Goal: Task Accomplishment & Management: Complete application form

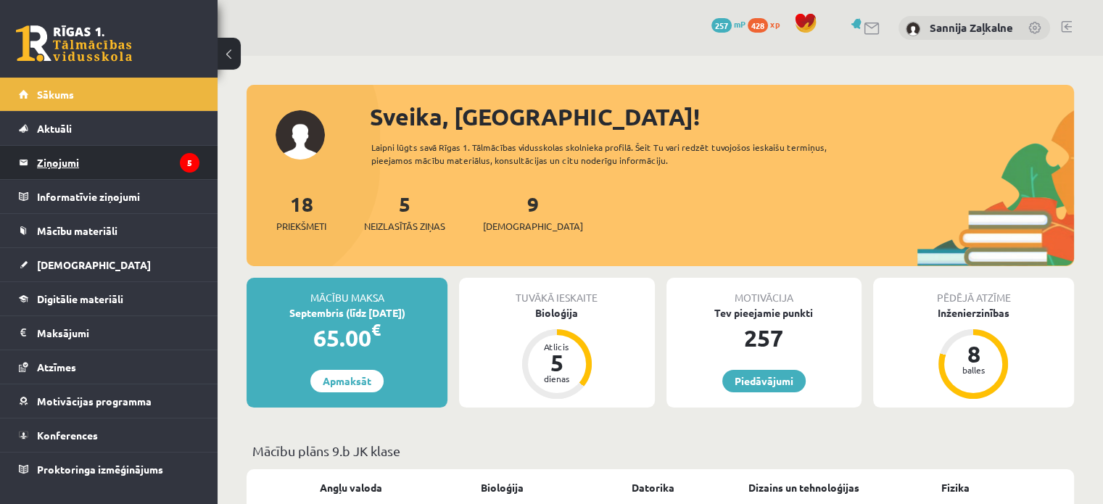
click at [144, 162] on legend "Ziņojumi 5" at bounding box center [118, 162] width 162 height 33
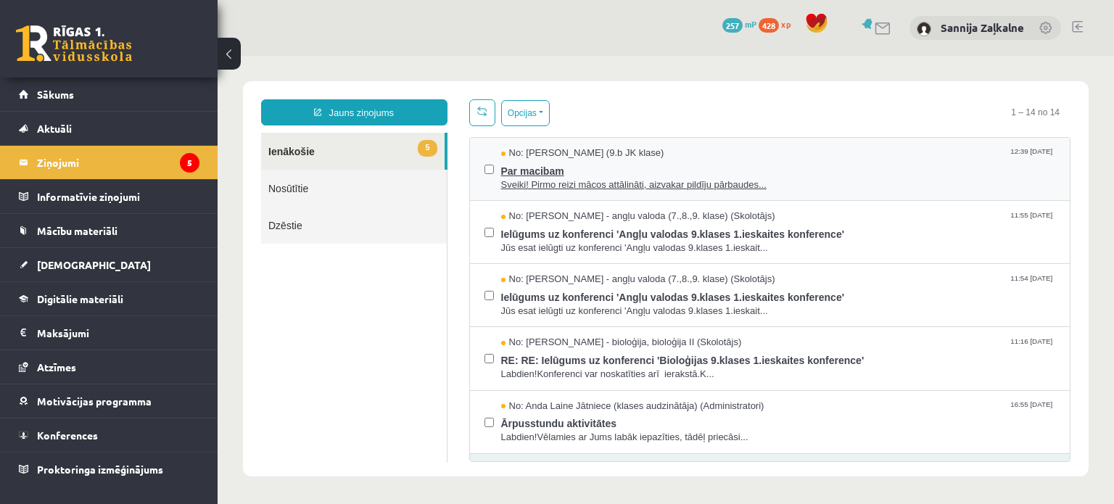
click at [630, 173] on span "Par macibam" at bounding box center [778, 169] width 555 height 18
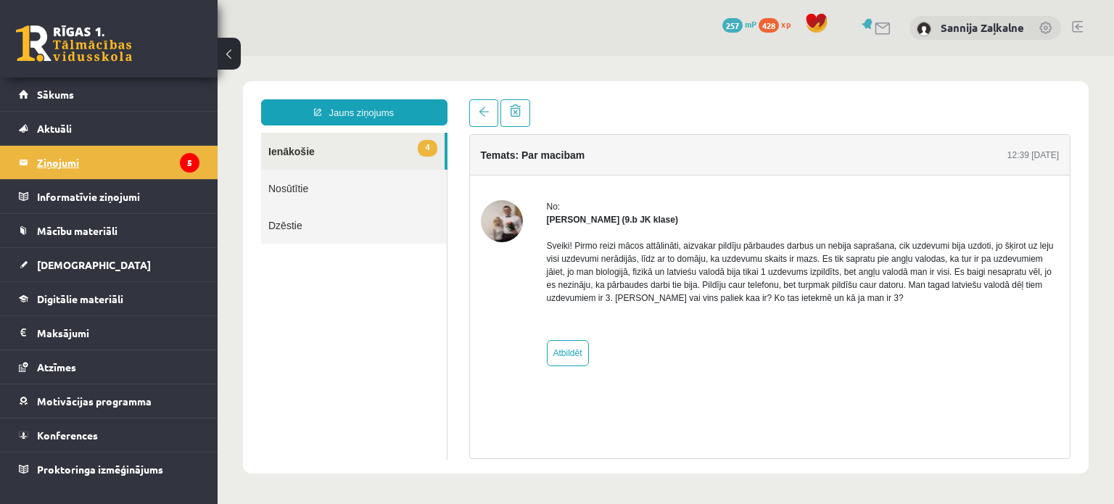
click at [175, 167] on legend "Ziņojumi 5" at bounding box center [118, 162] width 162 height 33
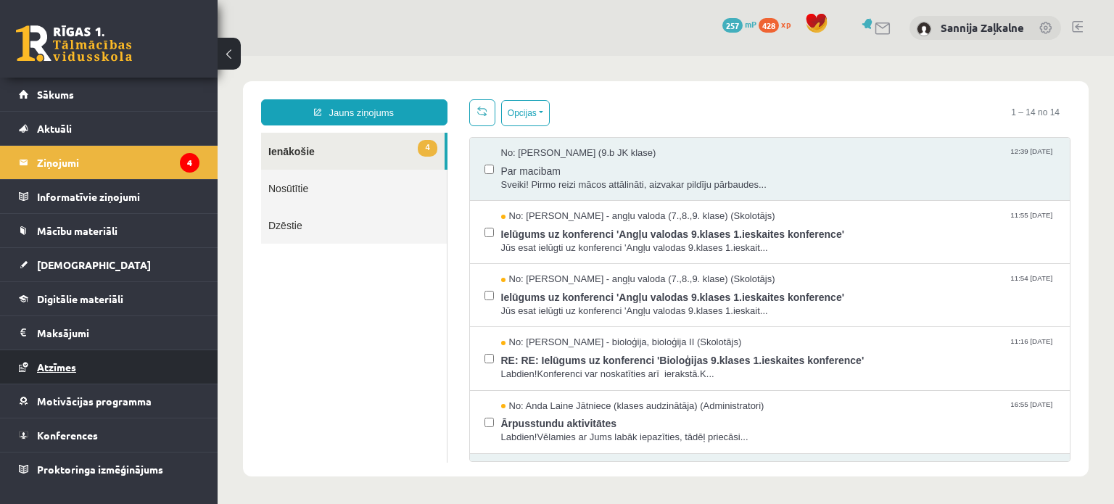
click at [46, 368] on span "Atzīmes" at bounding box center [56, 366] width 39 height 13
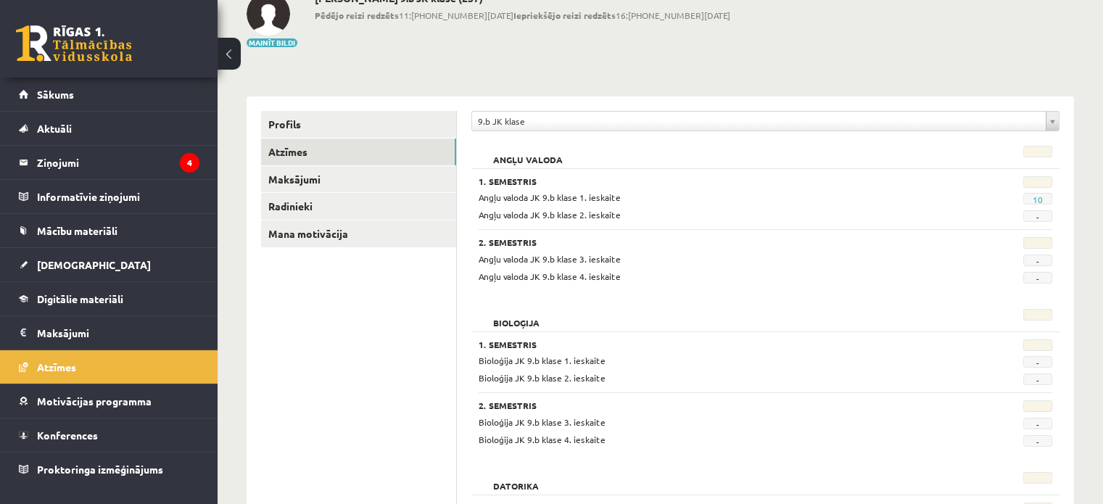
scroll to position [218, 0]
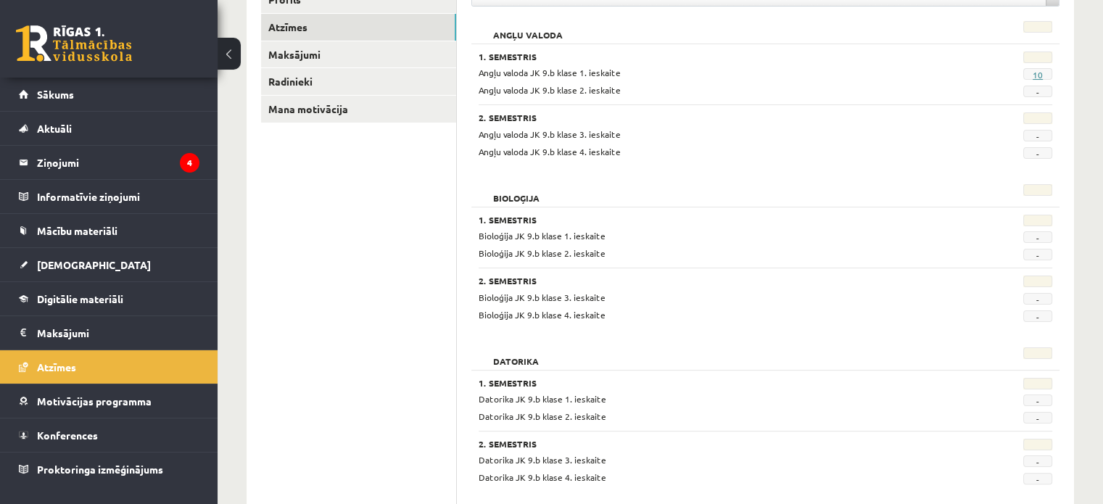
click at [1032, 74] on link "10" at bounding box center [1037, 75] width 10 height 12
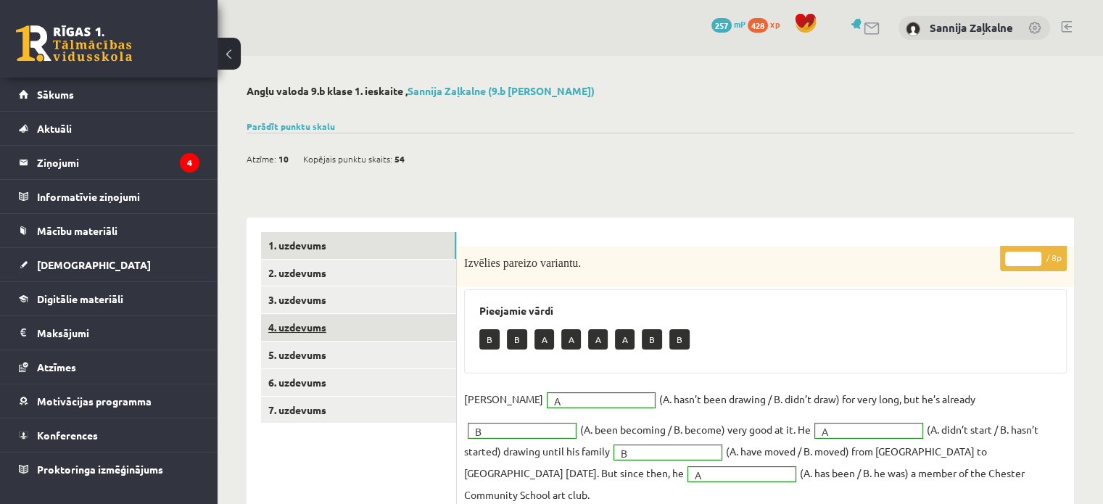
click at [313, 324] on link "4. uzdevums" at bounding box center [358, 327] width 195 height 27
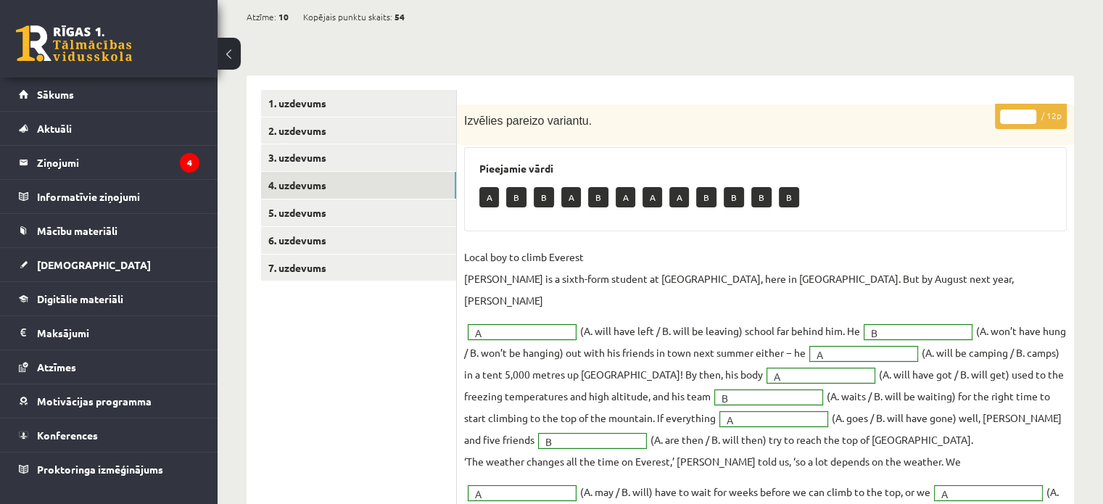
scroll to position [290, 0]
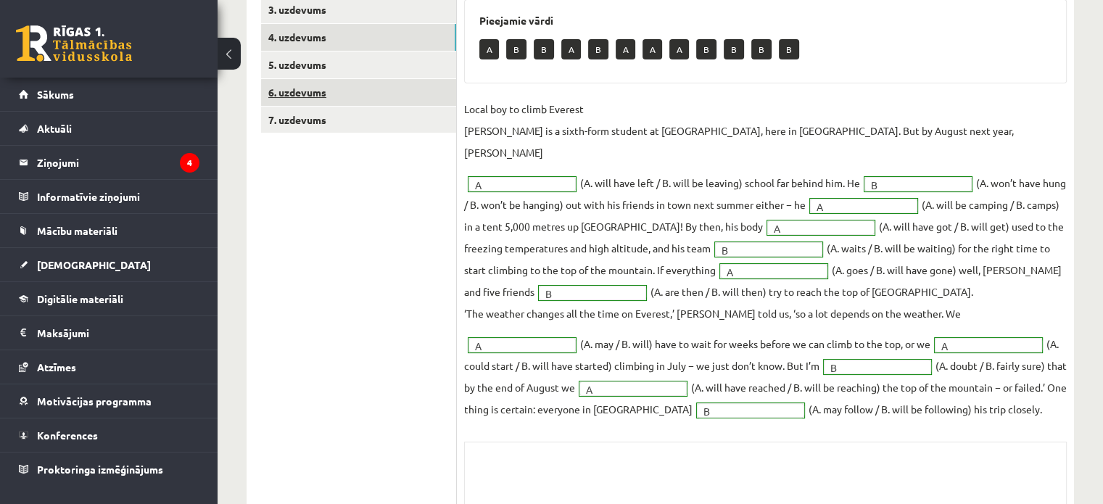
click at [297, 89] on link "6. uzdevums" at bounding box center [358, 92] width 195 height 27
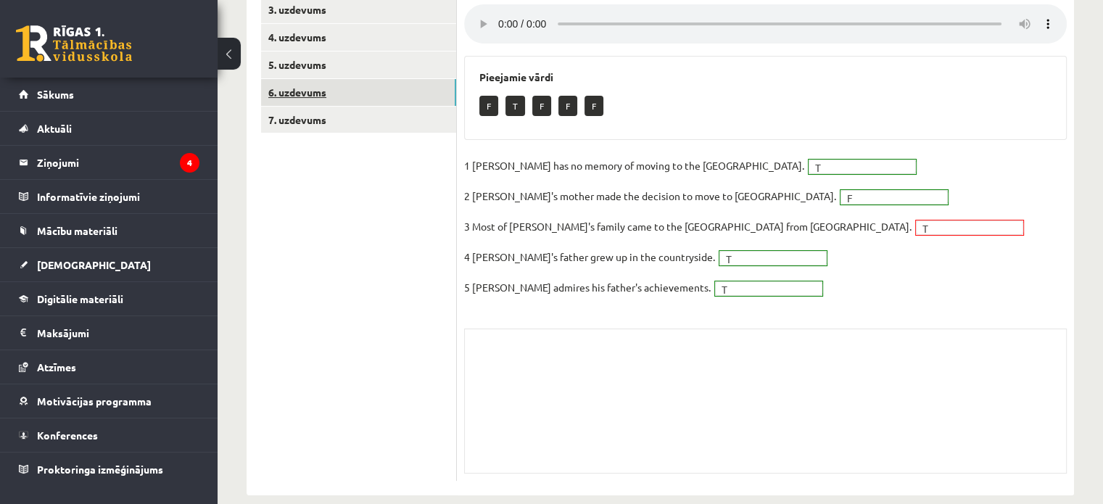
scroll to position [145, 0]
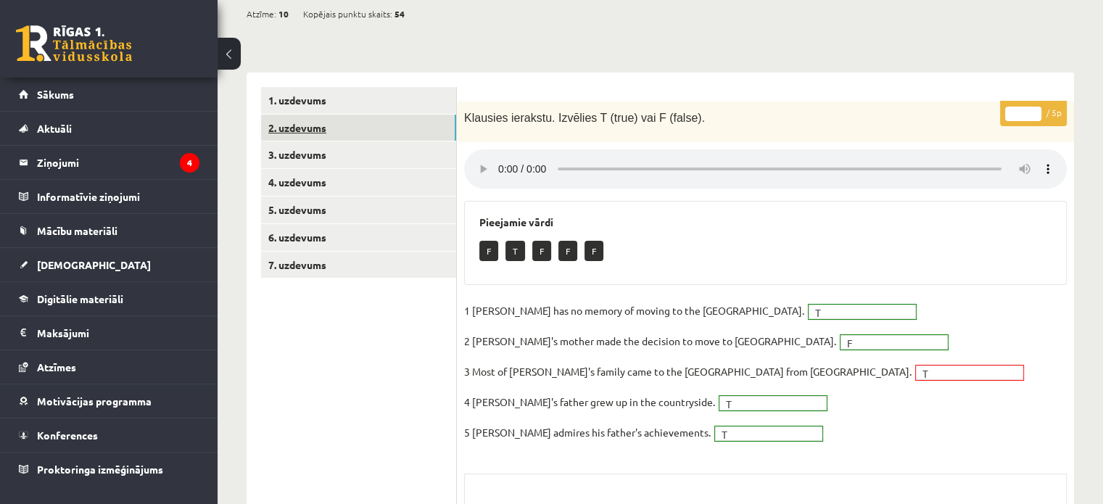
click at [302, 123] on link "2. uzdevums" at bounding box center [358, 128] width 195 height 27
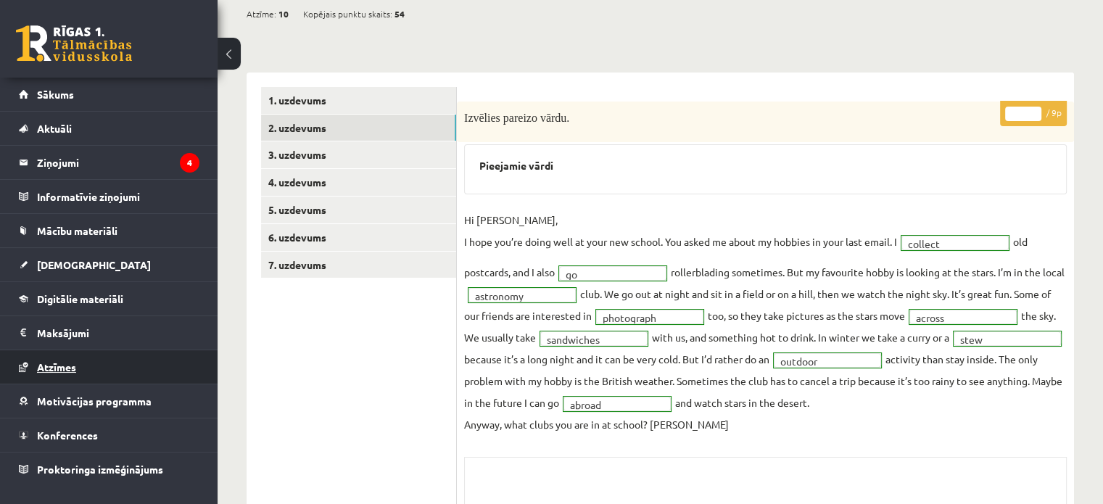
click at [57, 359] on link "Atzīmes" at bounding box center [109, 366] width 181 height 33
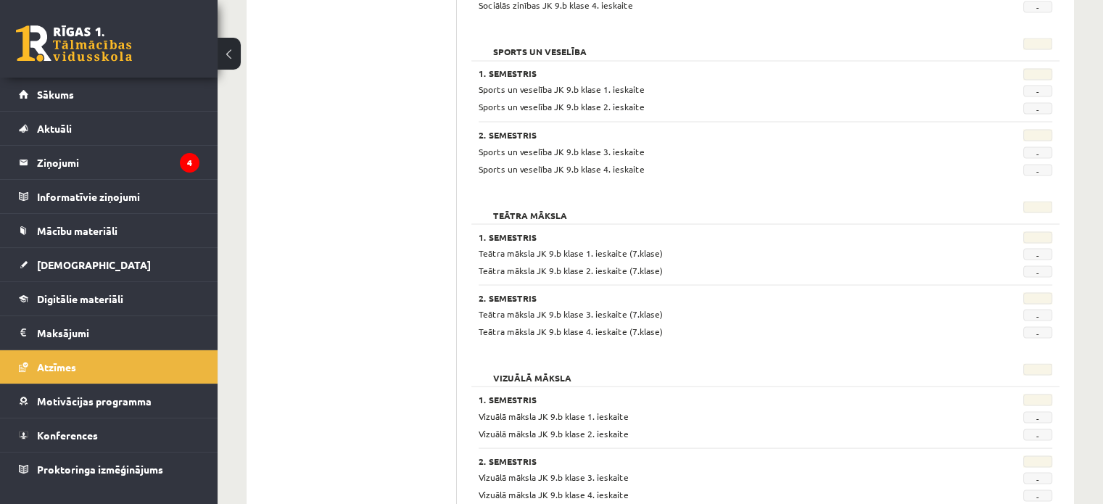
scroll to position [2699, 0]
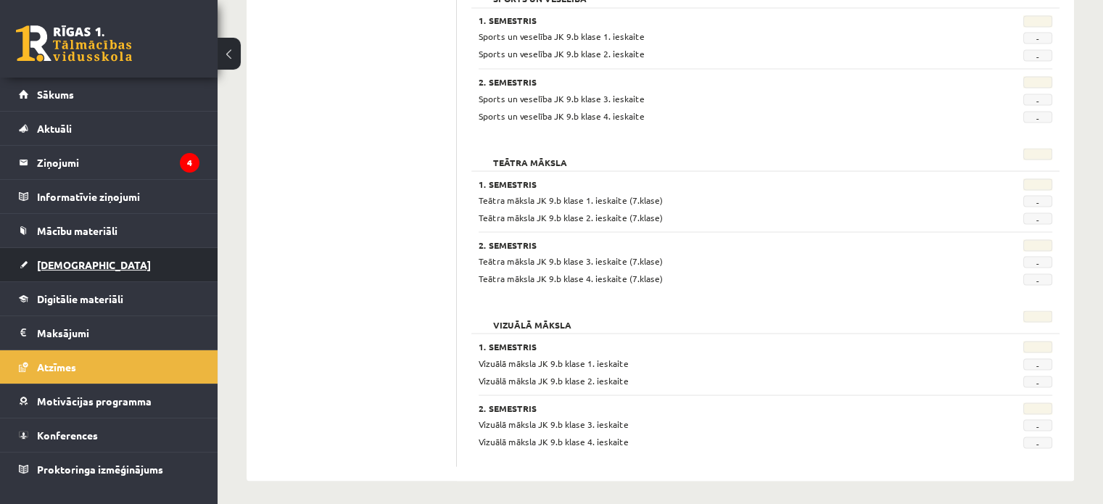
click at [99, 269] on link "[DEMOGRAPHIC_DATA]" at bounding box center [109, 264] width 181 height 33
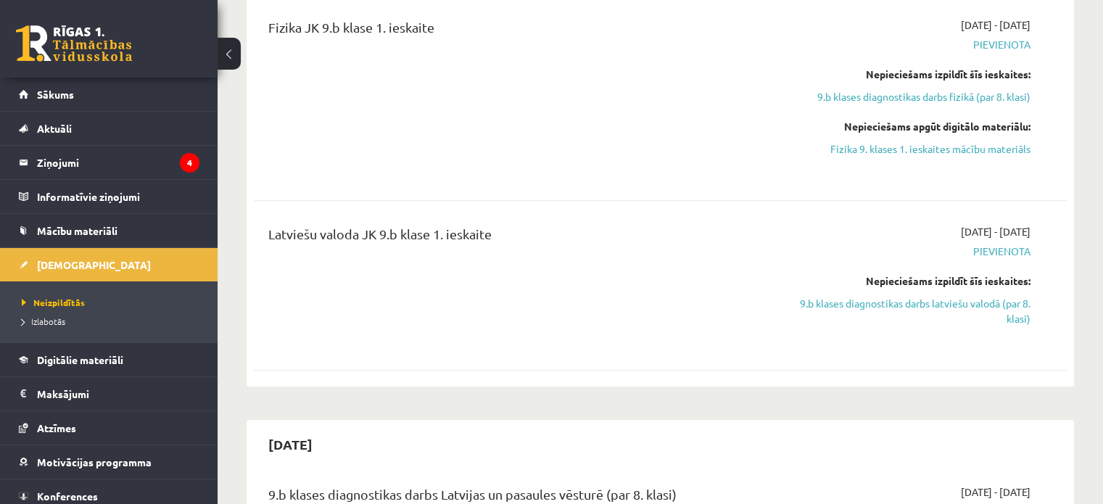
scroll to position [508, 0]
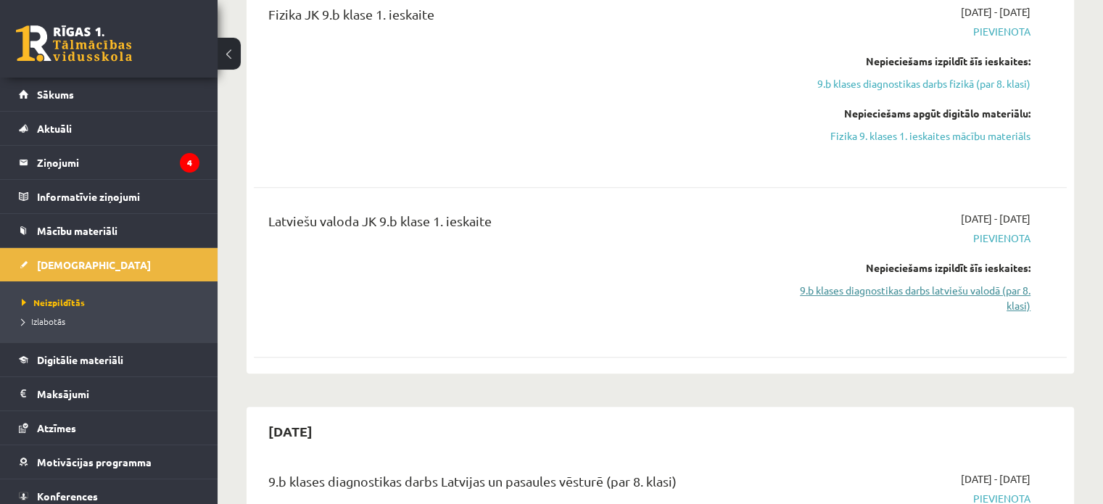
click at [1004, 294] on link "9.b klases diagnostikas darbs latviešu valodā (par 8. klasi)" at bounding box center [910, 298] width 239 height 30
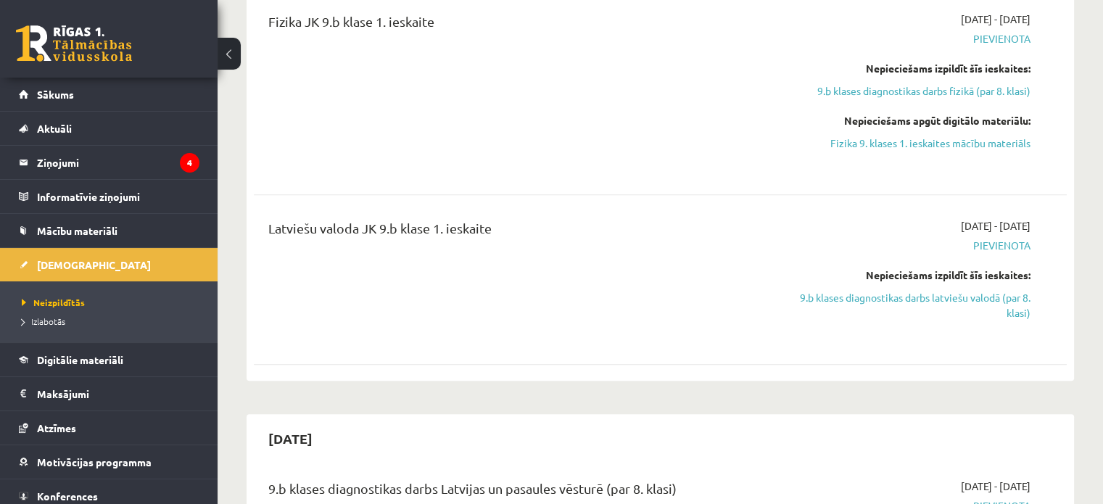
scroll to position [584, 0]
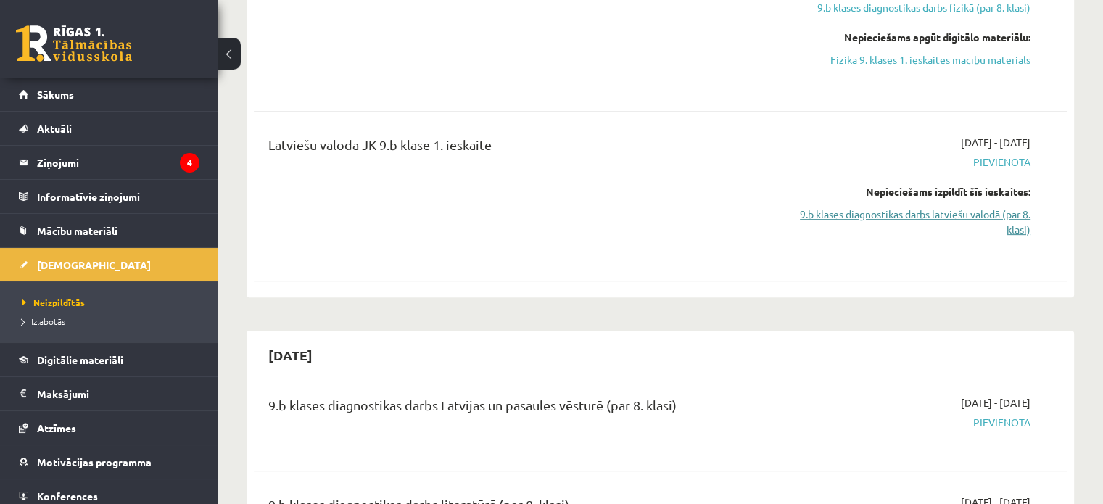
click at [963, 214] on link "9.b klases diagnostikas darbs latviešu valodā (par 8. klasi)" at bounding box center [910, 222] width 239 height 30
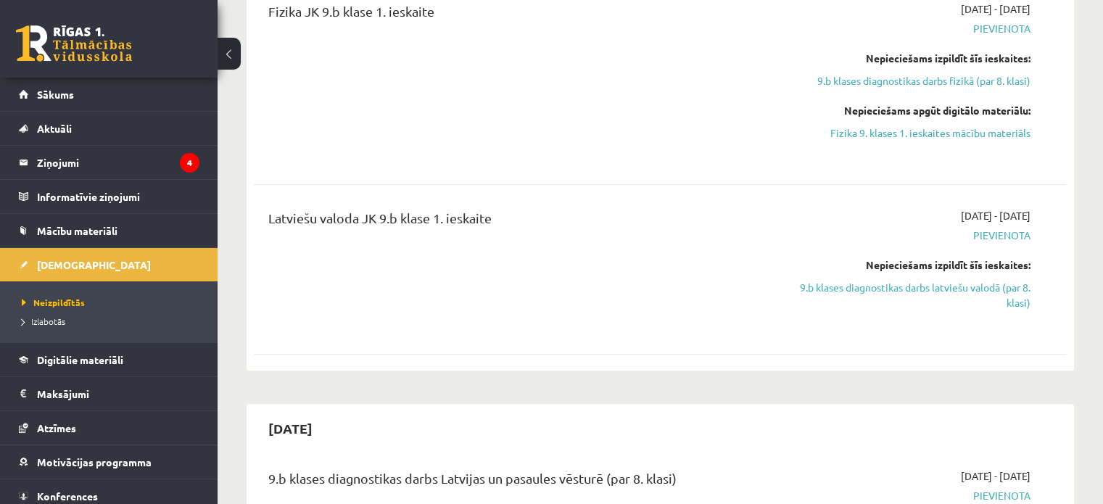
scroll to position [511, 0]
click at [887, 284] on link "9.b klases diagnostikas darbs latviešu valodā (par 8. klasi)" at bounding box center [910, 294] width 239 height 30
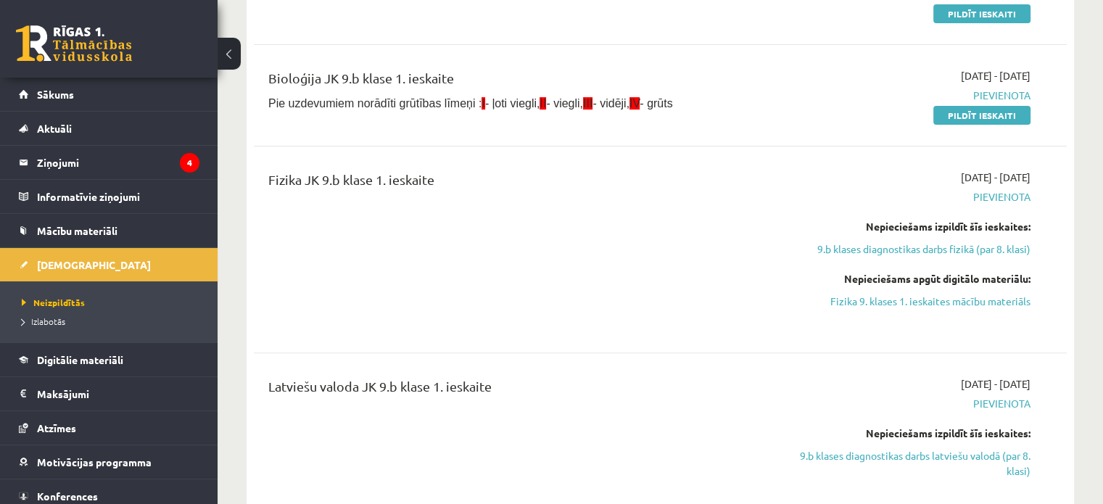
scroll to position [366, 0]
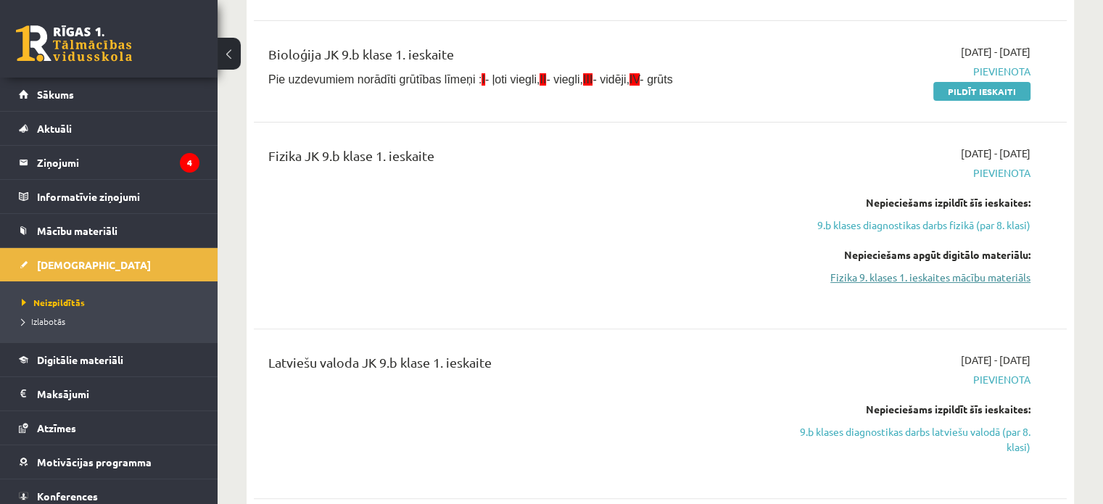
click at [871, 276] on link "Fizika 9. klases 1. ieskaites mācību materiāls" at bounding box center [910, 277] width 239 height 15
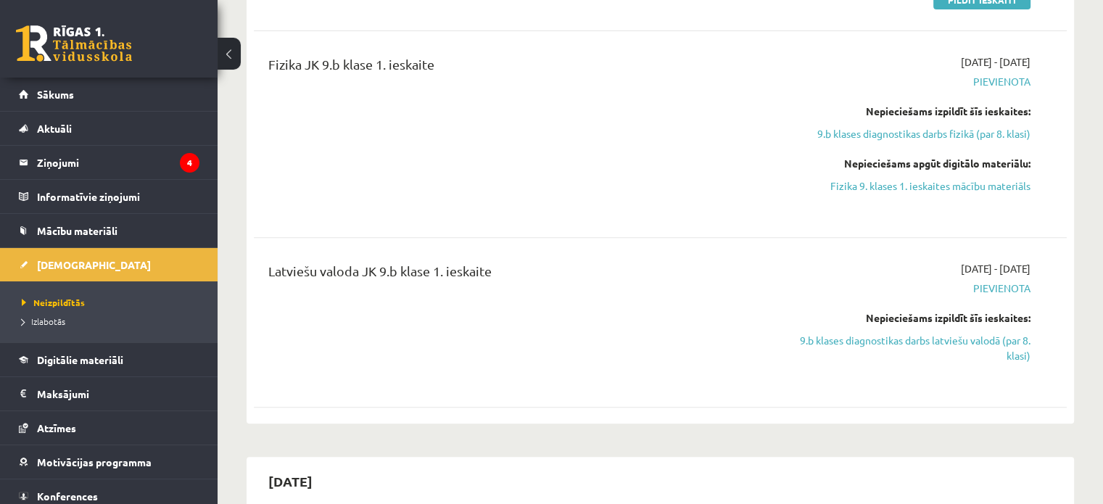
scroll to position [584, 0]
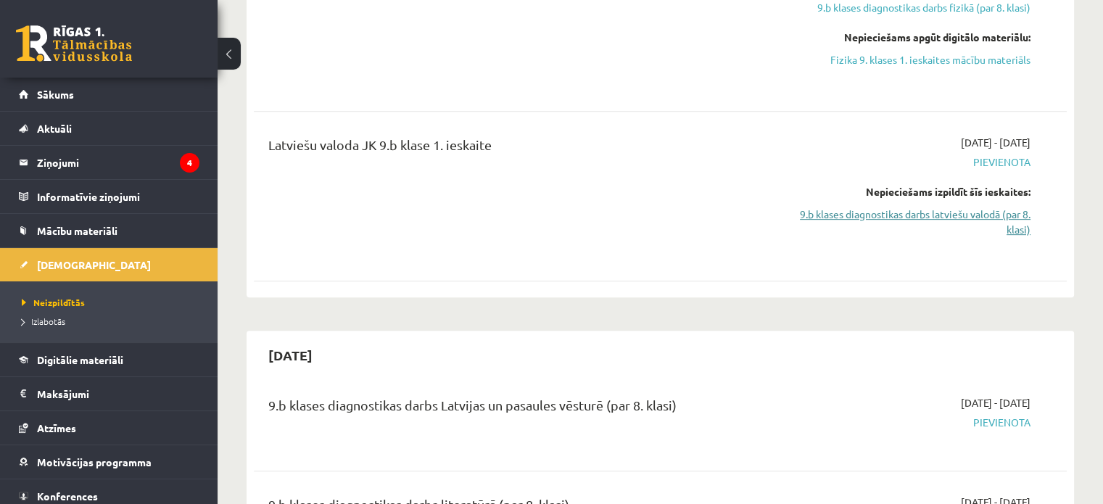
click at [923, 207] on link "9.b klases diagnostikas darbs latviešu valodā (par 8. klasi)" at bounding box center [910, 222] width 239 height 30
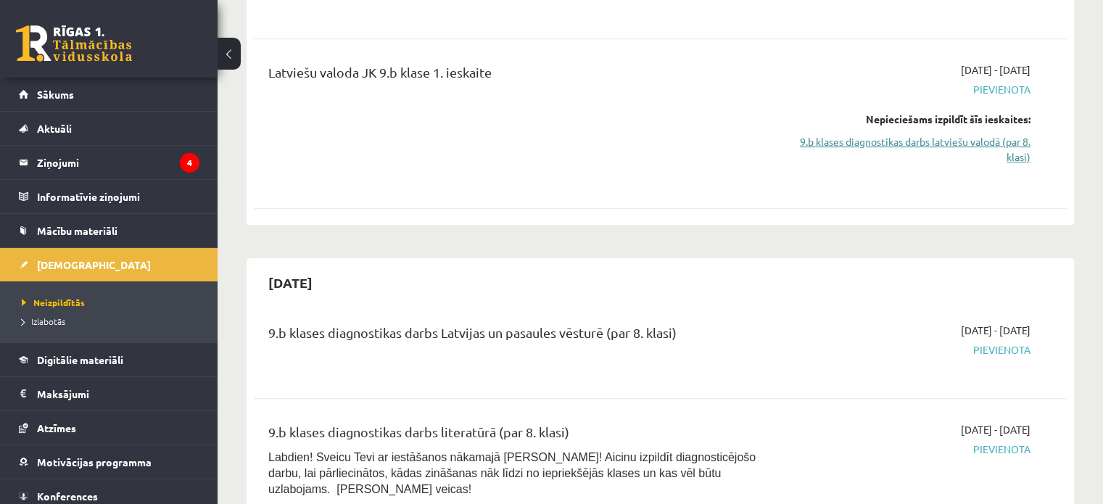
click at [931, 152] on link "9.b klases diagnostikas darbs latviešu valodā (par 8. klasi)" at bounding box center [910, 149] width 239 height 30
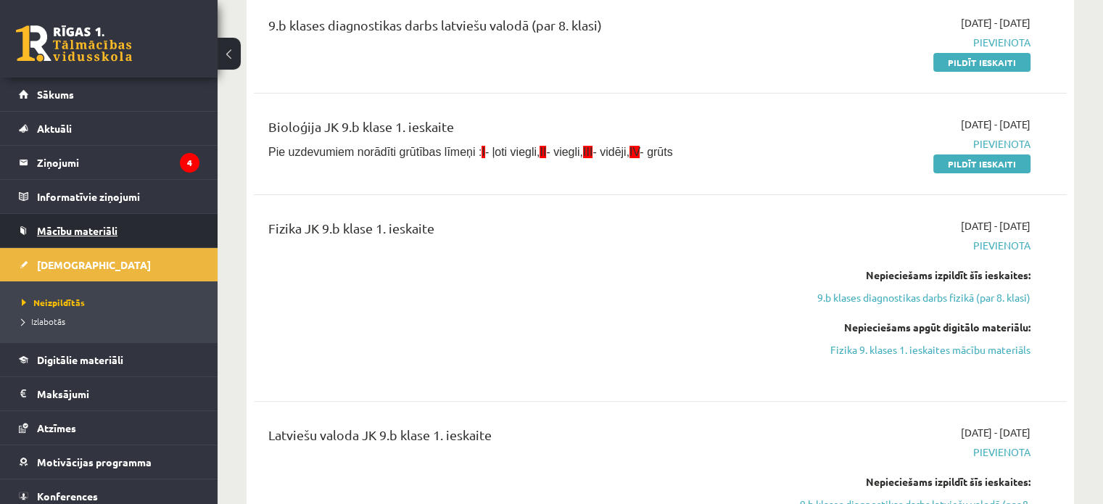
click at [133, 231] on link "Mācību materiāli" at bounding box center [109, 230] width 181 height 33
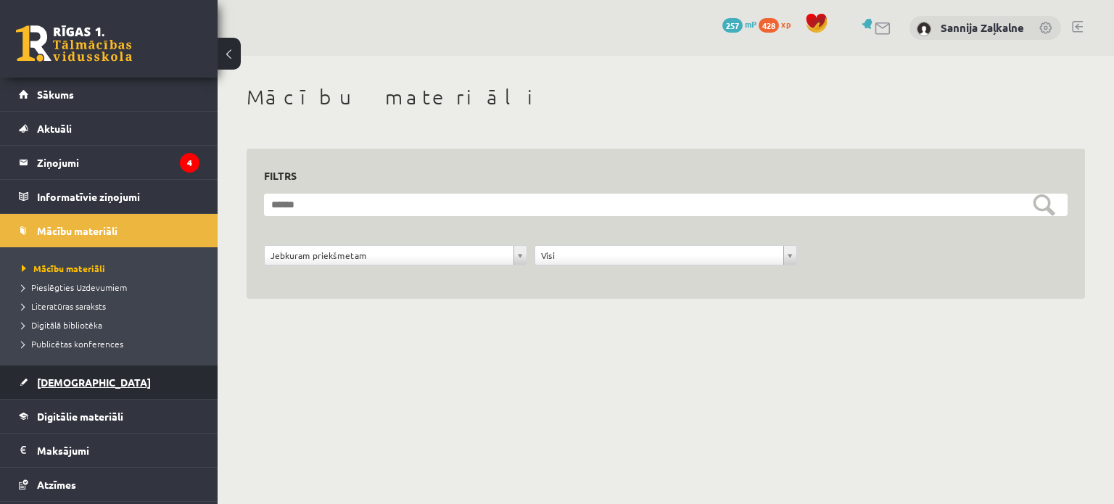
click at [41, 382] on span "[DEMOGRAPHIC_DATA]" at bounding box center [94, 382] width 114 height 13
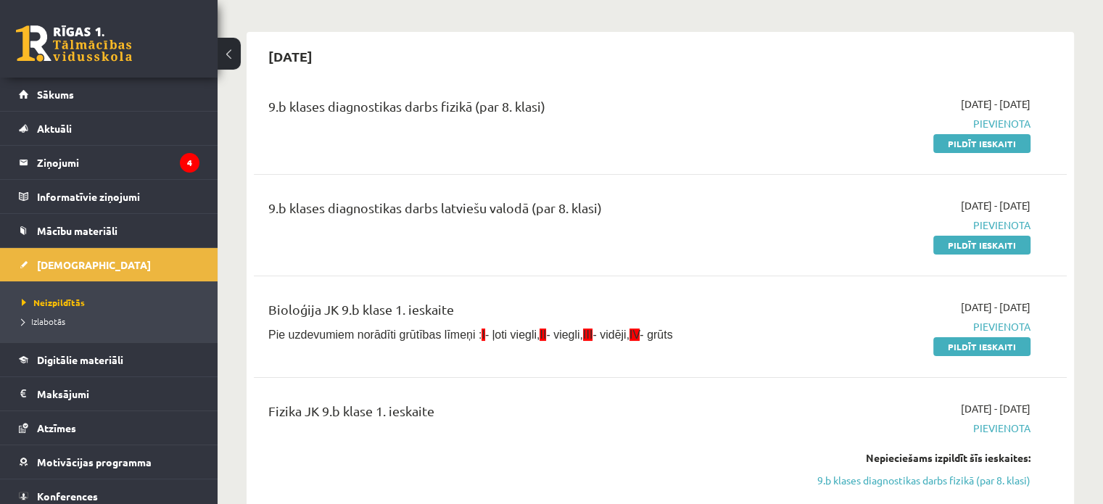
scroll to position [145, 0]
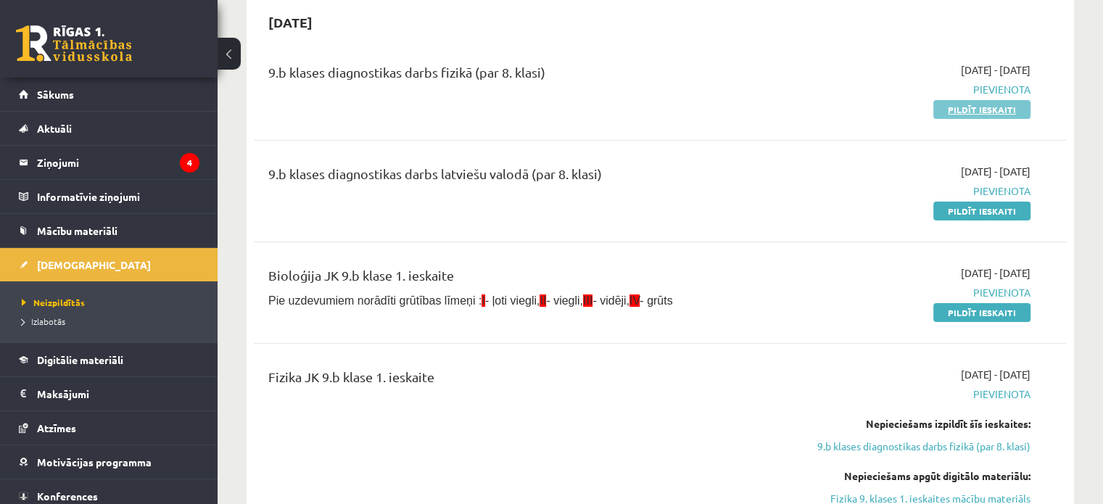
click at [1002, 115] on link "Pildīt ieskaiti" at bounding box center [981, 109] width 97 height 19
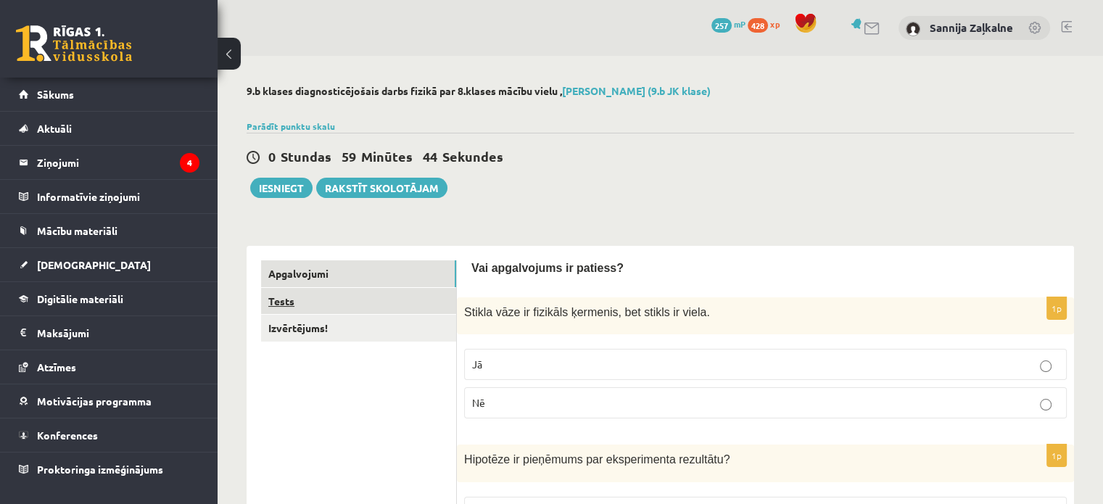
click at [281, 297] on link "Tests" at bounding box center [358, 301] width 195 height 27
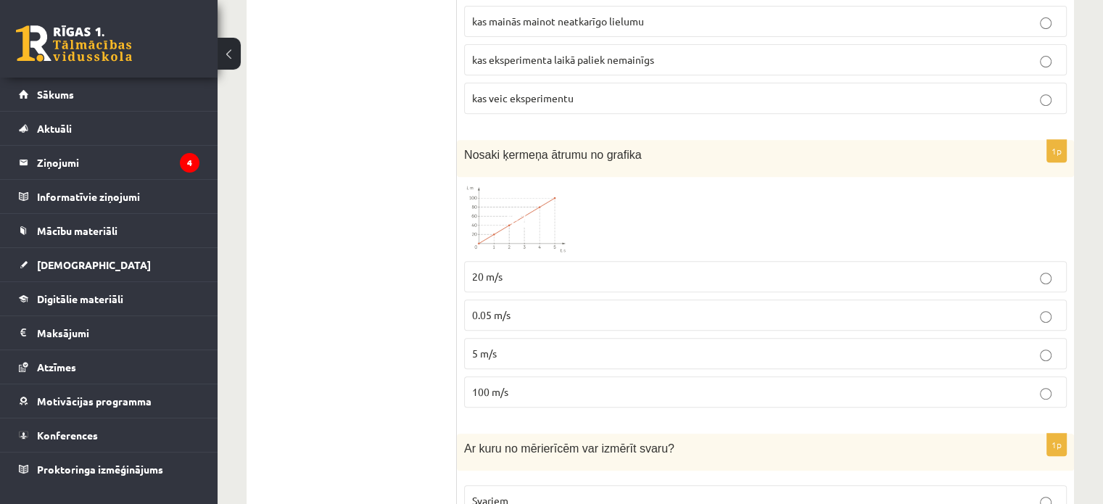
scroll to position [653, 0]
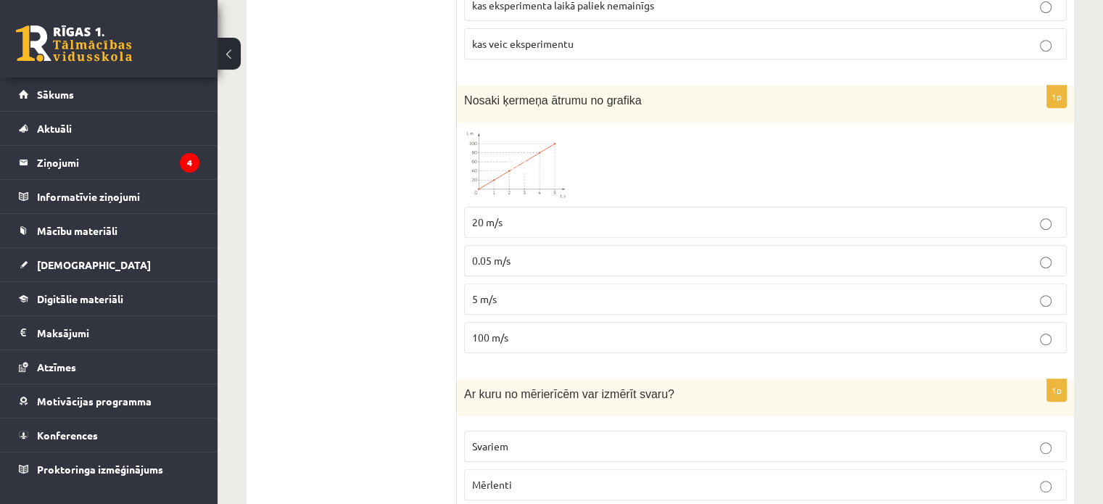
click at [491, 165] on img at bounding box center [518, 165] width 109 height 70
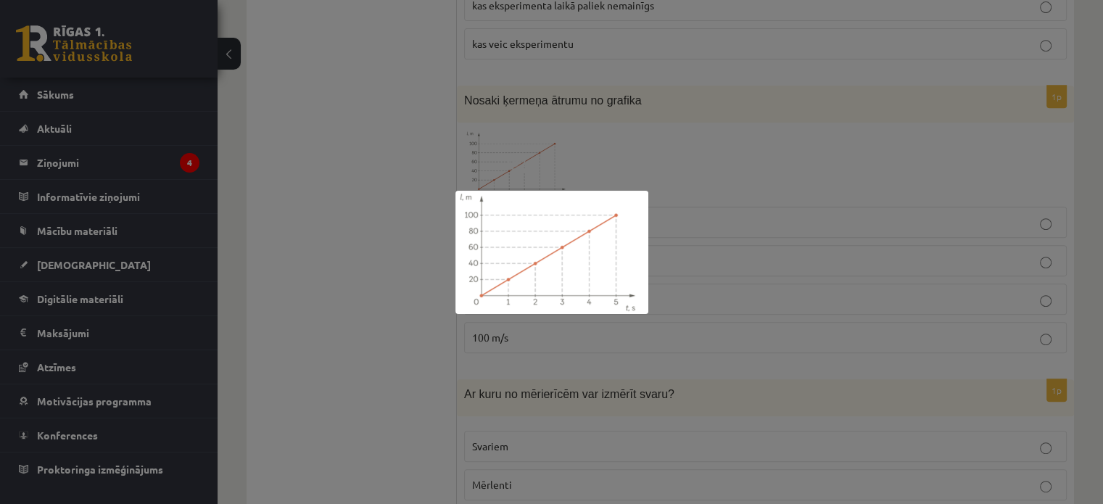
click at [402, 165] on div at bounding box center [551, 252] width 1103 height 504
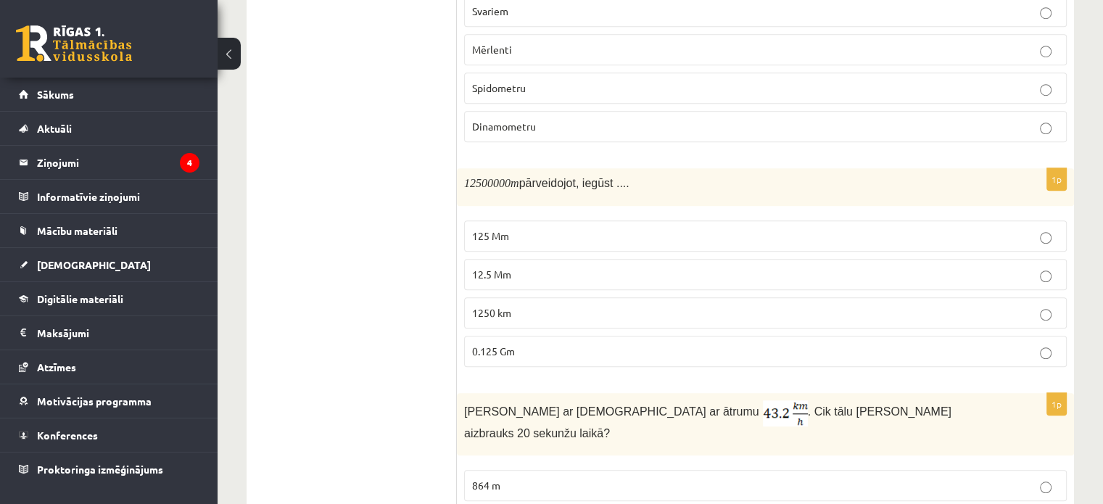
scroll to position [1450, 0]
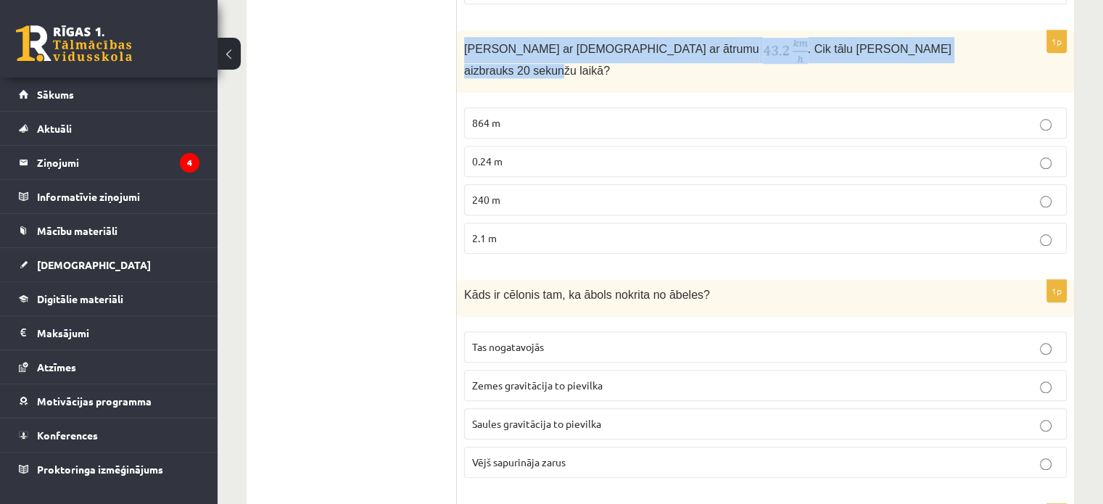
drag, startPoint x: 460, startPoint y: 46, endPoint x: 911, endPoint y: 25, distance: 450.7
click at [911, 30] on div "[PERSON_NAME] ar [DEMOGRAPHIC_DATA] ar ātrumu . Cik tālu [PERSON_NAME] aizbrauk…" at bounding box center [765, 61] width 617 height 62
click at [925, 47] on p "[PERSON_NAME] ar [DEMOGRAPHIC_DATA] ar ātrumu . Cik tālu [PERSON_NAME] aizbrauk…" at bounding box center [729, 58] width 530 height 41
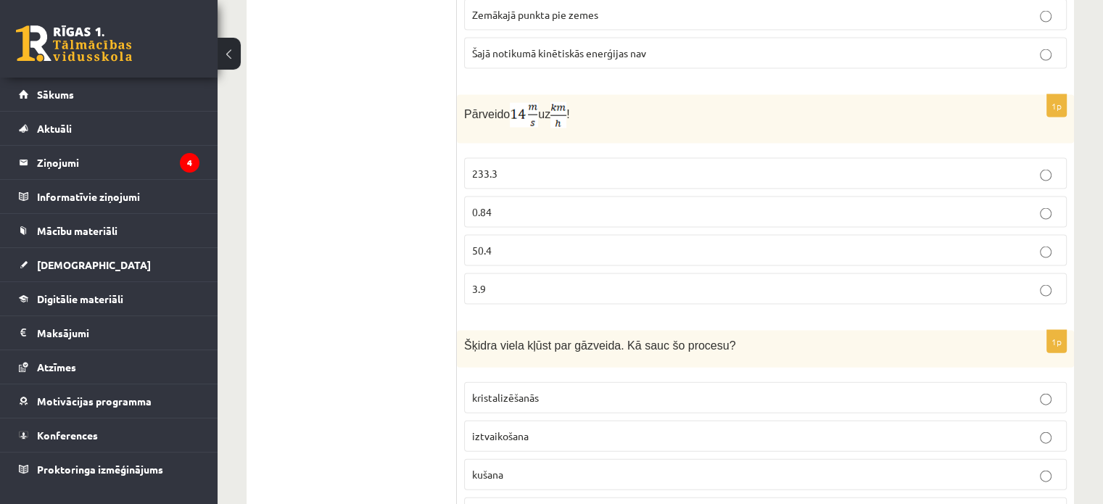
scroll to position [3118, 0]
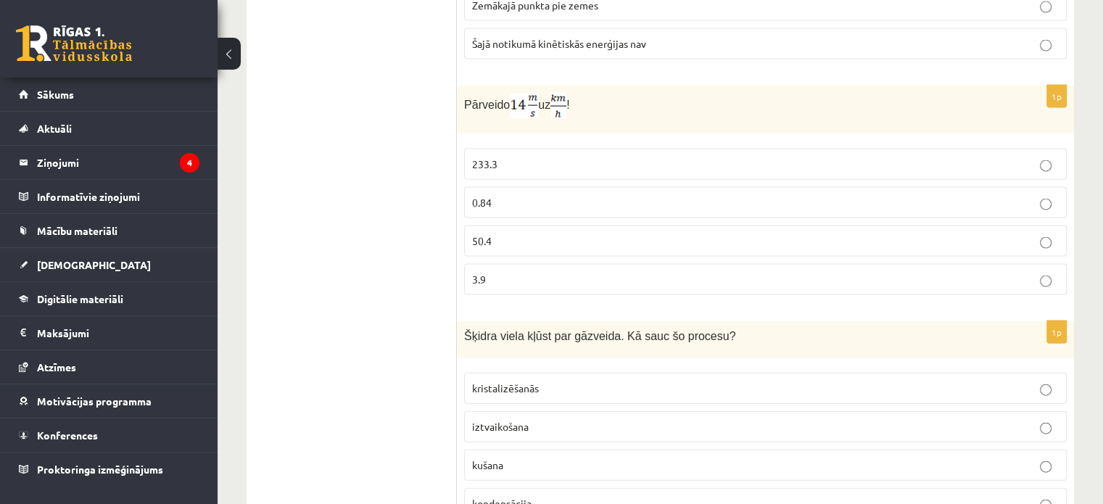
drag, startPoint x: 463, startPoint y: 75, endPoint x: 581, endPoint y: 81, distance: 118.4
click at [581, 86] on div "Pārveido uz !" at bounding box center [765, 110] width 617 height 49
copy span "Pārveido uz !"
click at [513, 94] on img at bounding box center [524, 106] width 28 height 25
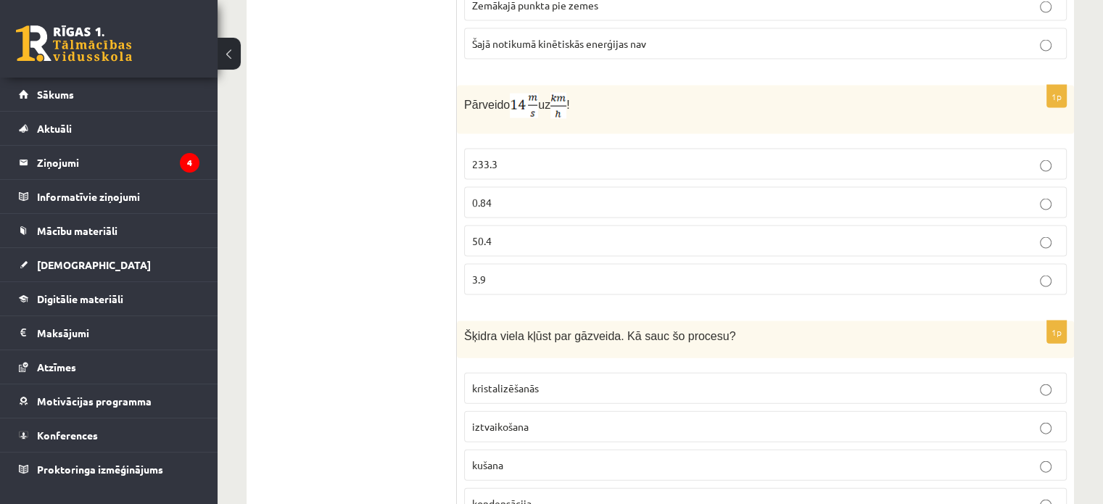
click at [516, 94] on img at bounding box center [524, 106] width 28 height 25
click at [522, 94] on img at bounding box center [524, 106] width 28 height 25
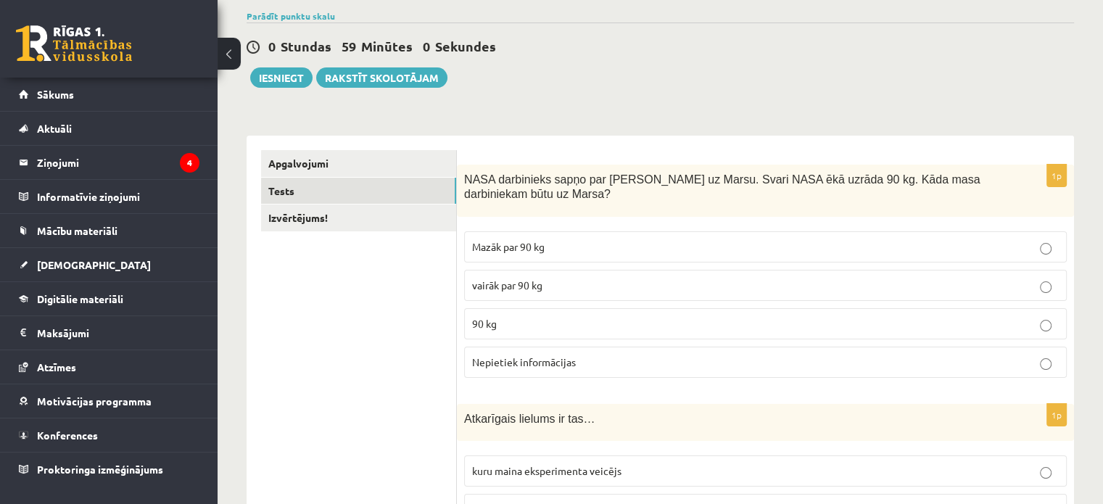
scroll to position [0, 0]
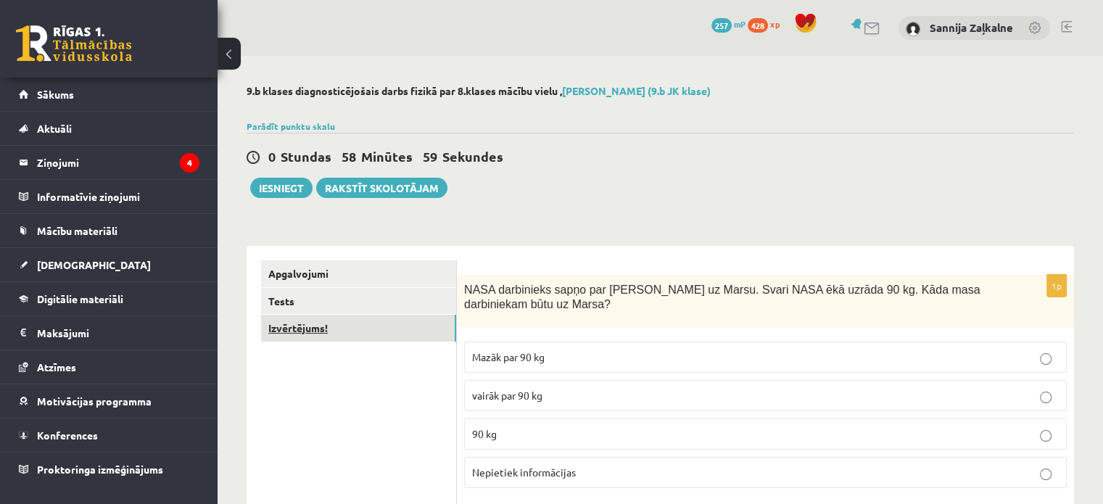
click at [341, 324] on link "Izvērtējums!" at bounding box center [358, 328] width 195 height 27
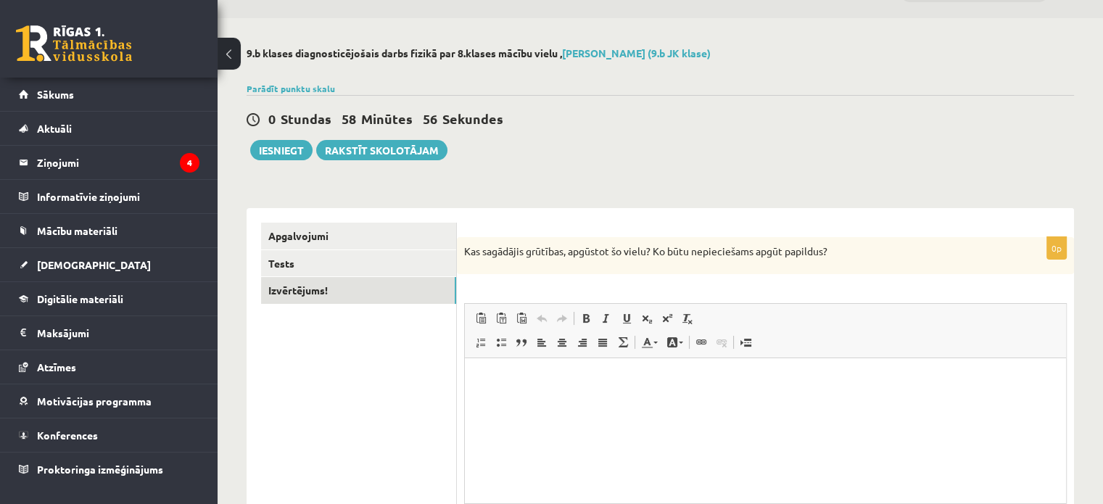
scroll to position [182, 0]
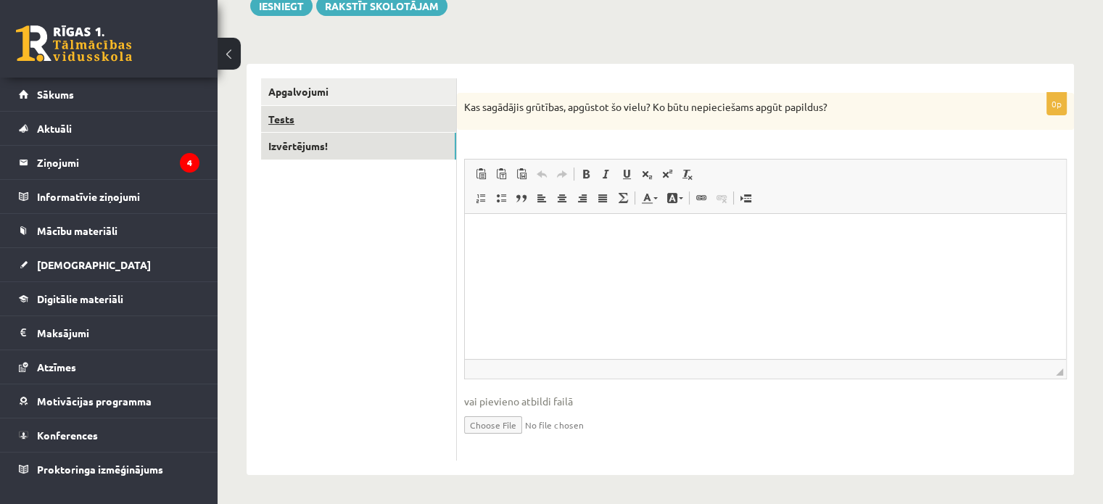
click at [298, 118] on link "Tests" at bounding box center [358, 119] width 195 height 27
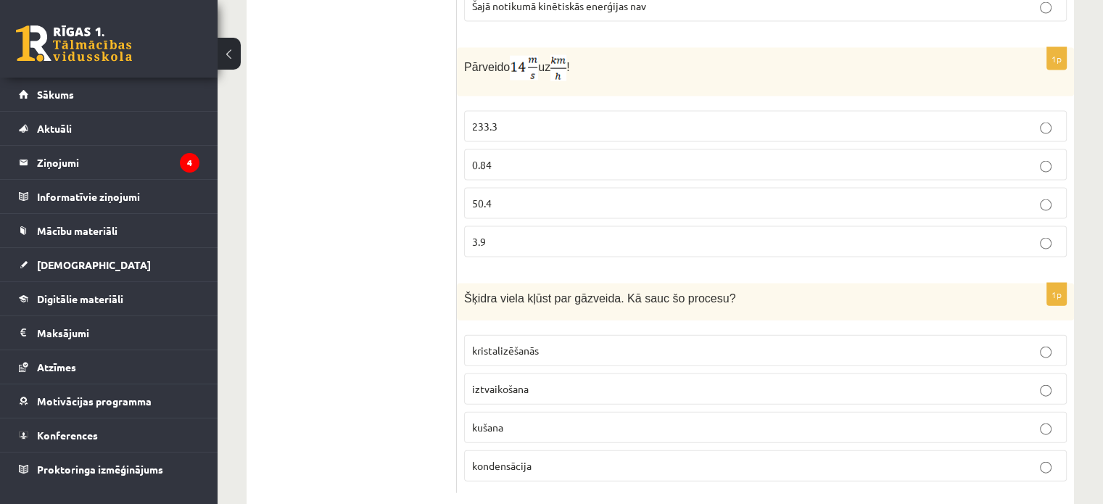
scroll to position [3155, 0]
drag, startPoint x: 463, startPoint y: 262, endPoint x: 720, endPoint y: 277, distance: 257.1
click at [720, 283] on div "Šķidra viela kļūst par gāzveida. Kā sauc šo procesu?" at bounding box center [765, 301] width 617 height 37
copy span "Šķidra viela kļūst par gāzveida. Kā sauc šo procesu?"
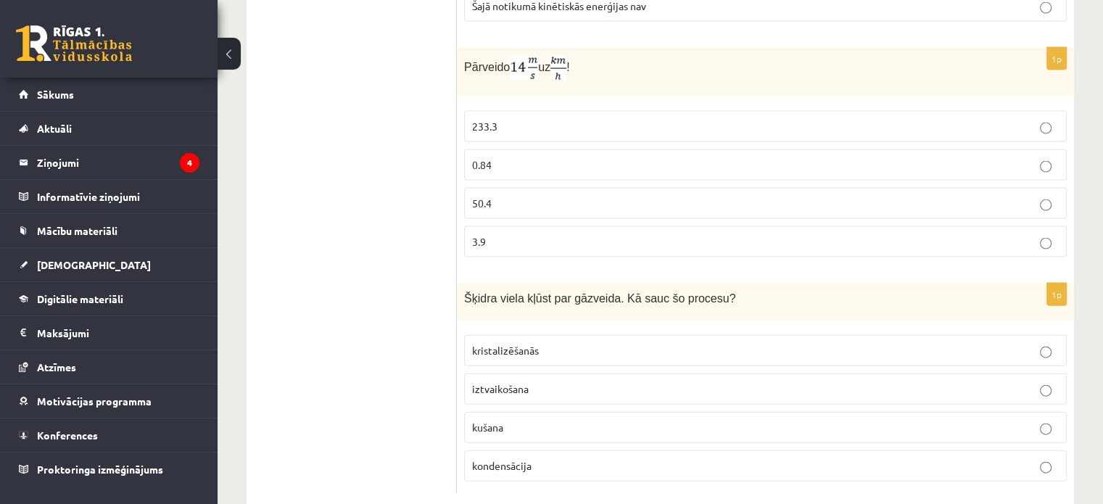
click at [557, 381] on p "iztvaikošana" at bounding box center [765, 388] width 587 height 15
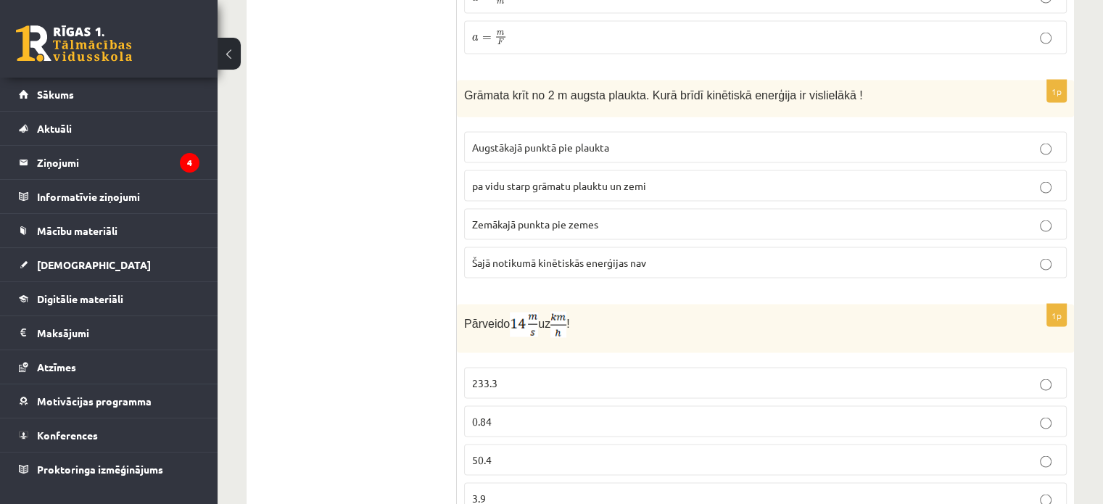
scroll to position [2865, 0]
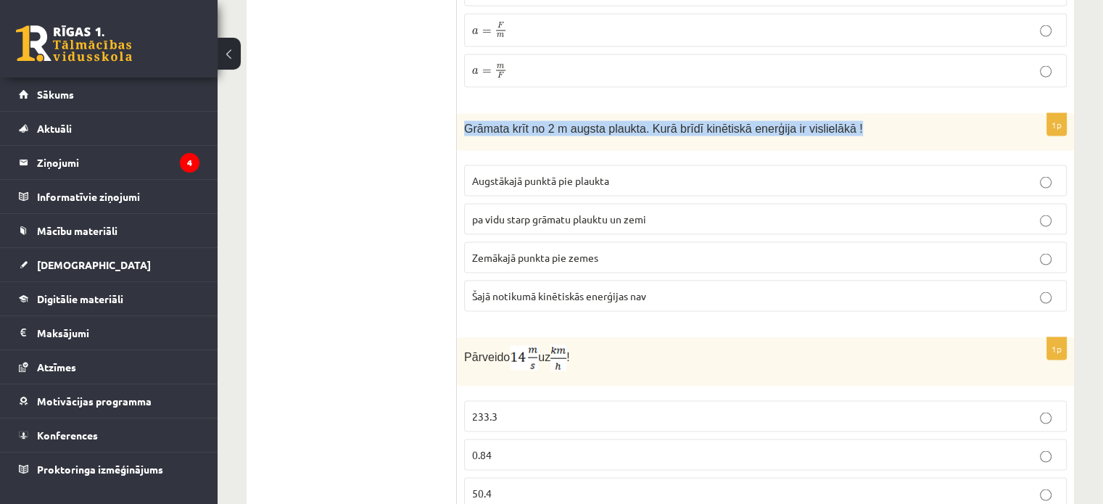
drag, startPoint x: 467, startPoint y: 96, endPoint x: 836, endPoint y: 88, distance: 369.1
click at [836, 114] on div "Grāmata krīt no 2 m augsta plaukta. Kurā brīdī kinētiskā enerģija ir vislielākā…" at bounding box center [765, 132] width 617 height 37
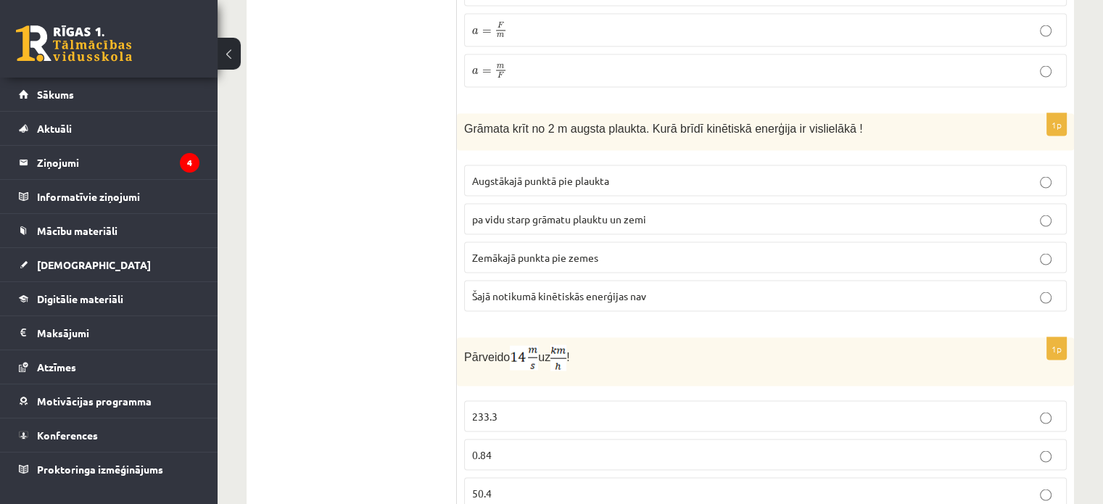
drag, startPoint x: 836, startPoint y: 88, endPoint x: 434, endPoint y: 103, distance: 402.7
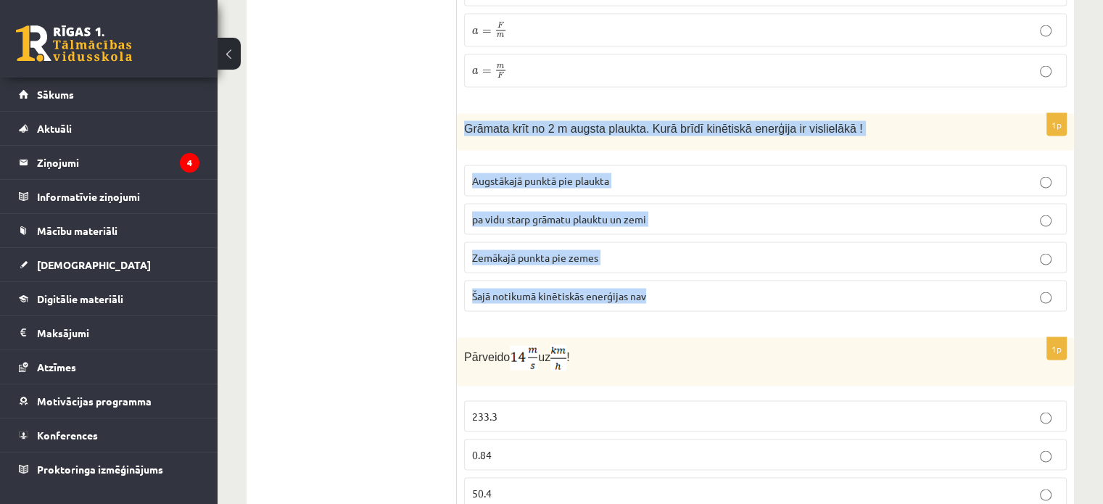
drag, startPoint x: 465, startPoint y: 97, endPoint x: 716, endPoint y: 249, distance: 294.1
click at [716, 249] on div "1p Grāmata krīt no 2 m augsta plaukta. Kurā brīdī kinētiskā enerģija ir visliel…" at bounding box center [765, 219] width 617 height 210
copy div "Grāmata krīt no 2 m augsta plaukta. Kurā brīdī kinētiskā enerģija ir vislielākā…"
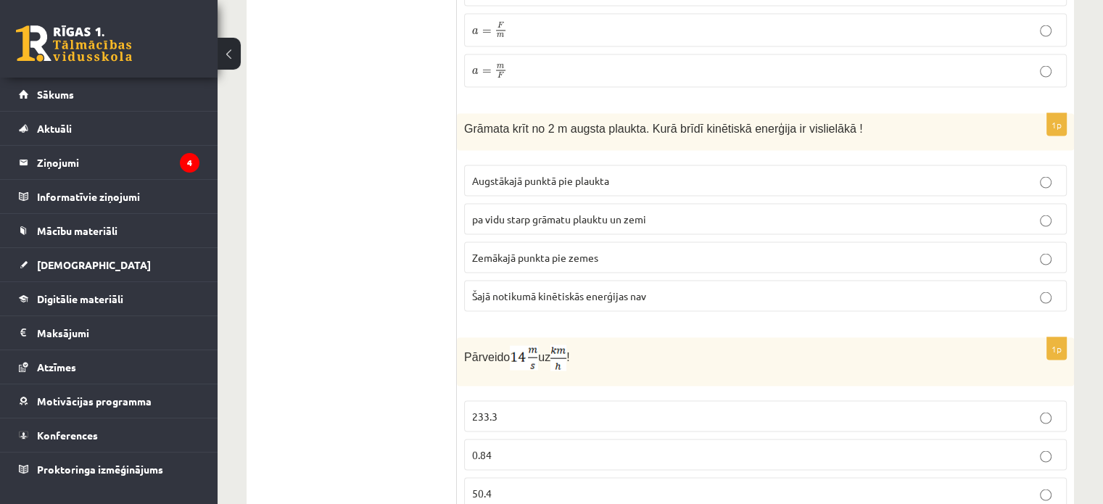
click at [494, 251] on span "Zemākajā punkta pie zemes" at bounding box center [535, 257] width 126 height 13
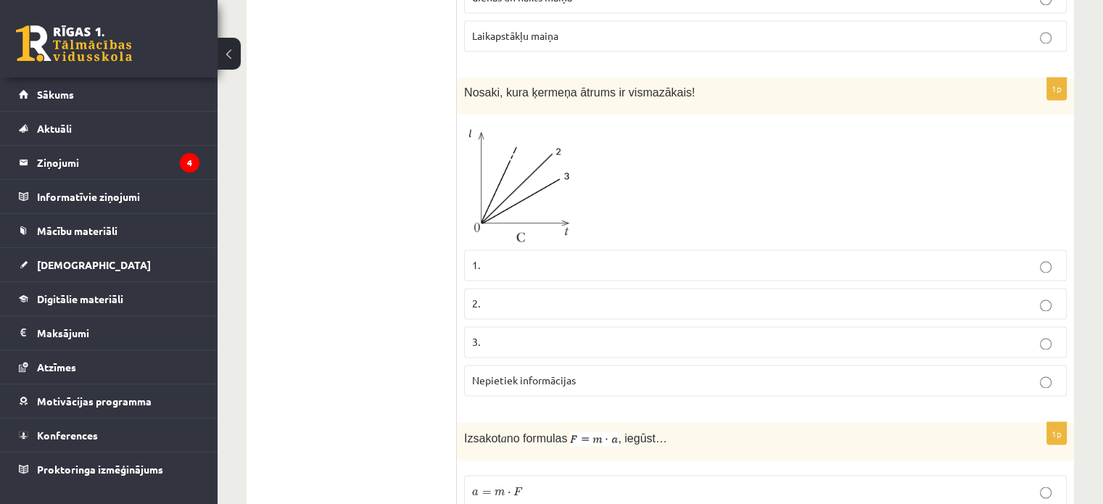
scroll to position [2213, 0]
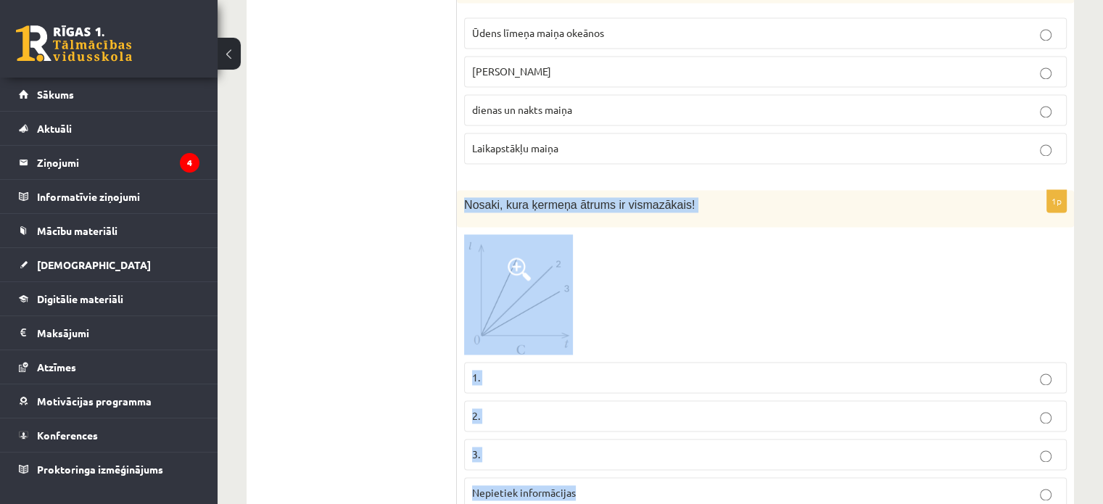
drag, startPoint x: 463, startPoint y: 178, endPoint x: 682, endPoint y: 447, distance: 347.9
click at [682, 447] on div "1p Nosaki, kura ķermeņa ātrums ir vismazākais! 1. 2. 3. Nepietiek informācijas" at bounding box center [765, 355] width 617 height 330
copy div "Nosaki, kura ķermeņa ātrums ir vismazākais! 1. 2. 3. Nepietiek informācijas"
click at [551, 275] on img at bounding box center [518, 294] width 109 height 120
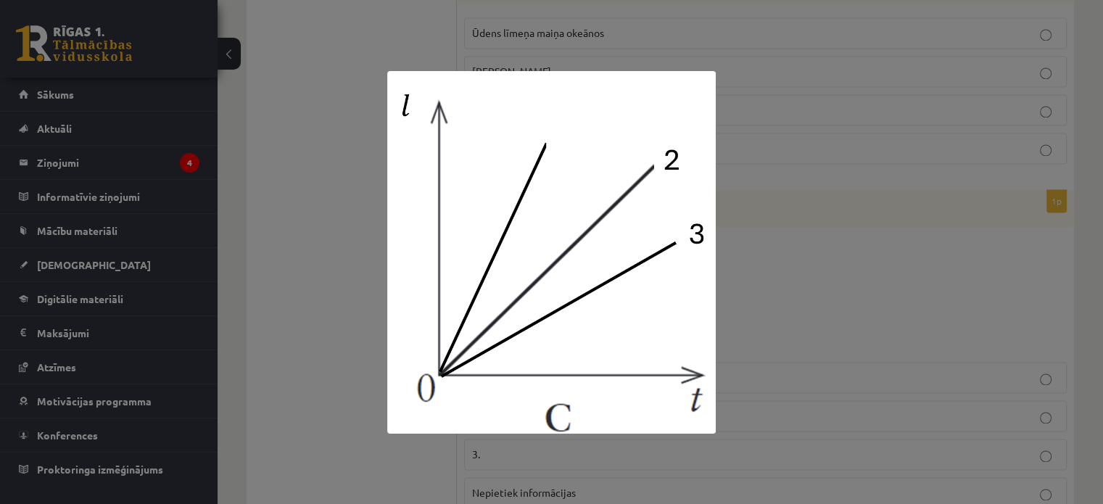
click at [333, 115] on div at bounding box center [551, 252] width 1103 height 504
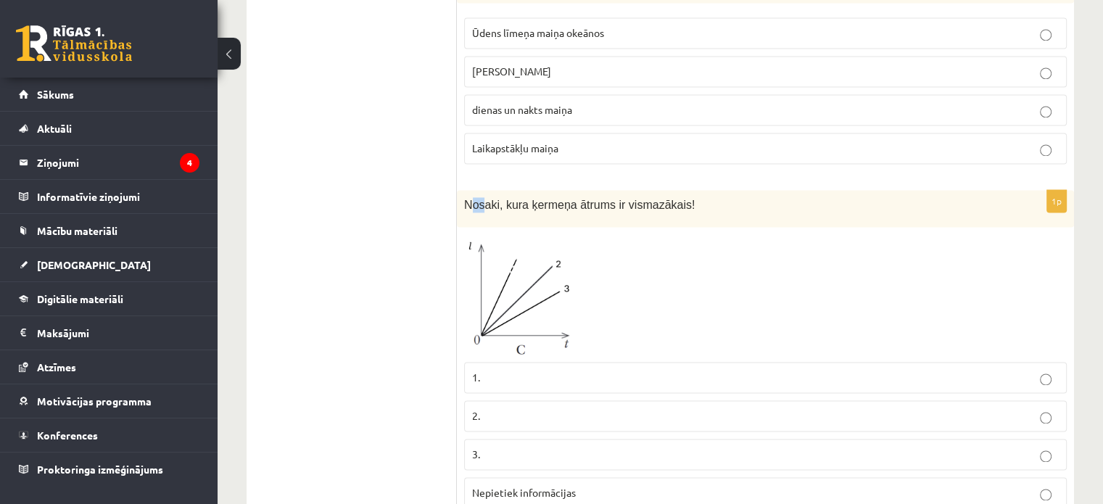
click at [472, 199] on span "Nosaki, kura ķermeņa ātrums ir vismazākais!" at bounding box center [579, 205] width 231 height 12
click at [465, 199] on span "Nosaki, kura ķermeņa ātrums ir vismazākais!" at bounding box center [579, 205] width 231 height 12
click at [481, 190] on div "Nosaki, kura ķermeņa ātrums ir vismazākais!" at bounding box center [765, 208] width 617 height 37
drag, startPoint x: 464, startPoint y: 180, endPoint x: 699, endPoint y: 174, distance: 235.0
click at [701, 197] on p "Nosaki, kura ķermeņa ātrums ir vismazākais!" at bounding box center [729, 204] width 530 height 15
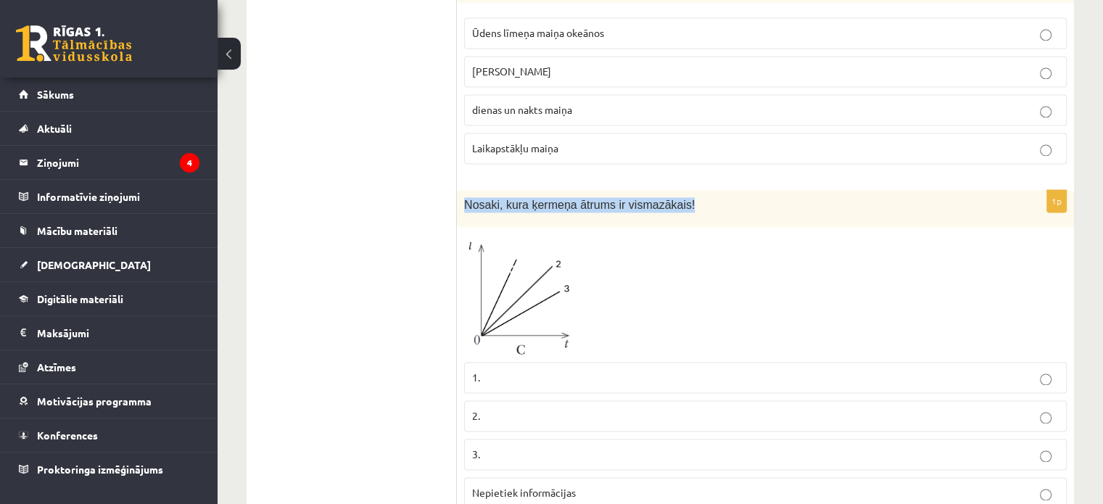
copy span "Nosaki, kura ķermeņa ātrums ir vismazākais!"
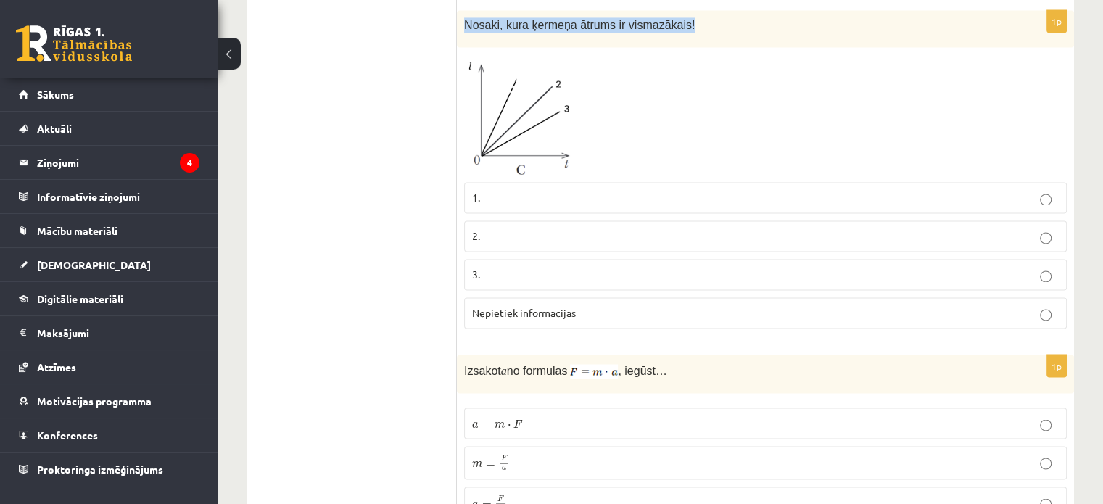
scroll to position [2430, 0]
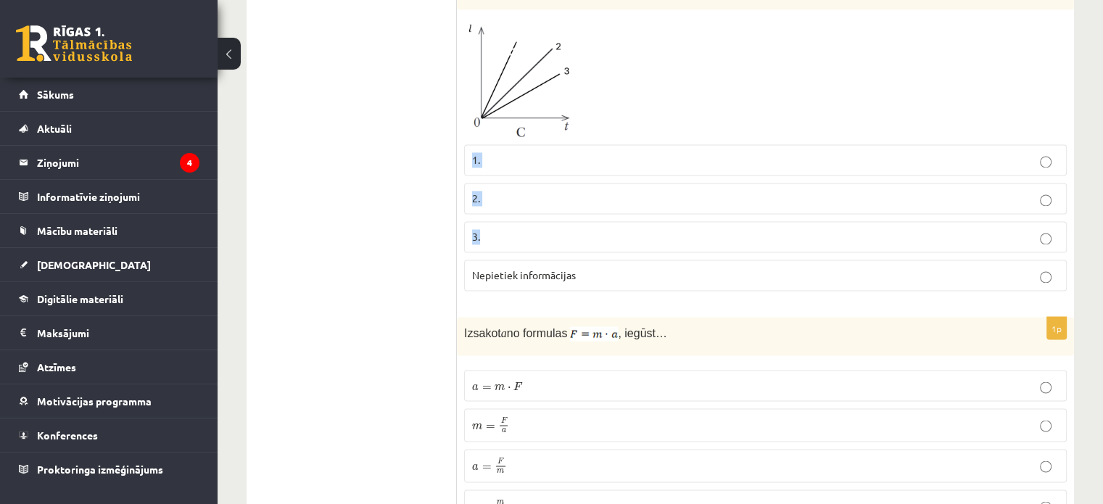
drag, startPoint x: 473, startPoint y: 133, endPoint x: 521, endPoint y: 215, distance: 95.5
click at [521, 215] on fieldset "1. 2. 3. Nepietiek informācijas" at bounding box center [765, 216] width 603 height 158
drag, startPoint x: 479, startPoint y: 129, endPoint x: 626, endPoint y: 254, distance: 192.9
click at [616, 256] on fieldset "1. 2. 3. Nepietiek informācijas" at bounding box center [765, 216] width 603 height 158
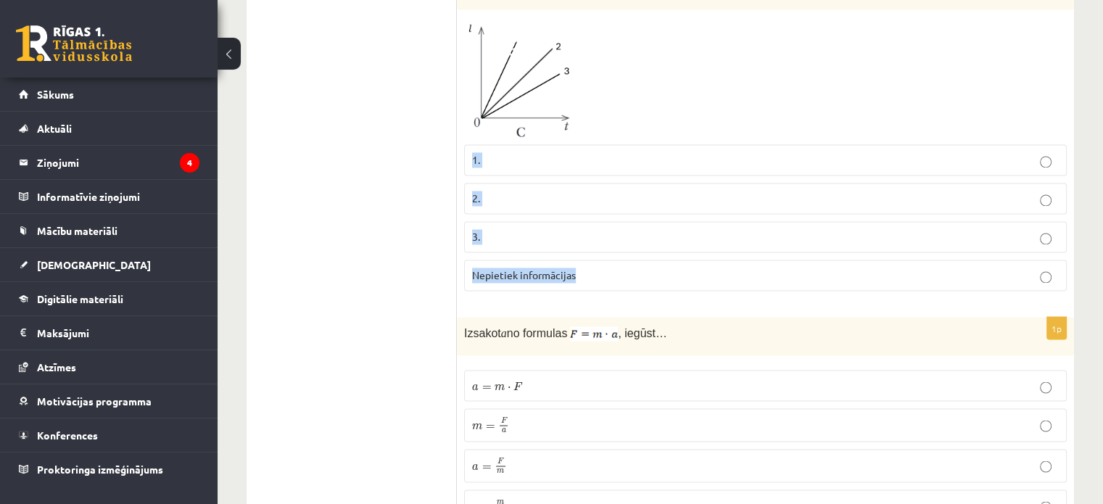
copy fieldset "1. 2. 3. Nepietiek informācijas"
click at [494, 221] on label "3." at bounding box center [765, 236] width 603 height 31
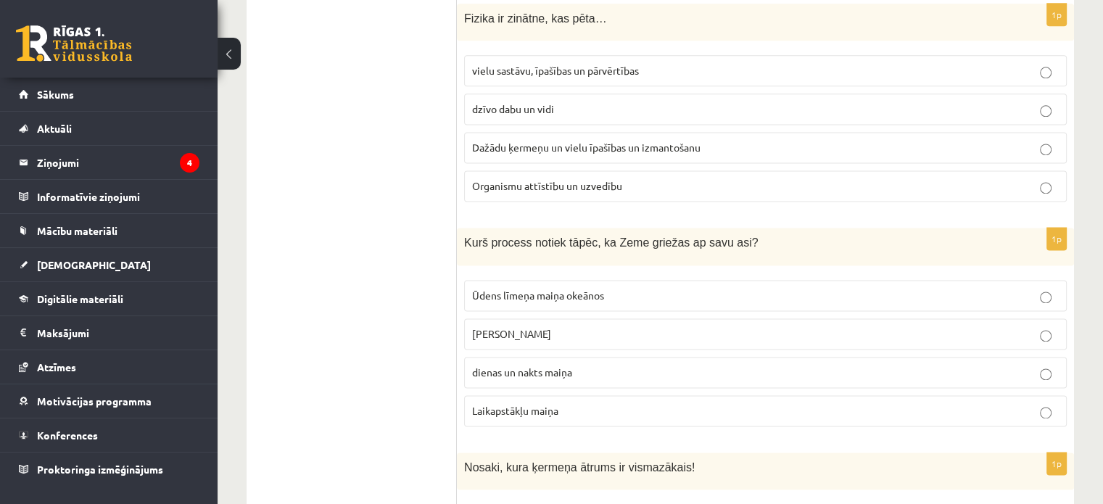
scroll to position [1923, 0]
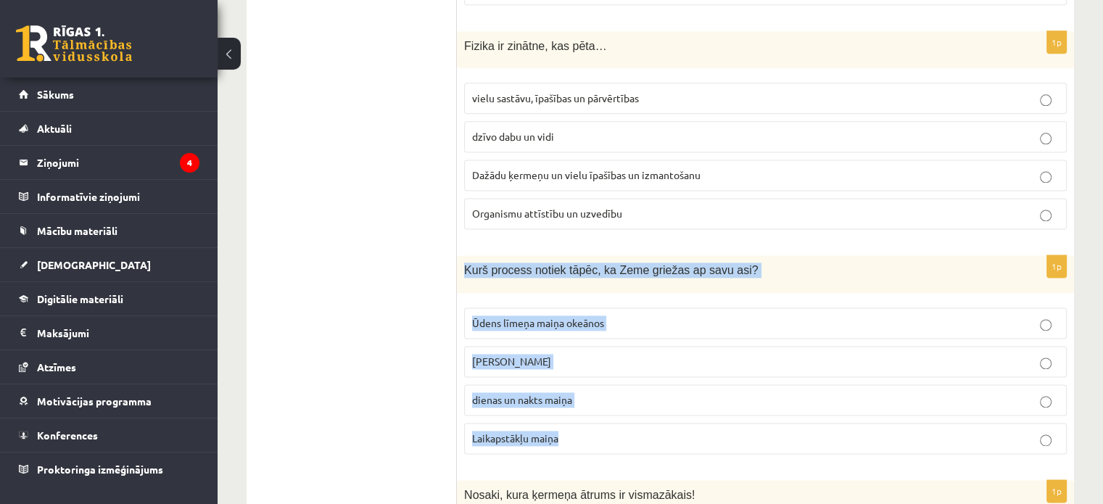
drag, startPoint x: 467, startPoint y: 247, endPoint x: 813, endPoint y: 401, distance: 378.5
click at [813, 401] on div "1p Kurš process notiek tāpēc, ka Zeme griežas ap savu asi? Ūdens līmeņa maiņa o…" at bounding box center [765, 360] width 617 height 210
copy div "Kurš process notiek tāpēc, ka Zeme griežas ap savu asi? Ūdens līmeņa maiņa okeā…"
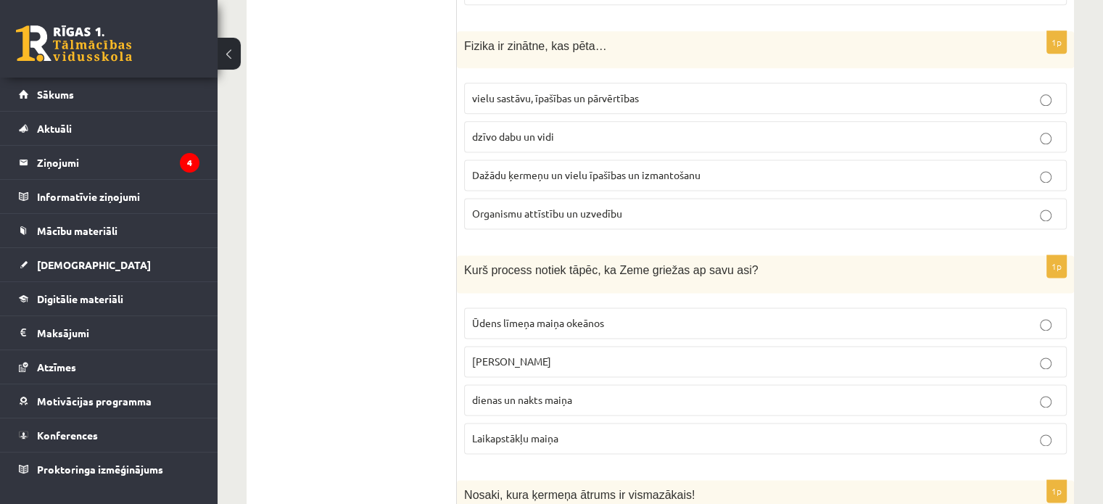
click at [436, 281] on ul "Apgalvojumi Tests Izvērtējums!" at bounding box center [359, 31] width 196 height 3388
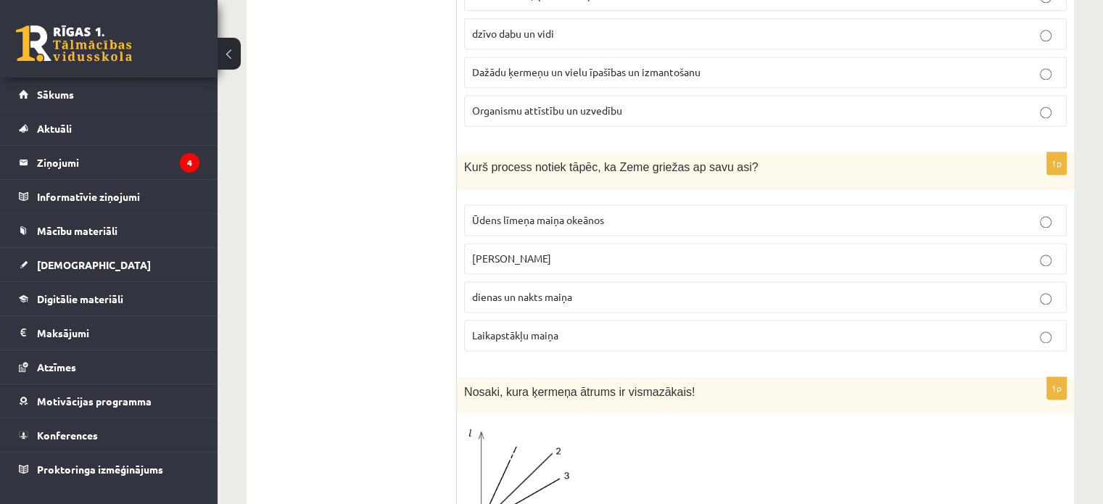
scroll to position [2001, 0]
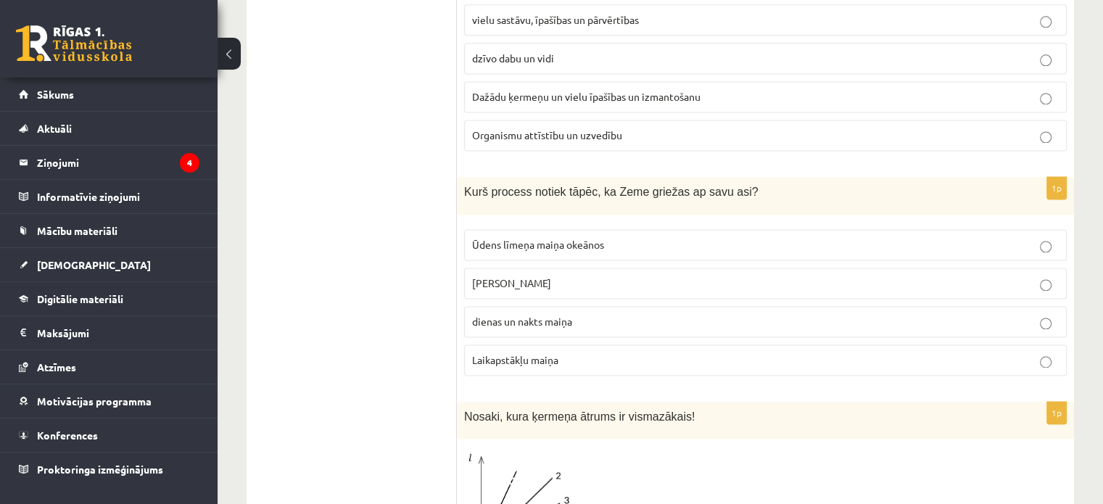
click at [535, 307] on label "dienas un nakts maiņa" at bounding box center [765, 321] width 603 height 31
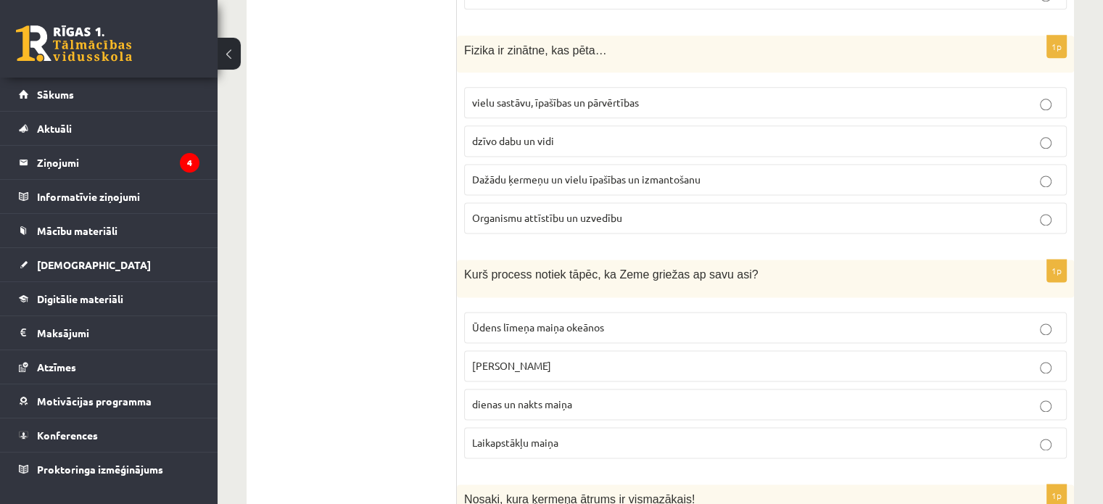
scroll to position [1856, 0]
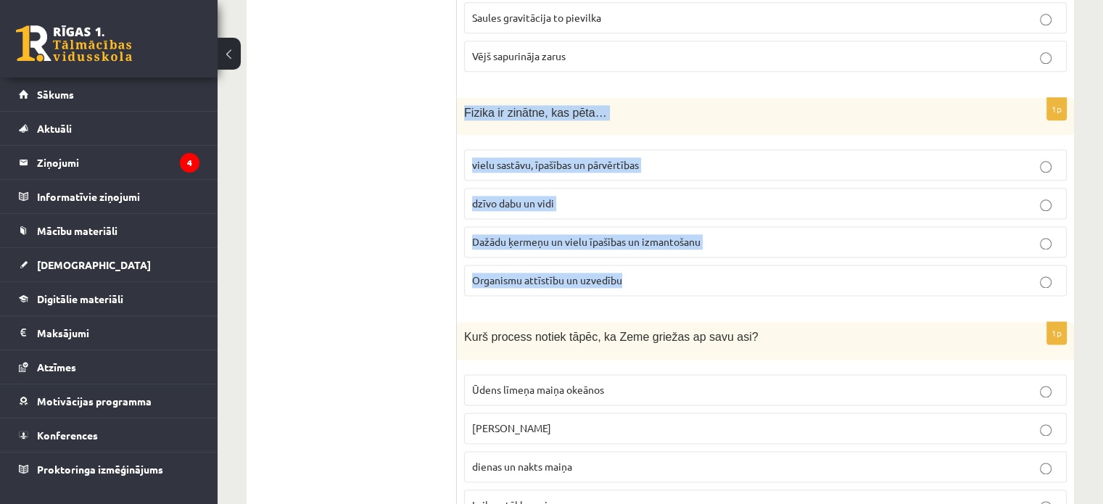
drag, startPoint x: 464, startPoint y: 85, endPoint x: 700, endPoint y: 253, distance: 290.1
click at [700, 253] on div "1p Fizika ir zinātne, kas pēta… vielu sastāvu, īpašības un pārvērtības dzīvo da…" at bounding box center [765, 203] width 617 height 210
copy div "Fizika ir zinātne, kas pēta… vielu sastāvu, īpašības un pārvērtības dzīvo dabu …"
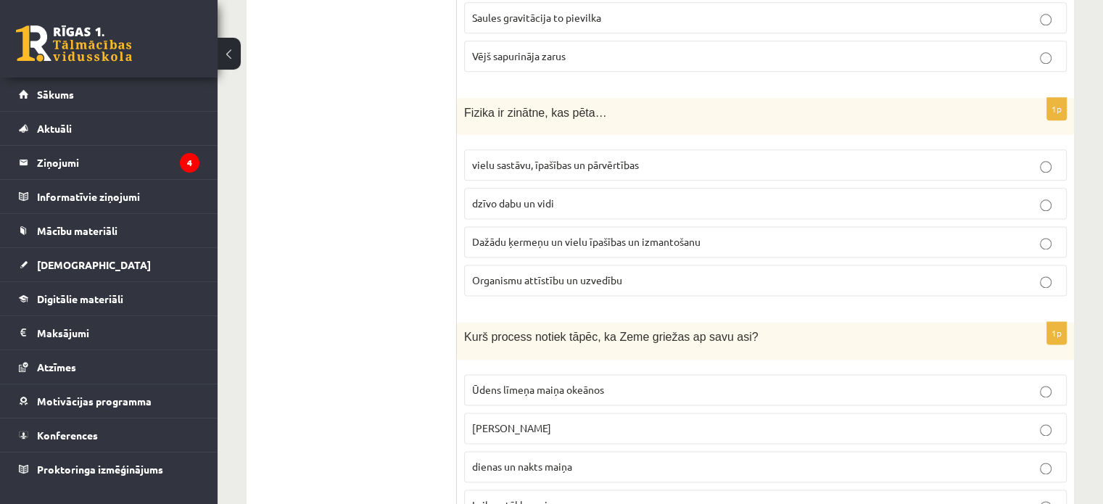
click at [315, 281] on ul "Apgalvojumi Tests Izvērtējums!" at bounding box center [359, 98] width 196 height 3388
click at [521, 235] on span "Dažādu ķermeņu un vielu īpašības un izmantošanu" at bounding box center [586, 241] width 228 height 13
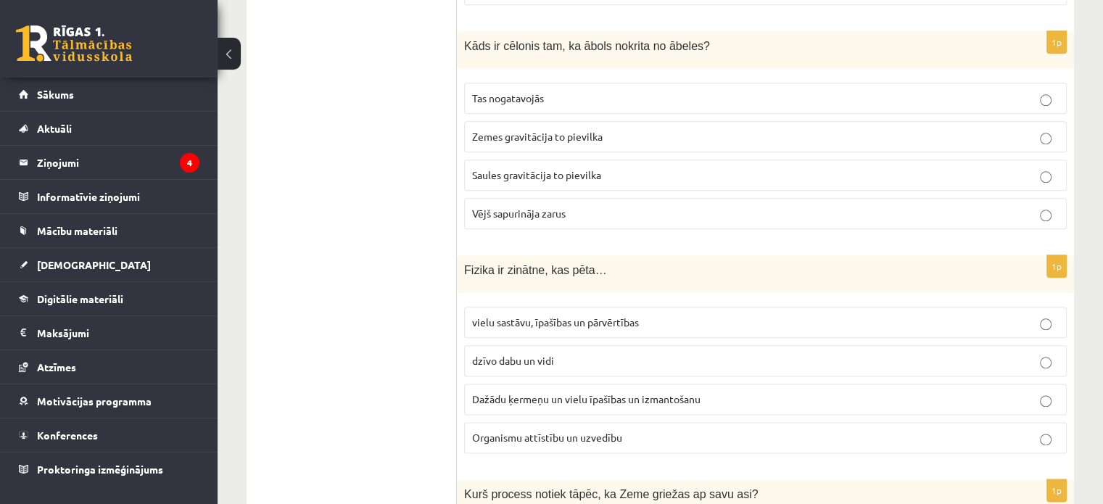
scroll to position [1566, 0]
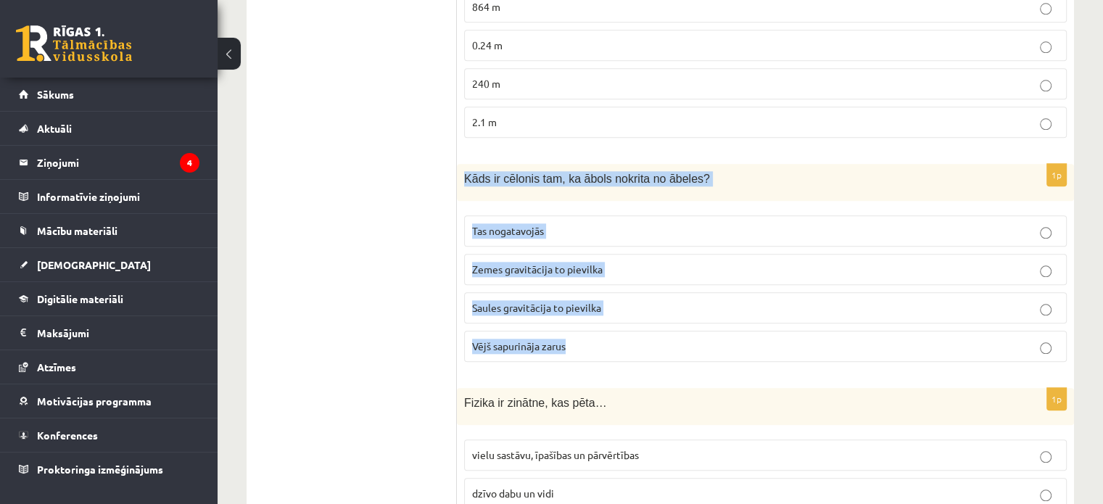
drag, startPoint x: 465, startPoint y: 154, endPoint x: 662, endPoint y: 311, distance: 251.7
click at [662, 311] on div "1p Kāds ir cēlonis tam, ka ābols nokrita no ābeles? Tas nogatavojās Zemes gravi…" at bounding box center [765, 269] width 617 height 210
copy div "Kāds ir cēlonis tam, ka ābols nokrita no ābeles? Tas nogatavojās Zemes gravitāc…"
click at [526, 262] on p "Zemes gravitācija to pievilka" at bounding box center [765, 269] width 587 height 15
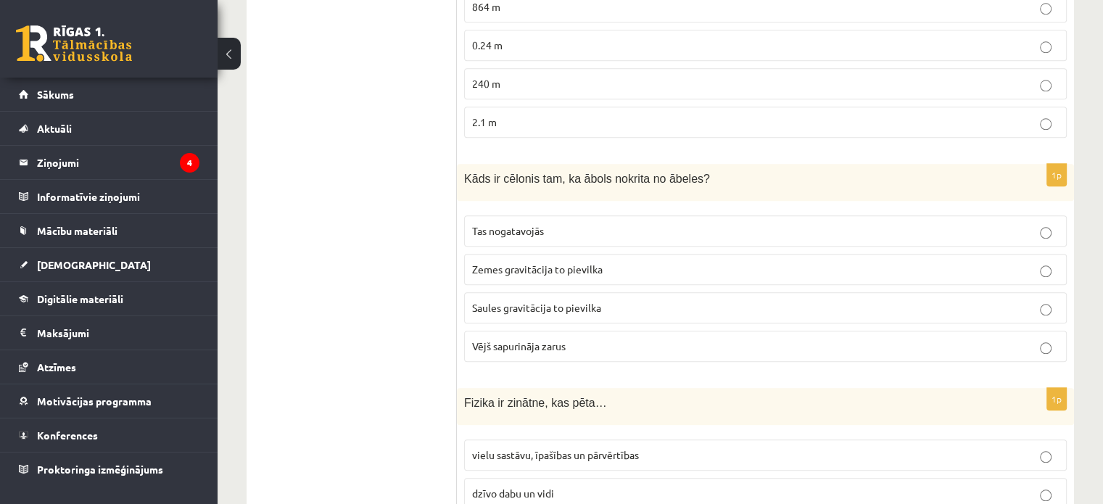
click at [358, 246] on ul "Apgalvojumi Tests Izvērtējums!" at bounding box center [359, 388] width 196 height 3388
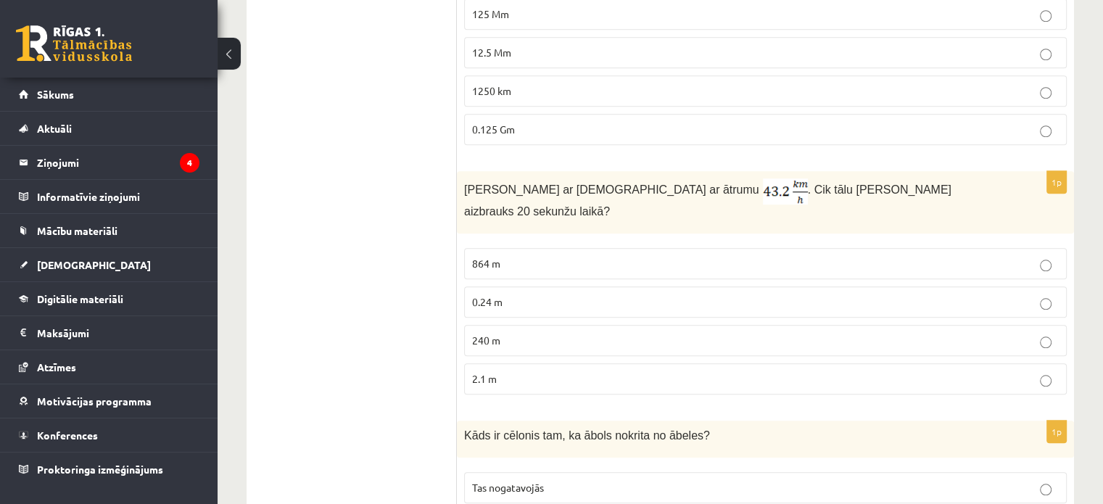
scroll to position [1276, 0]
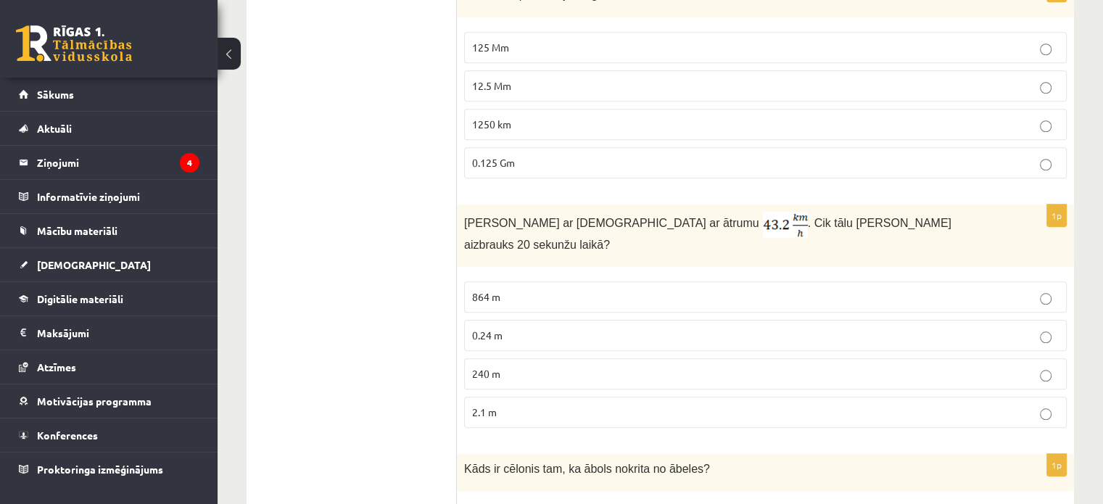
click at [534, 366] on p "240 m" at bounding box center [765, 373] width 587 height 15
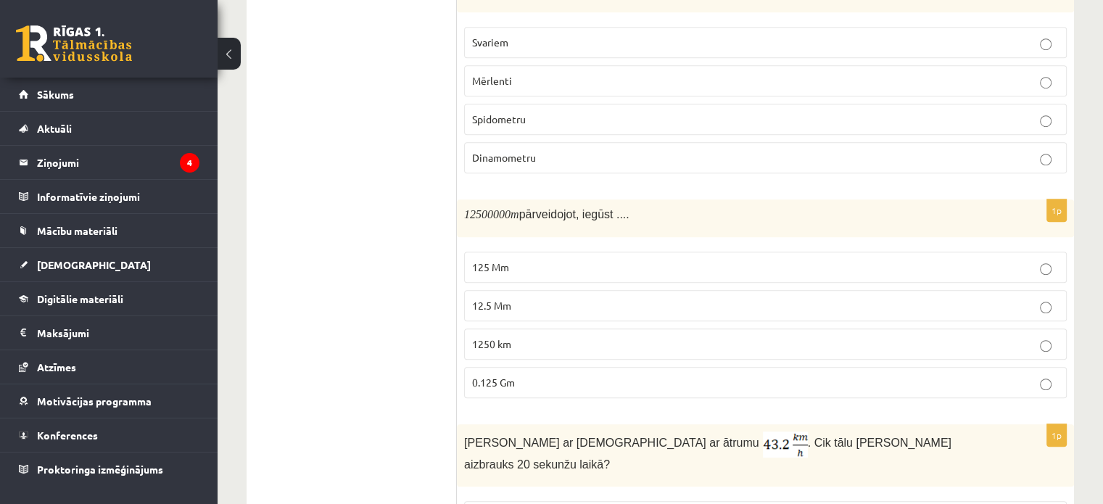
scroll to position [986, 0]
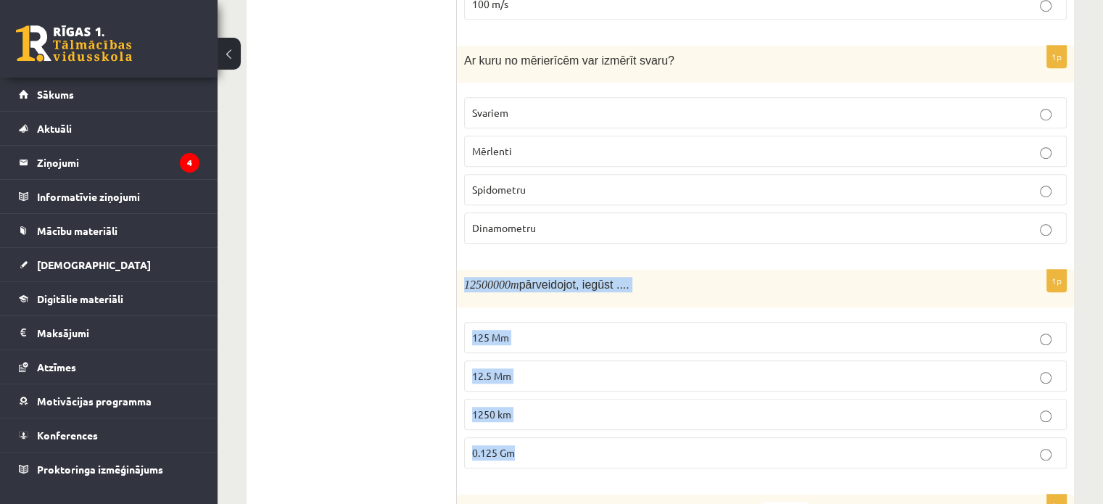
drag, startPoint x: 464, startPoint y: 275, endPoint x: 624, endPoint y: 445, distance: 233.4
click at [624, 445] on div "1p 12500000 m pārveidojot, iegūst .... 125 Mm 12.5 Mm 1250 km 0.125 Gm" at bounding box center [765, 375] width 617 height 210
copy div "12500000 m pārveidojot, iegūst .... 125 Mm 12.5 Mm 1250 km 0.125 Gm"
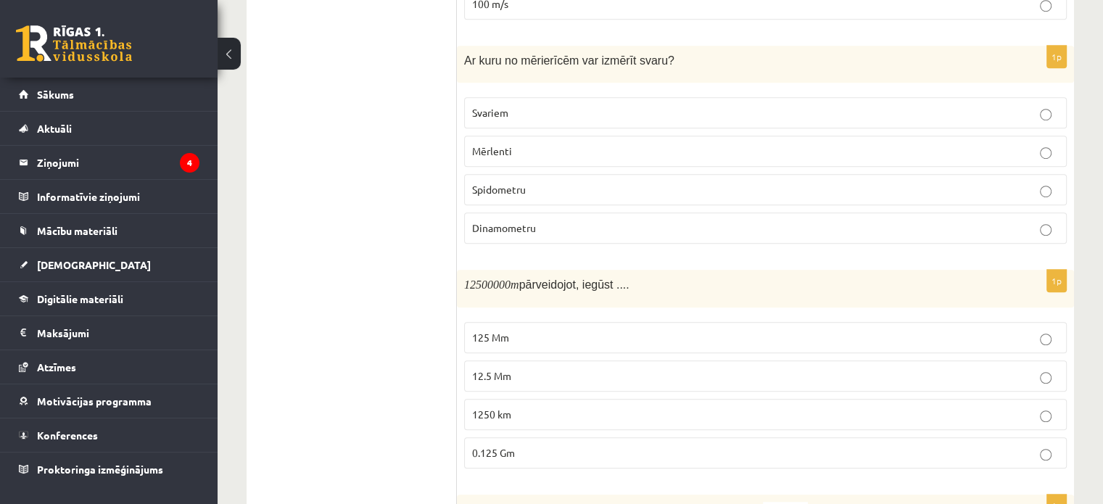
click at [537, 374] on p "12.5 Mm" at bounding box center [765, 375] width 587 height 15
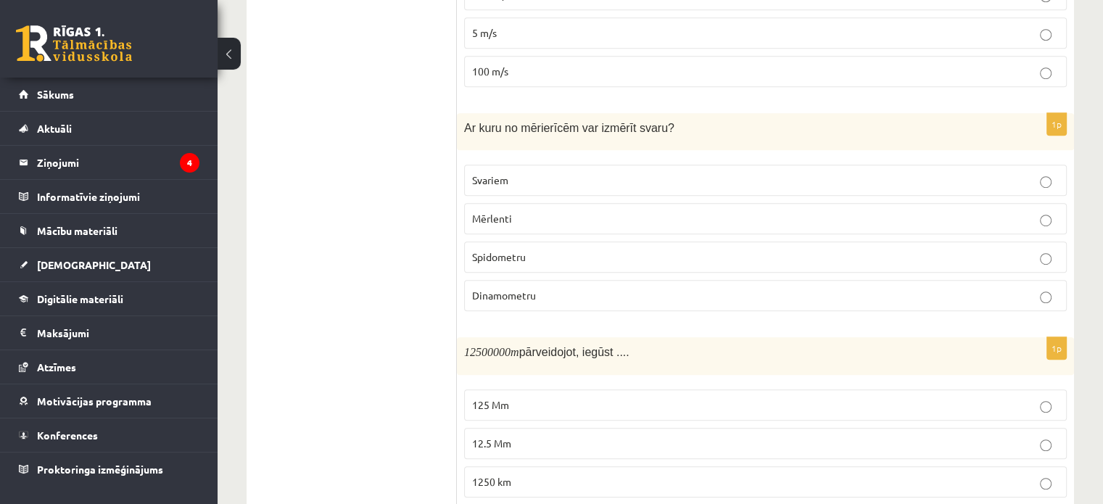
scroll to position [841, 0]
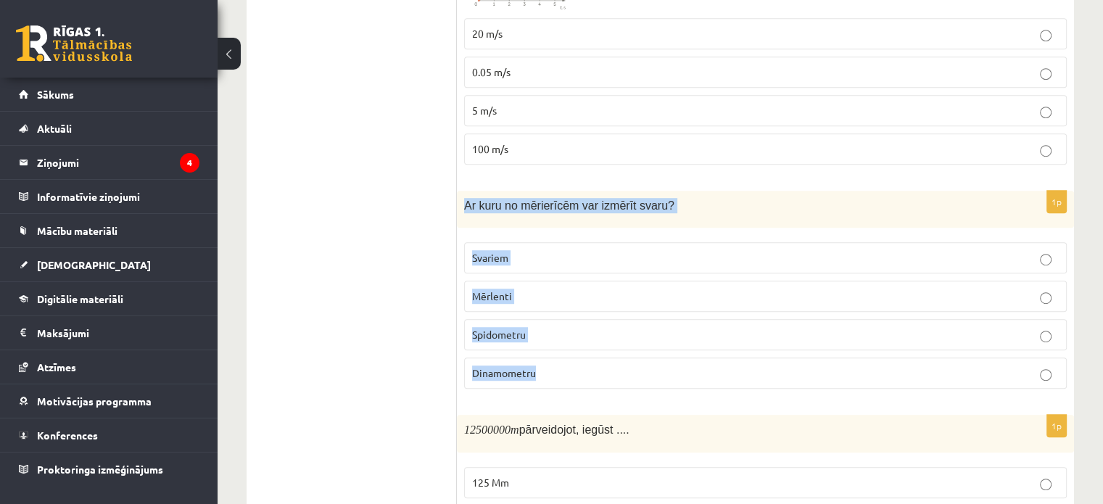
drag, startPoint x: 465, startPoint y: 198, endPoint x: 554, endPoint y: 370, distance: 193.3
click at [554, 370] on div "1p Ar kuru no mērierīcēm var izmērīt svaru? Svariem Mērlenti Spidometru Dinamom…" at bounding box center [765, 296] width 617 height 210
click at [554, 370] on p "Dinamometru" at bounding box center [765, 372] width 587 height 15
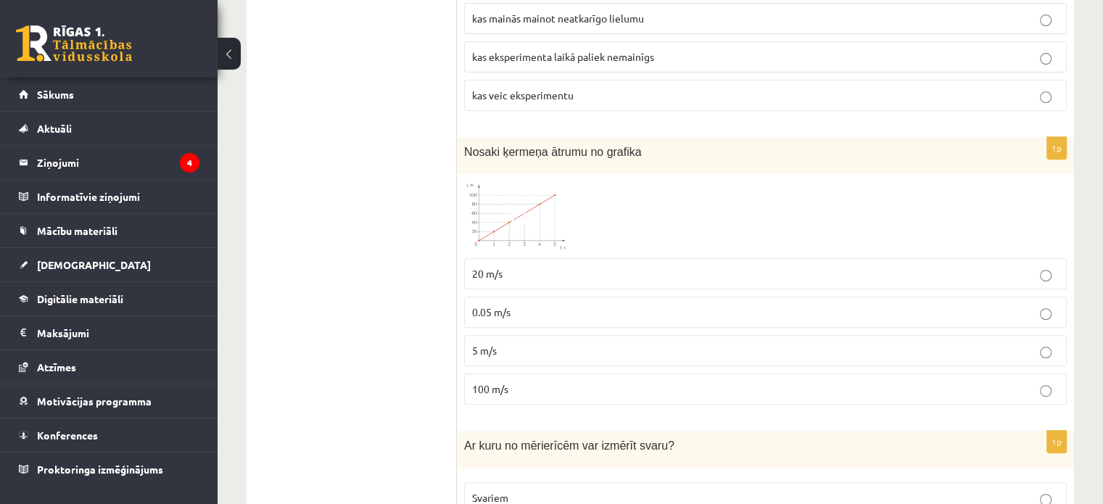
scroll to position [624, 0]
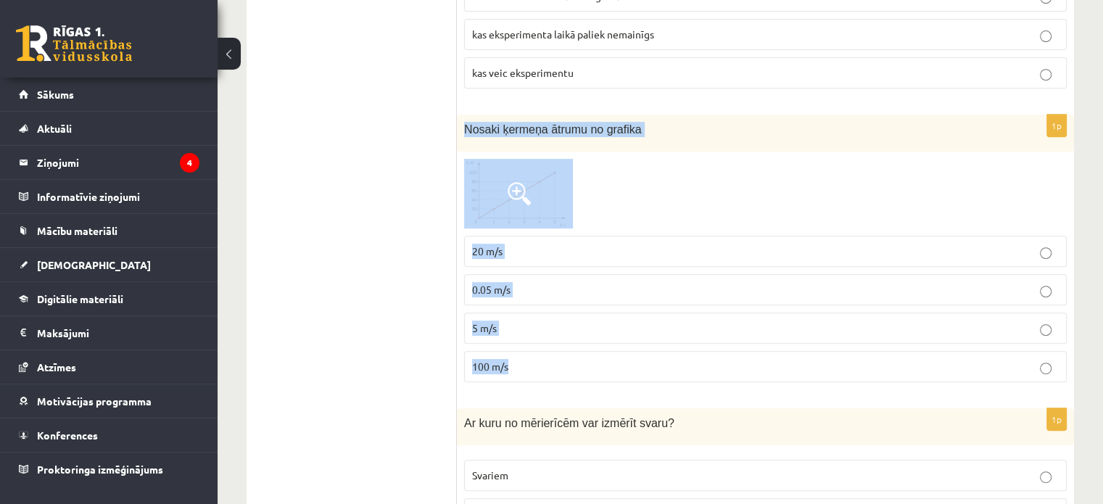
drag, startPoint x: 464, startPoint y: 125, endPoint x: 606, endPoint y: 352, distance: 268.4
click at [610, 353] on div "1p Nosaki ķermeņa ātrumu no grafika 20 m/s 0.05 m/s 5 m/s 100 m/s" at bounding box center [765, 254] width 617 height 279
click at [473, 282] on p "0.05 m/s" at bounding box center [765, 289] width 587 height 15
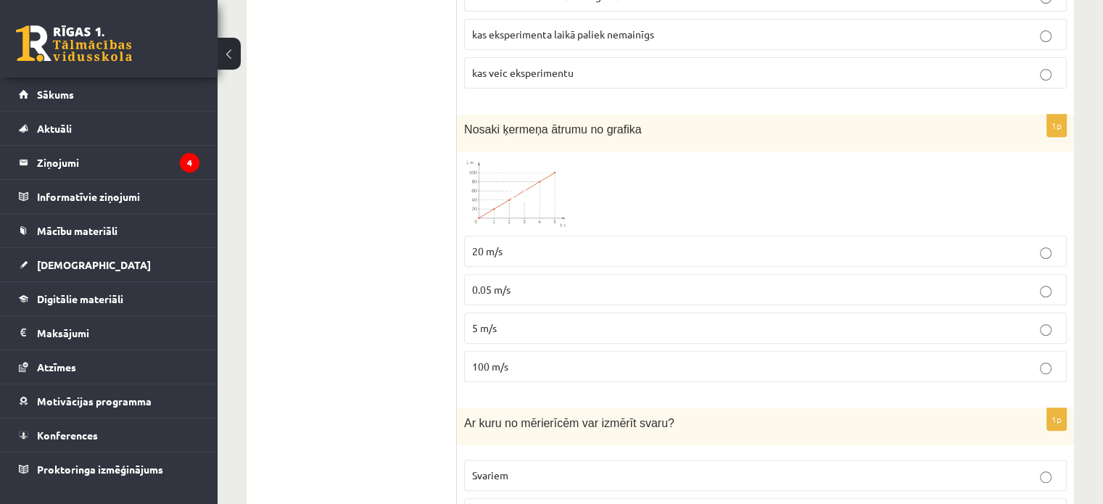
click at [507, 200] on img at bounding box center [518, 194] width 109 height 70
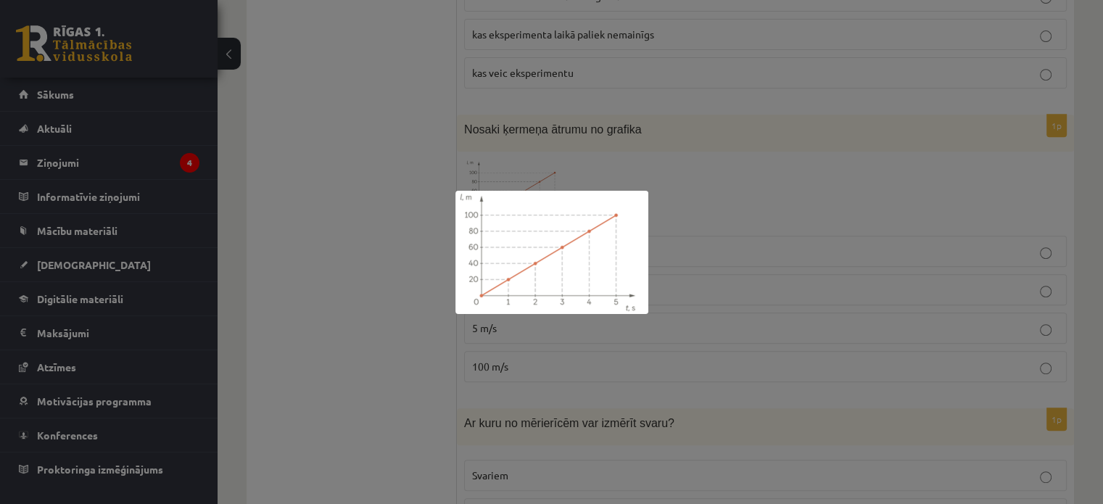
click at [416, 101] on div at bounding box center [551, 252] width 1103 height 504
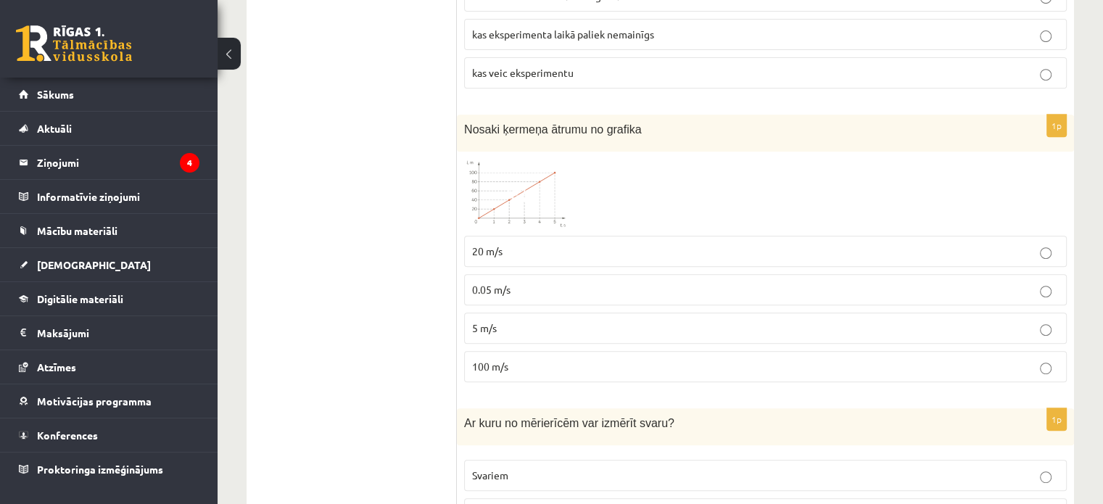
click at [508, 249] on p "20 m/s" at bounding box center [765, 251] width 587 height 15
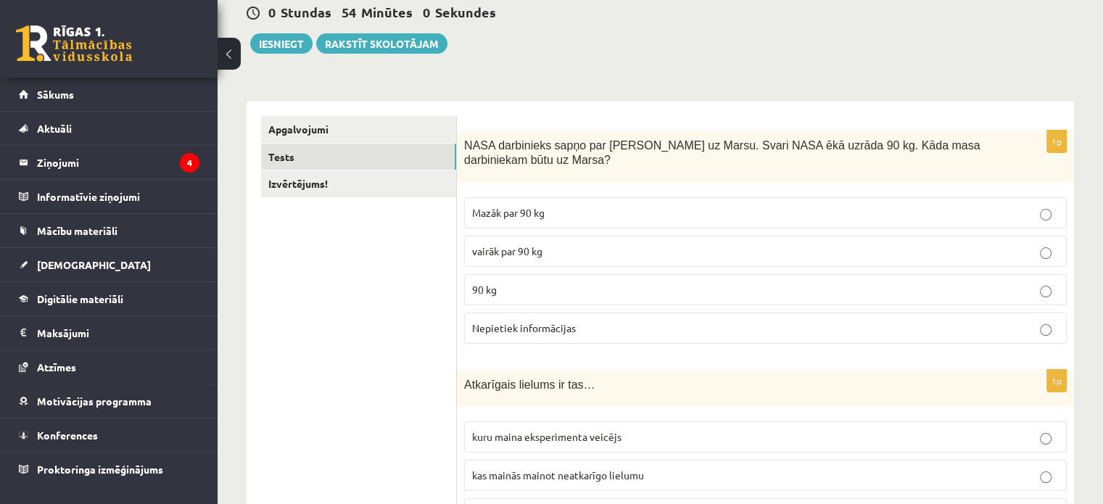
scroll to position [44, 0]
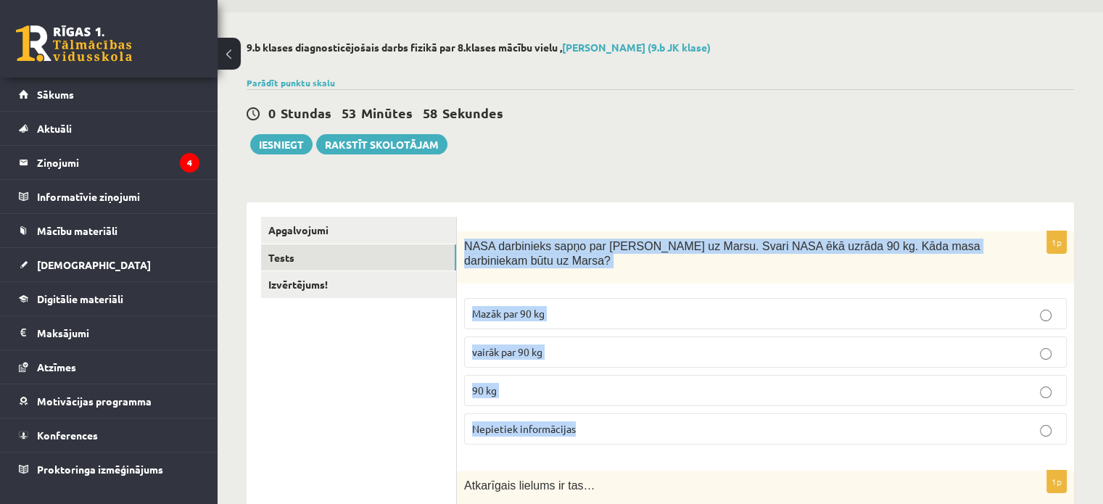
drag, startPoint x: 467, startPoint y: 244, endPoint x: 597, endPoint y: 428, distance: 225.7
click at [597, 428] on div "1p NASA darbinieks sapņo par ceļošanu uz Marsu. Svari NASA ēkā uzrāda 90 kg. Kā…" at bounding box center [765, 343] width 617 height 225
click at [551, 389] on p "90 kg" at bounding box center [765, 390] width 587 height 15
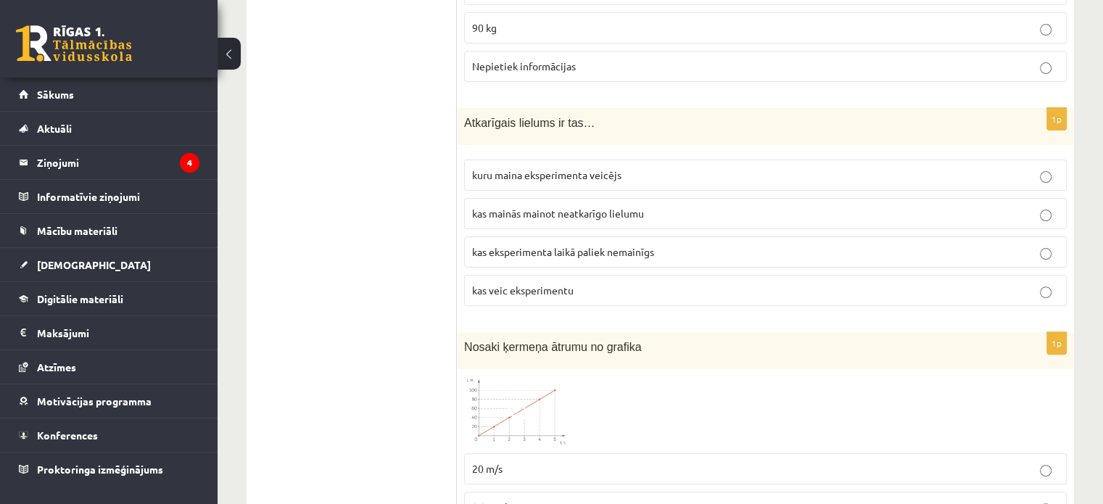
scroll to position [406, 0]
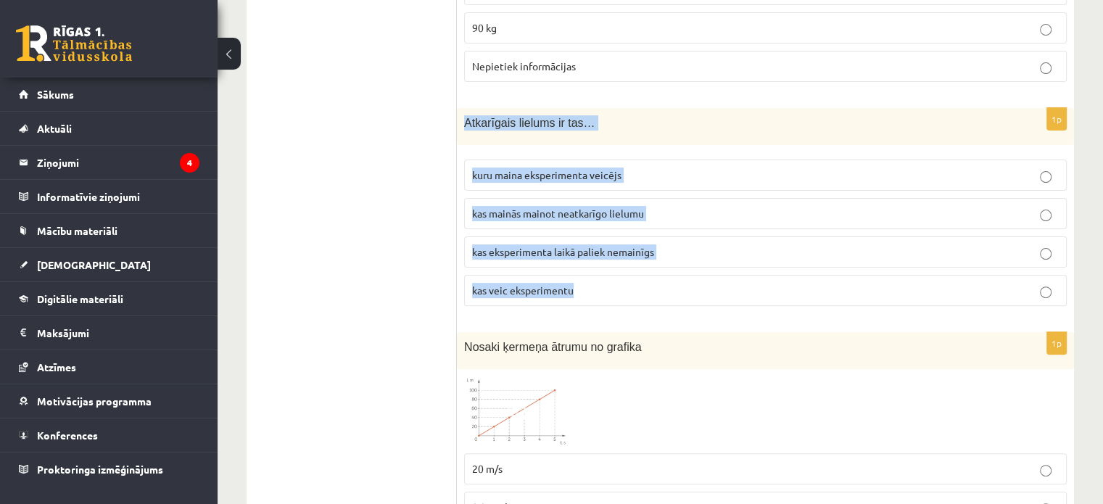
drag, startPoint x: 464, startPoint y: 116, endPoint x: 674, endPoint y: 275, distance: 263.5
click at [674, 275] on div "1p Atkarīgais lielums ir tas… kuru maina eksperimenta veicējs kas mainās mainot…" at bounding box center [765, 213] width 617 height 210
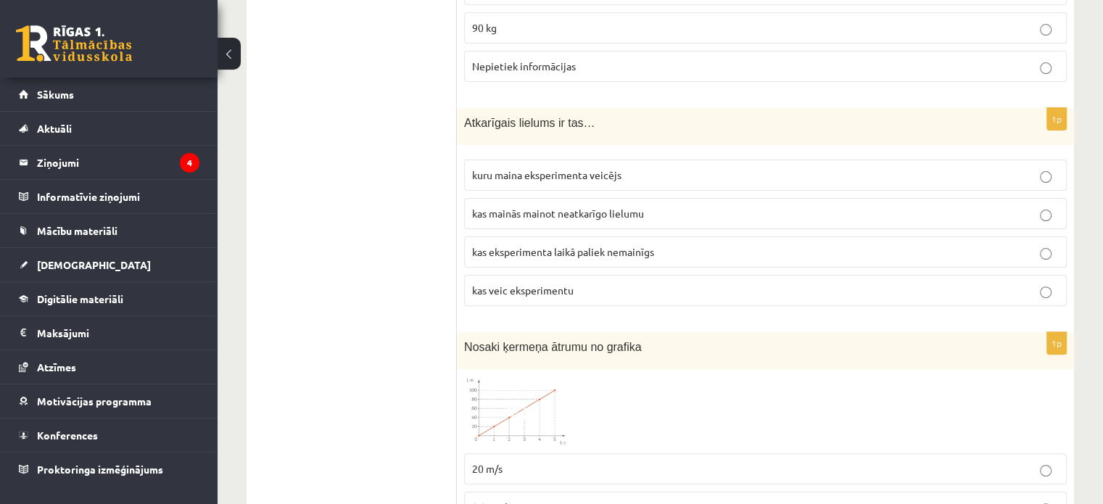
click at [533, 213] on span "kas mainās mainot neatkarīgo lielumu" at bounding box center [558, 213] width 172 height 13
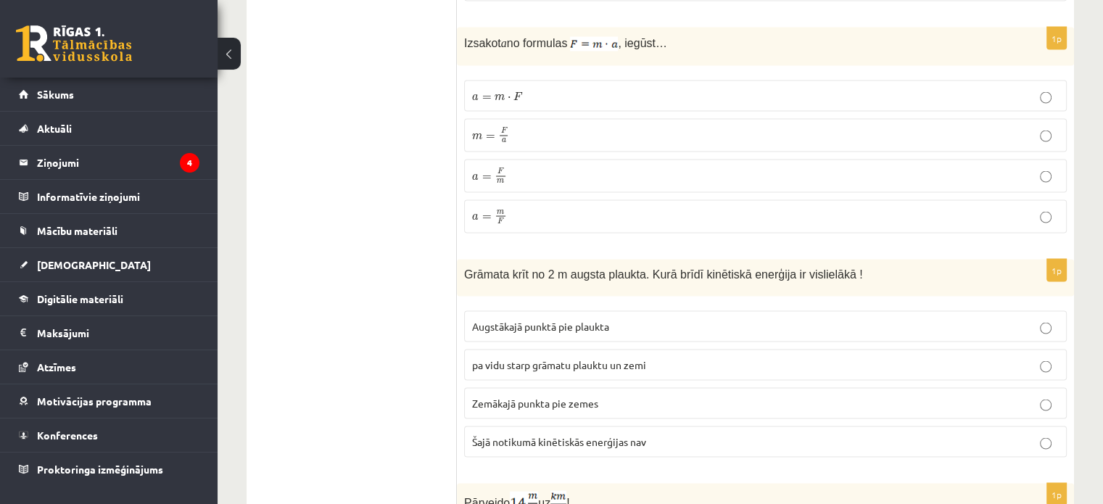
scroll to position [2654, 0]
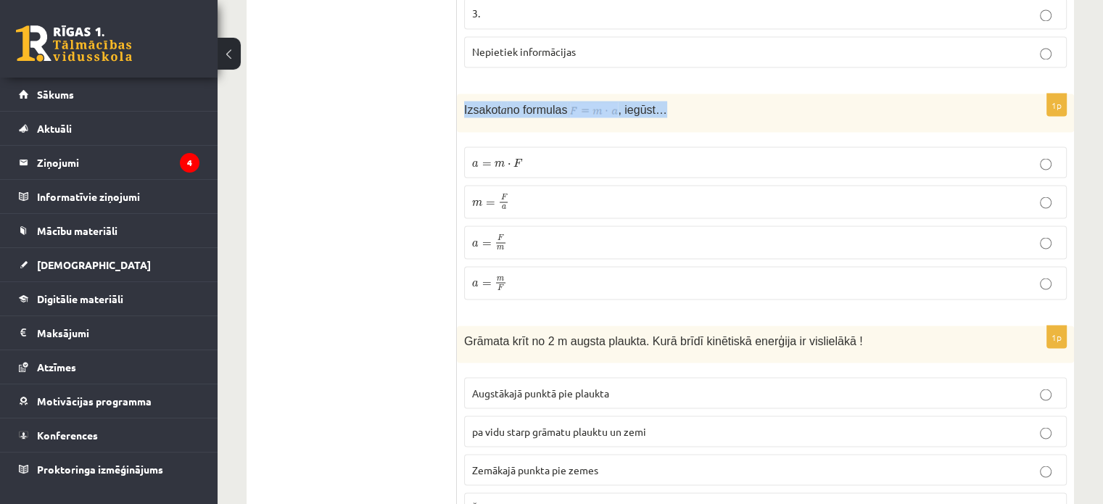
drag, startPoint x: 464, startPoint y: 81, endPoint x: 667, endPoint y: 88, distance: 203.1
click at [667, 101] on p "Izsakot a no formulas , iegūst…" at bounding box center [729, 109] width 530 height 17
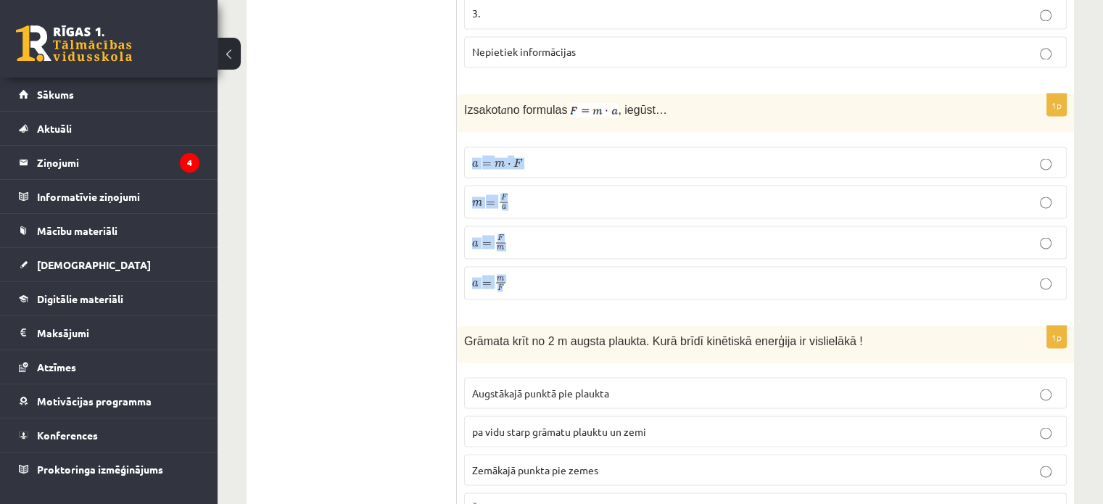
drag, startPoint x: 471, startPoint y: 131, endPoint x: 537, endPoint y: 262, distance: 146.9
click at [537, 262] on fieldset "a = m ⋅ F a = m ⋅ F m = F a m = F a a = F m a = F m a = m F a = m F" at bounding box center [765, 221] width 603 height 165
drag, startPoint x: 537, startPoint y: 262, endPoint x: 449, endPoint y: 103, distance: 182.0
drag, startPoint x: 461, startPoint y: 131, endPoint x: 523, endPoint y: 265, distance: 148.6
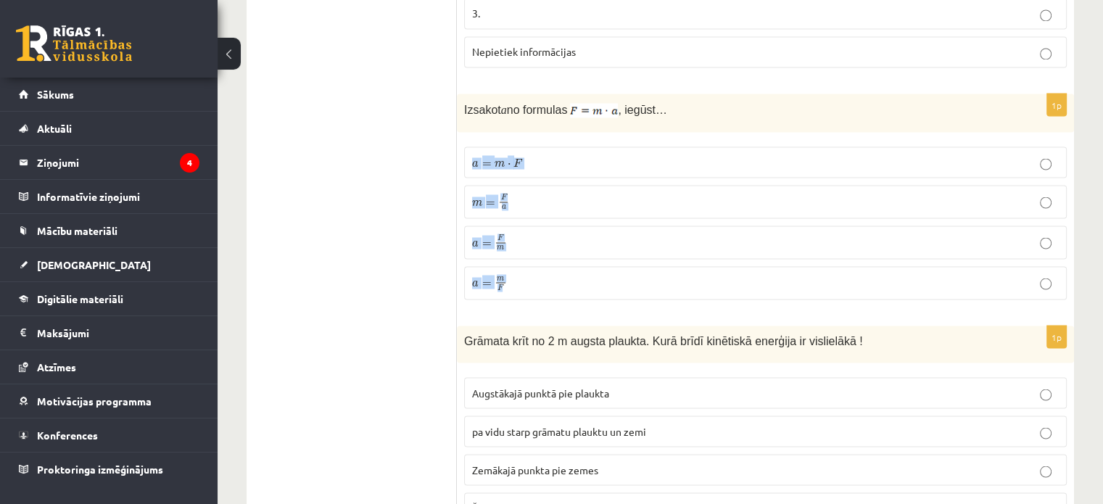
click at [528, 263] on div "1p Izsakot a no formulas , iegūst… a = m ⋅ F a = m ⋅ F m = F a m = F a a = F m …" at bounding box center [765, 203] width 617 height 218
drag, startPoint x: 523, startPoint y: 265, endPoint x: 459, endPoint y: 74, distance: 202.0
click at [466, 146] on label "a = m ⋅ F a = m ⋅ F" at bounding box center [765, 161] width 603 height 31
drag, startPoint x: 539, startPoint y: 157, endPoint x: 529, endPoint y: 244, distance: 87.5
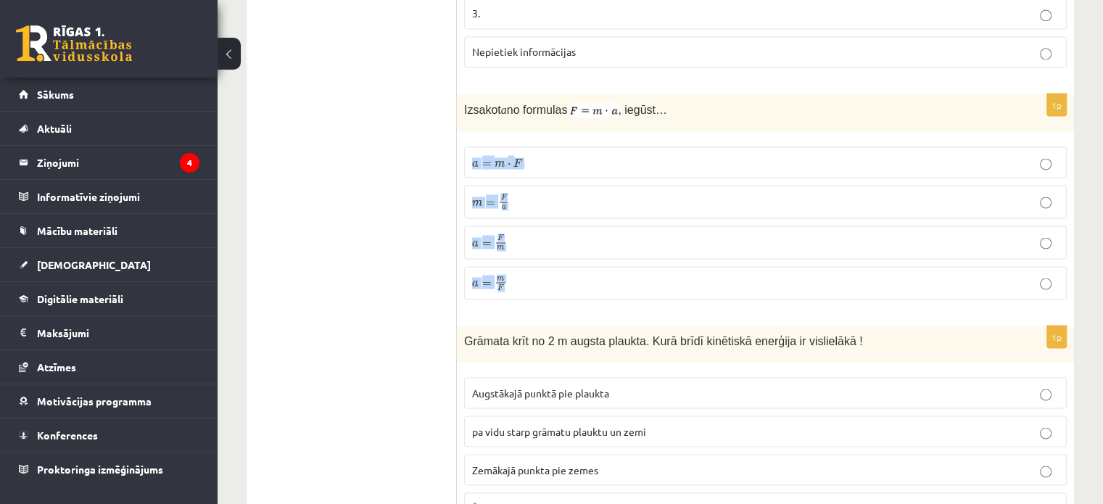
click at [529, 244] on fieldset "a = m ⋅ F a = m ⋅ F m = F a m = F a a = F m a = F m a = m F a = m F" at bounding box center [765, 221] width 603 height 165
click at [519, 233] on p "a = F m a = F m" at bounding box center [765, 241] width 587 height 17
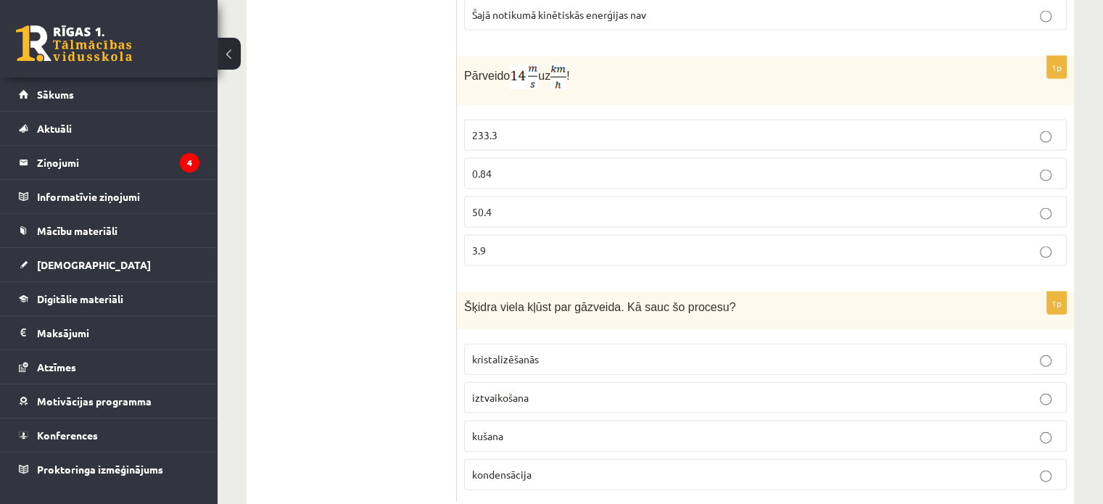
scroll to position [3155, 0]
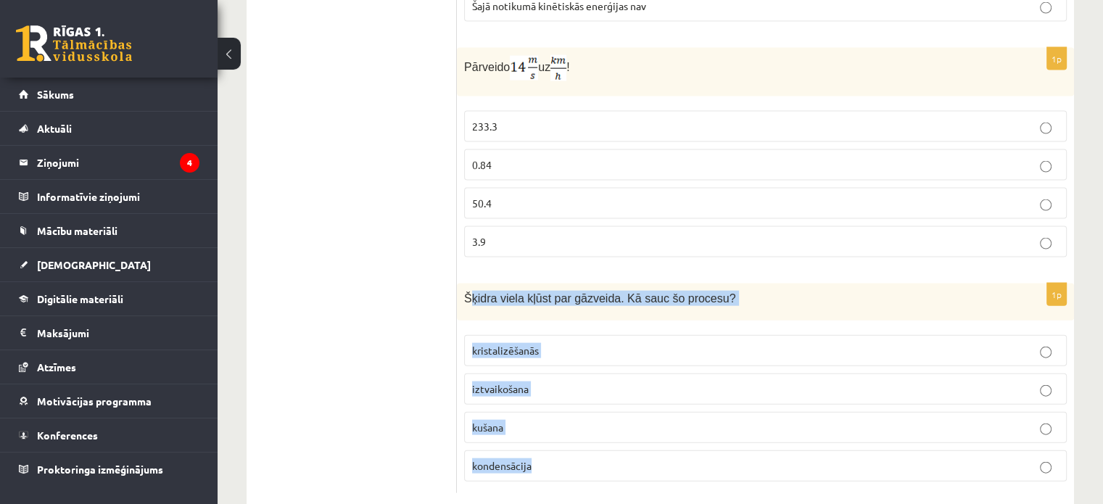
drag, startPoint x: 467, startPoint y: 261, endPoint x: 452, endPoint y: 299, distance: 41.1
click at [637, 423] on div "1p Šķidra viela kļūst par gāzveida. Kā sauc šo procesu? kristalizēšanās iztvaik…" at bounding box center [765, 388] width 617 height 210
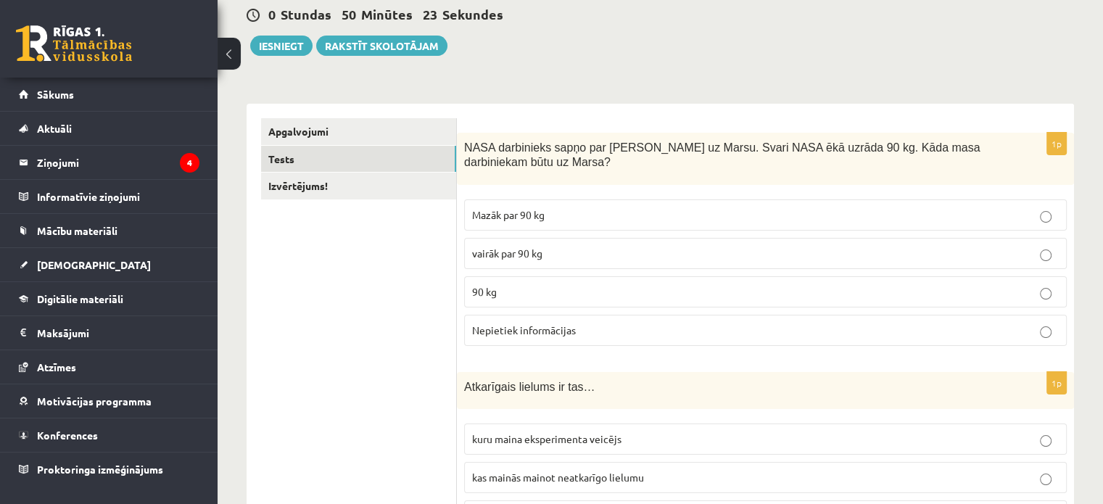
scroll to position [38, 0]
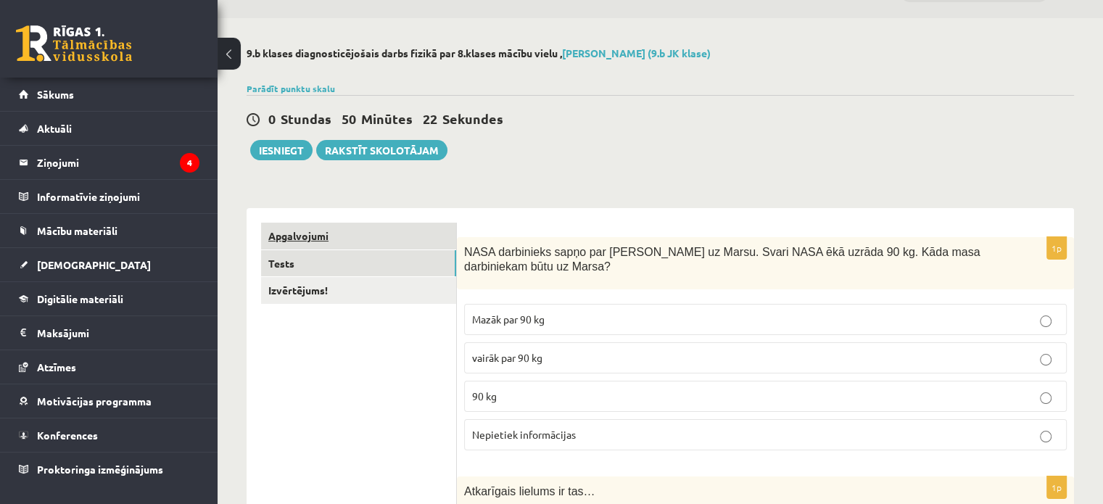
click at [298, 236] on link "Apgalvojumi" at bounding box center [358, 236] width 195 height 27
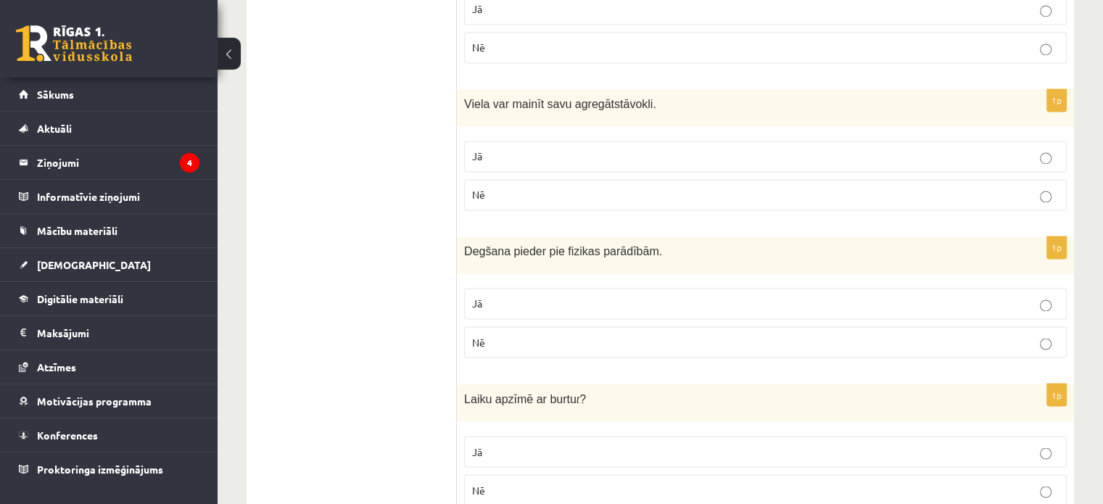
scroll to position [2464, 0]
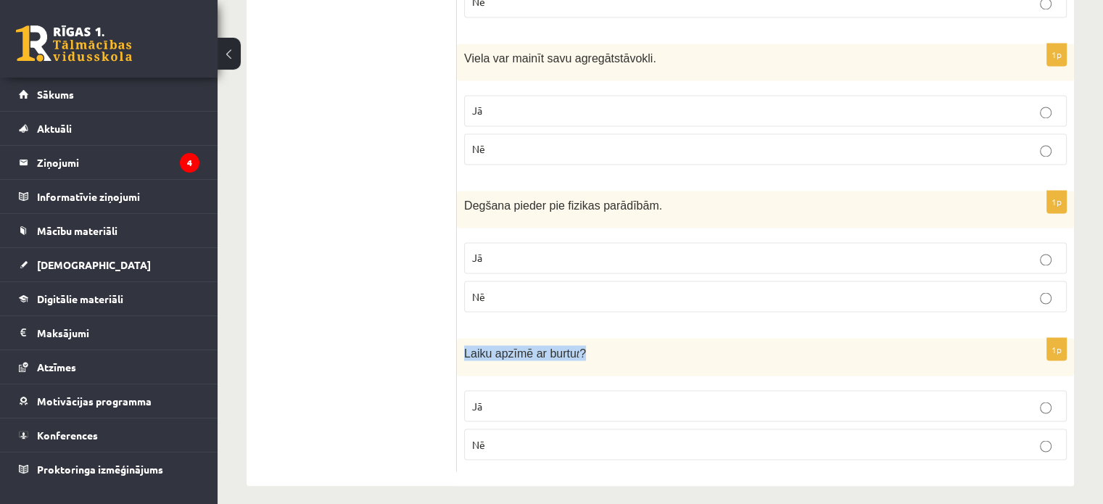
drag, startPoint x: 463, startPoint y: 346, endPoint x: 599, endPoint y: 349, distance: 136.3
click at [592, 353] on div "Laiku apzīmē ar burtu t ?" at bounding box center [765, 356] width 617 height 37
click at [491, 407] on label "Jā" at bounding box center [765, 405] width 603 height 31
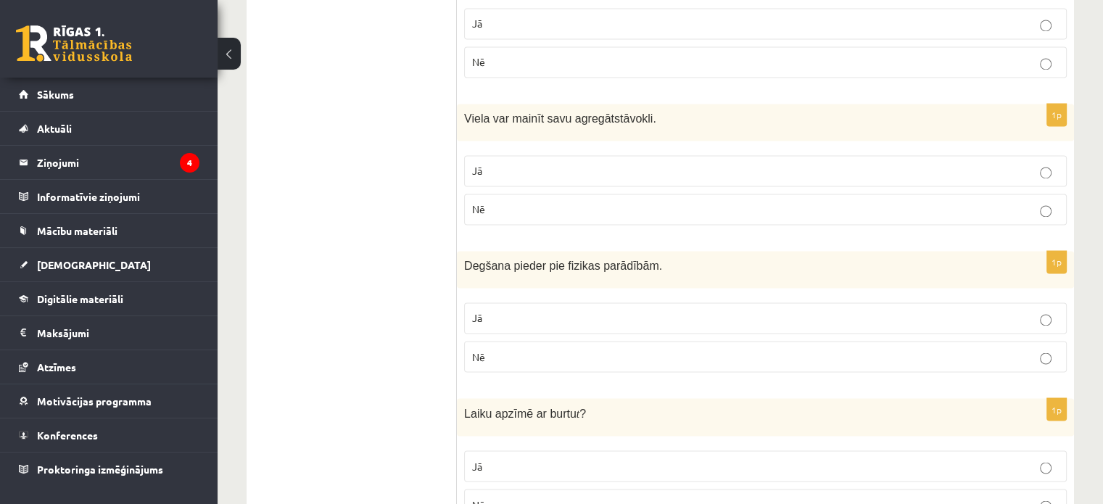
scroll to position [2319, 0]
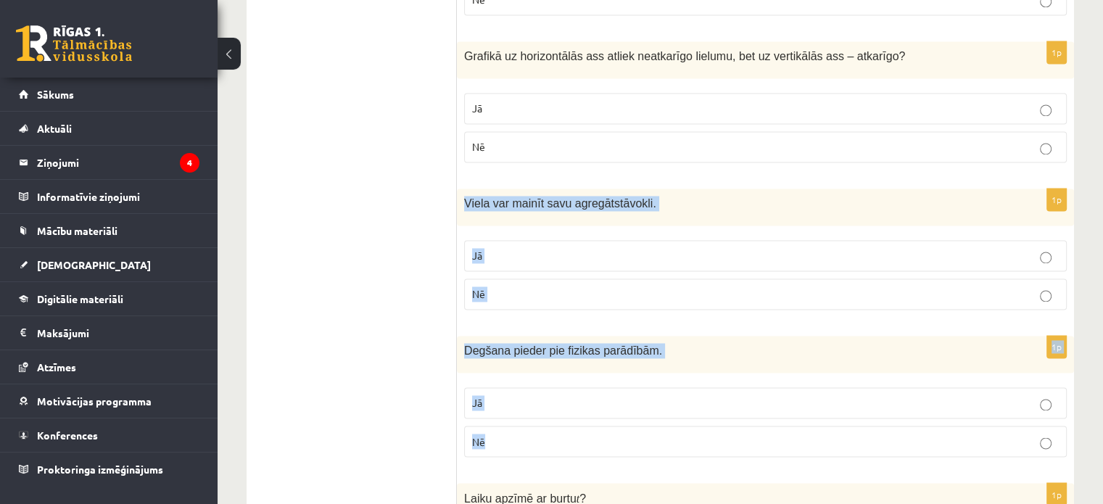
drag, startPoint x: 460, startPoint y: 194, endPoint x: 657, endPoint y: 410, distance: 292.5
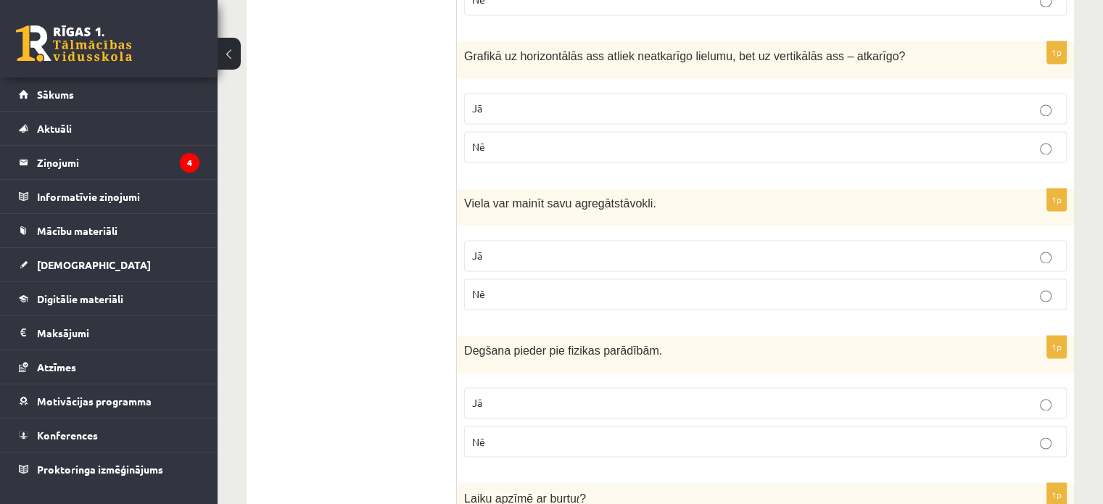
click at [514, 437] on p "Nē" at bounding box center [765, 441] width 587 height 15
click at [479, 249] on span "Jā" at bounding box center [477, 255] width 10 height 13
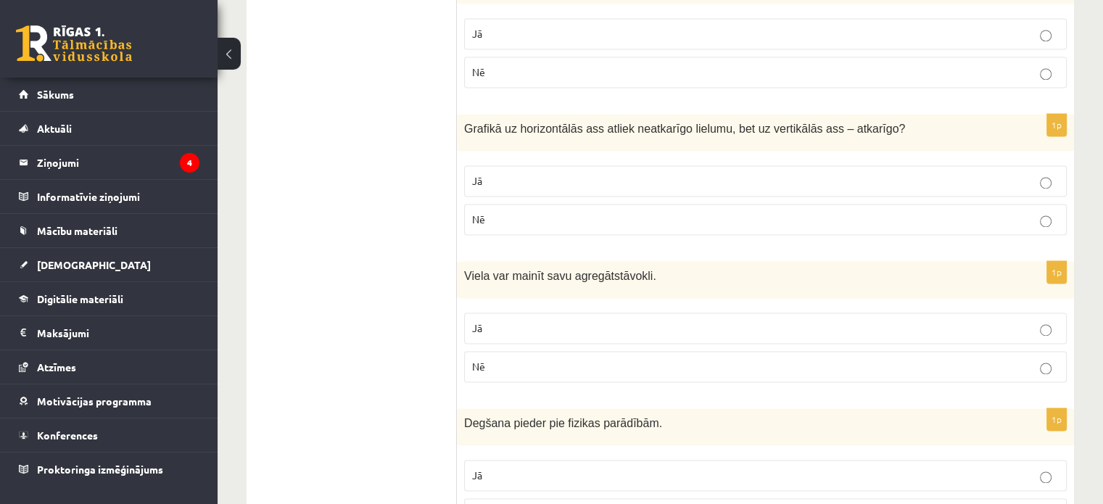
scroll to position [2102, 0]
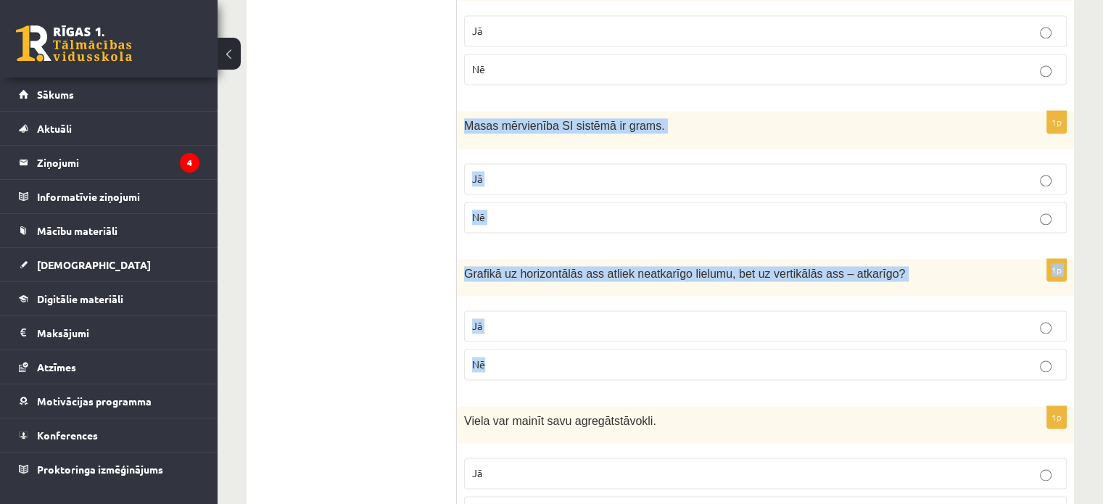
drag, startPoint x: 462, startPoint y: 112, endPoint x: 826, endPoint y: 354, distance: 436.8
click at [543, 190] on fieldset "Jā Nē" at bounding box center [765, 196] width 603 height 81
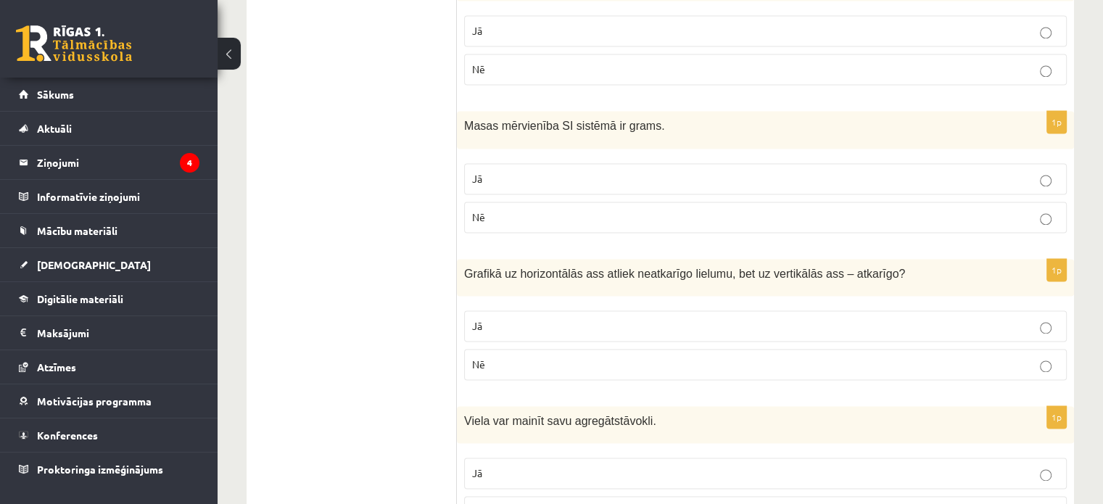
click at [530, 215] on p "Nē" at bounding box center [765, 217] width 587 height 15
click at [499, 318] on p "Jā" at bounding box center [765, 325] width 587 height 15
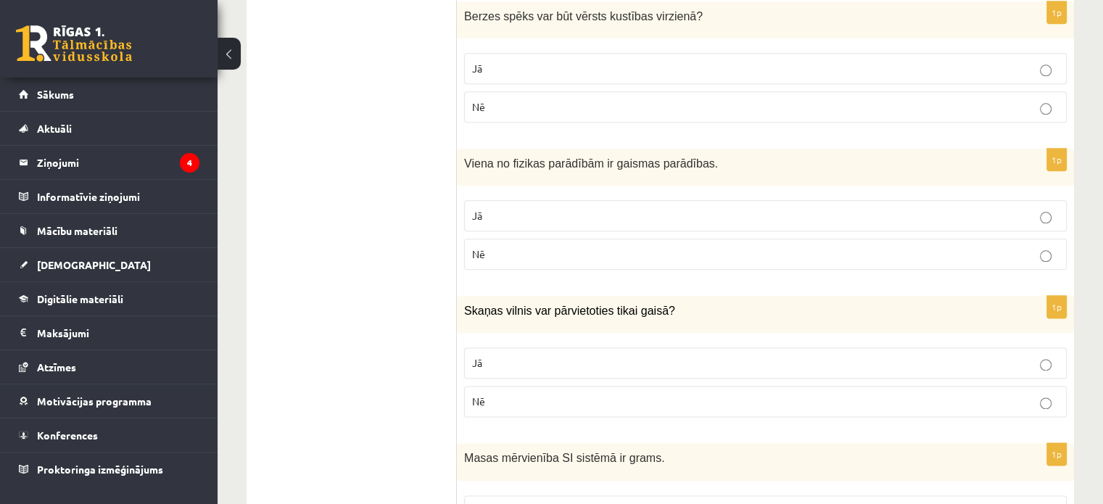
scroll to position [1739, 0]
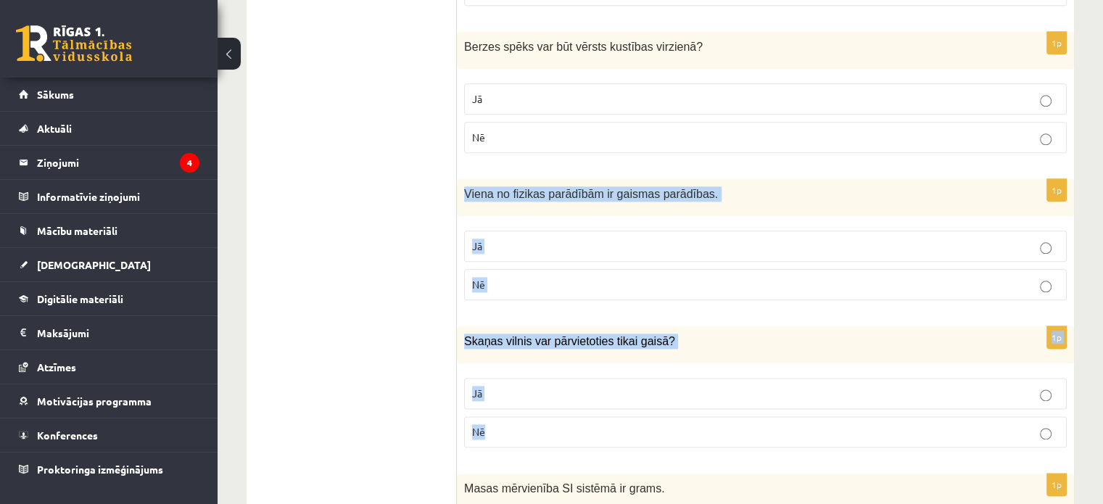
drag, startPoint x: 457, startPoint y: 186, endPoint x: 649, endPoint y: 405, distance: 290.3
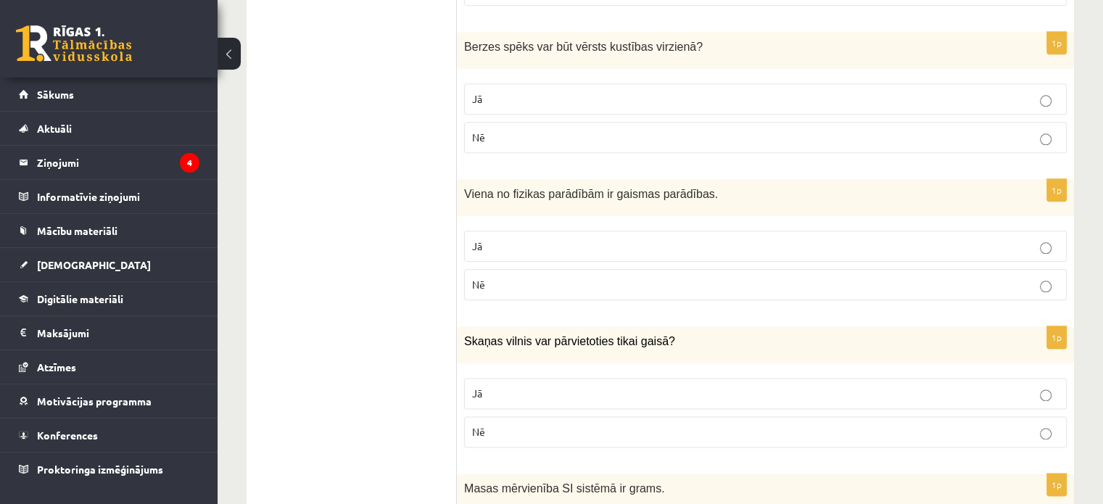
drag, startPoint x: 392, startPoint y: 137, endPoint x: 409, endPoint y: 162, distance: 30.2
click at [522, 246] on p "Jā" at bounding box center [765, 246] width 587 height 15
click at [497, 430] on p "Nē" at bounding box center [765, 431] width 587 height 15
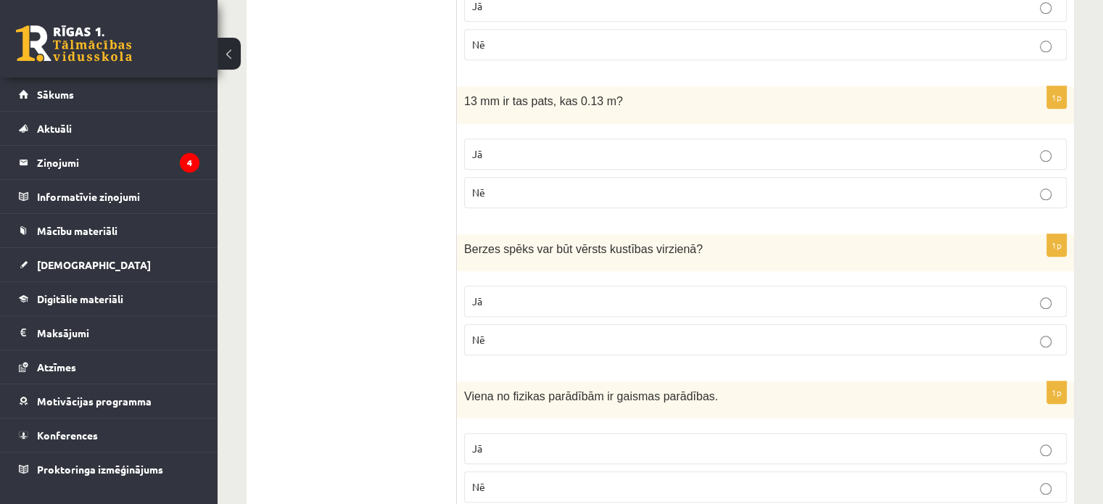
scroll to position [1522, 0]
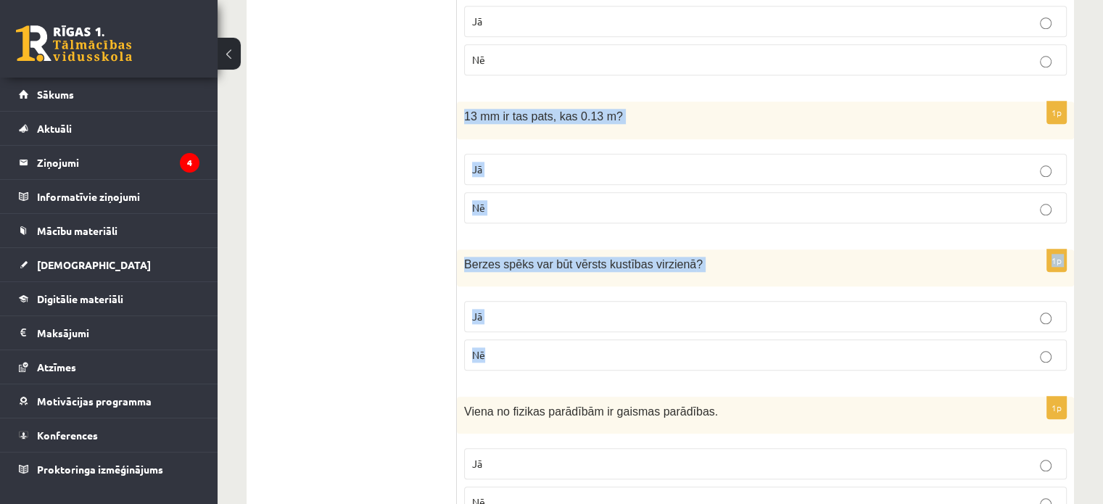
drag, startPoint x: 463, startPoint y: 109, endPoint x: 671, endPoint y: 333, distance: 305.7
click at [671, 333] on form "Vai apgalvojums ir patiess? 1p Stikla vāze ir fizikāls ķermenis, bet stikls ir …" at bounding box center [765, 75] width 588 height 2675
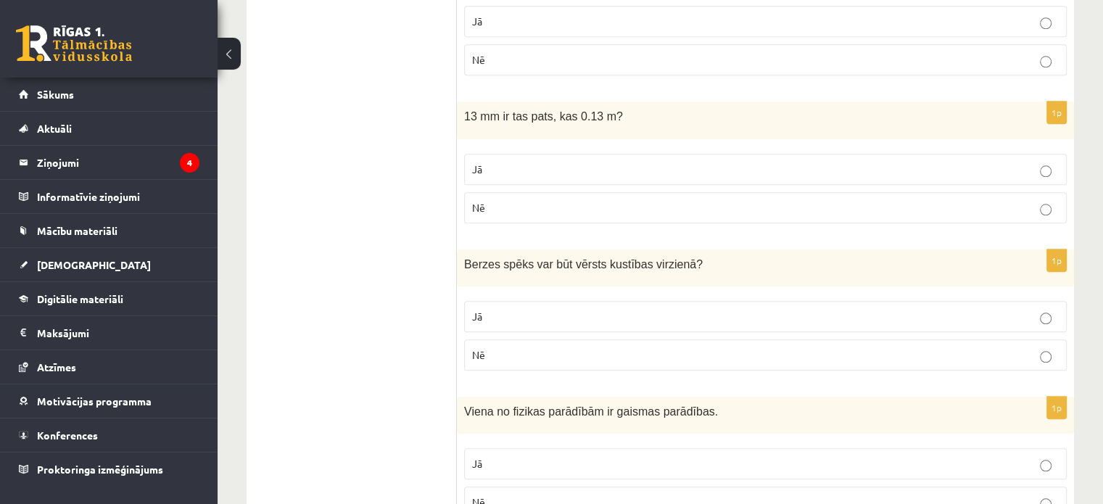
click at [357, 125] on ul "Apgalvojumi Tests Izvērtējums!" at bounding box center [359, 75] width 196 height 2675
click at [510, 165] on p "Jā" at bounding box center [765, 169] width 587 height 15
click at [533, 211] on label "Nē" at bounding box center [765, 207] width 603 height 31
click at [771, 362] on label "Nē" at bounding box center [765, 354] width 603 height 31
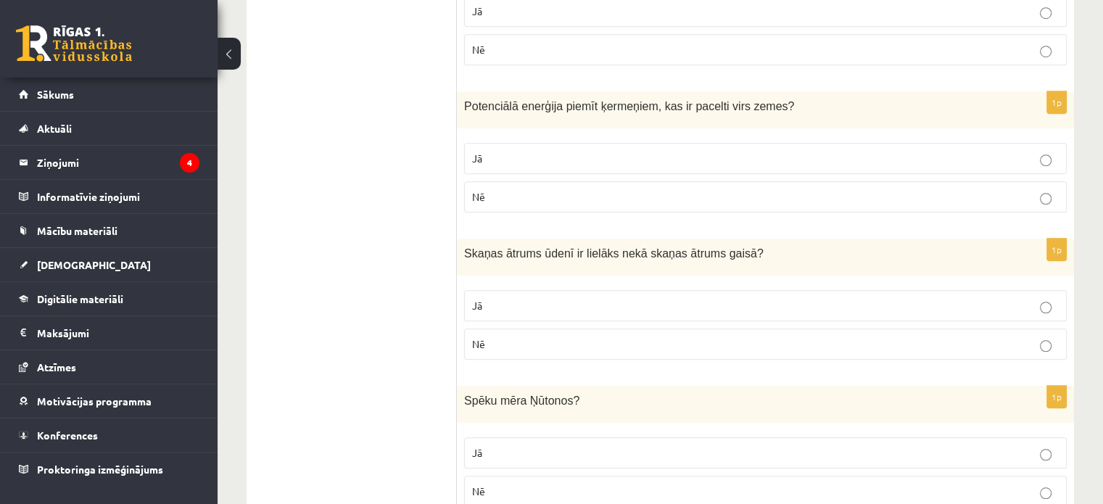
scroll to position [1087, 0]
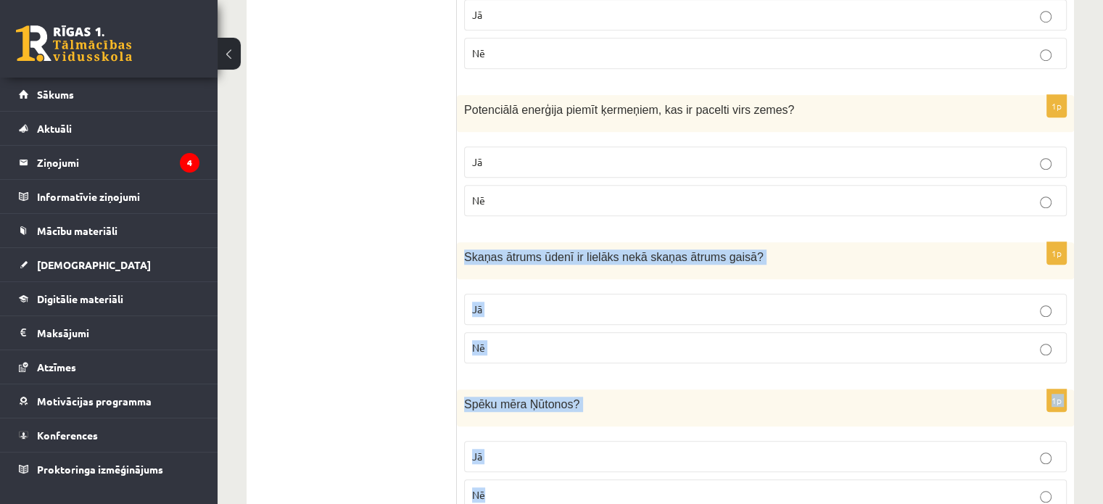
drag, startPoint x: 459, startPoint y: 248, endPoint x: 584, endPoint y: 485, distance: 267.9
click at [584, 485] on form "Vai apgalvojums ir patiess? 1p Stikla vāze ir fizikāls ķermenis, bet stikls ir …" at bounding box center [765, 510] width 588 height 2675
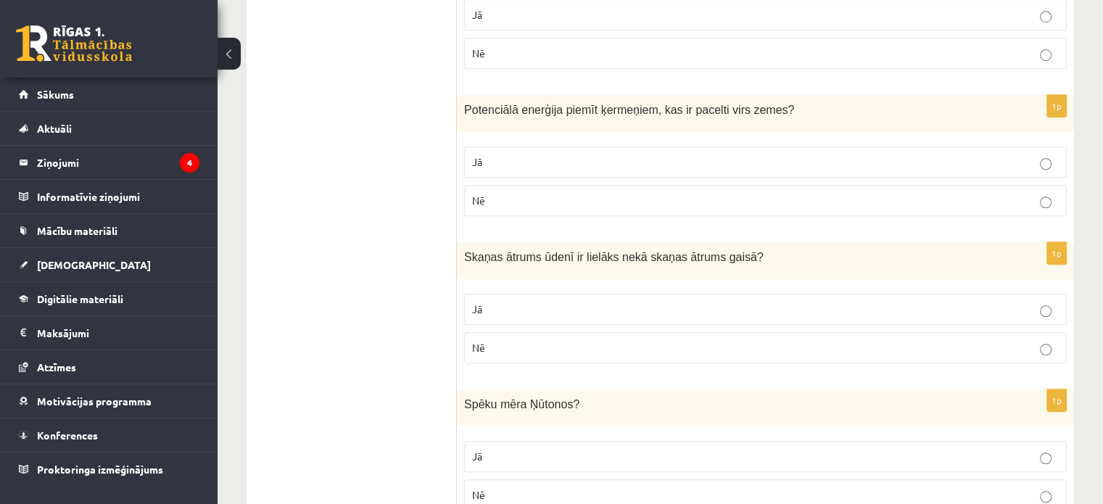
click at [384, 231] on ul "Apgalvojumi Tests Izvērtējums!" at bounding box center [359, 510] width 196 height 2675
click at [492, 154] on p "Jā" at bounding box center [765, 161] width 587 height 15
click at [479, 305] on span "Jā" at bounding box center [477, 308] width 10 height 13
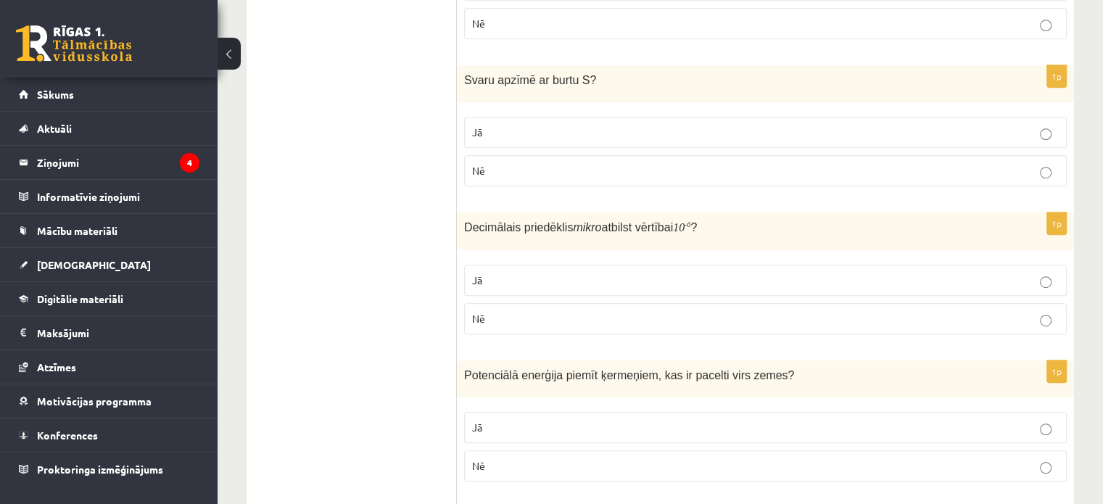
scroll to position [797, 0]
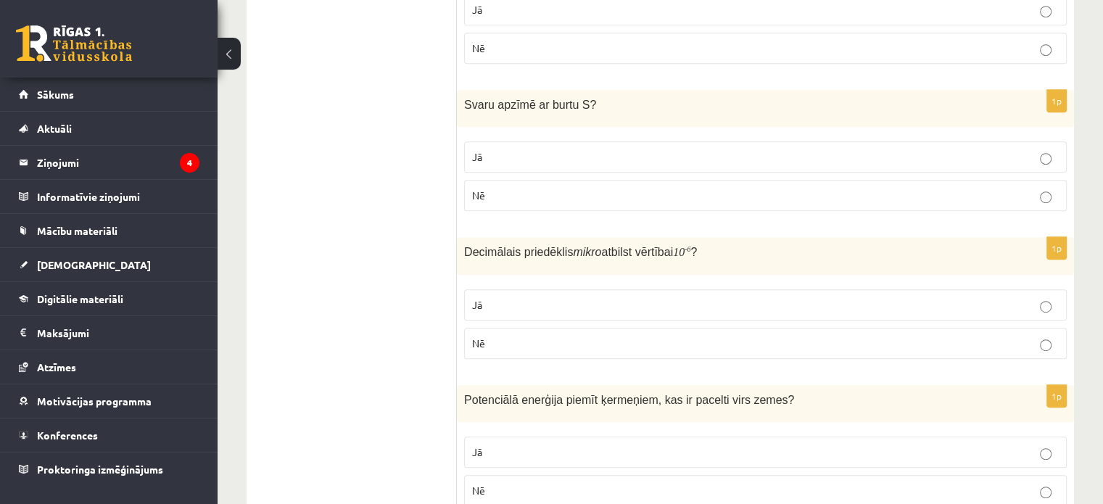
drag, startPoint x: 455, startPoint y: 94, endPoint x: 640, endPoint y: 343, distance: 310.5
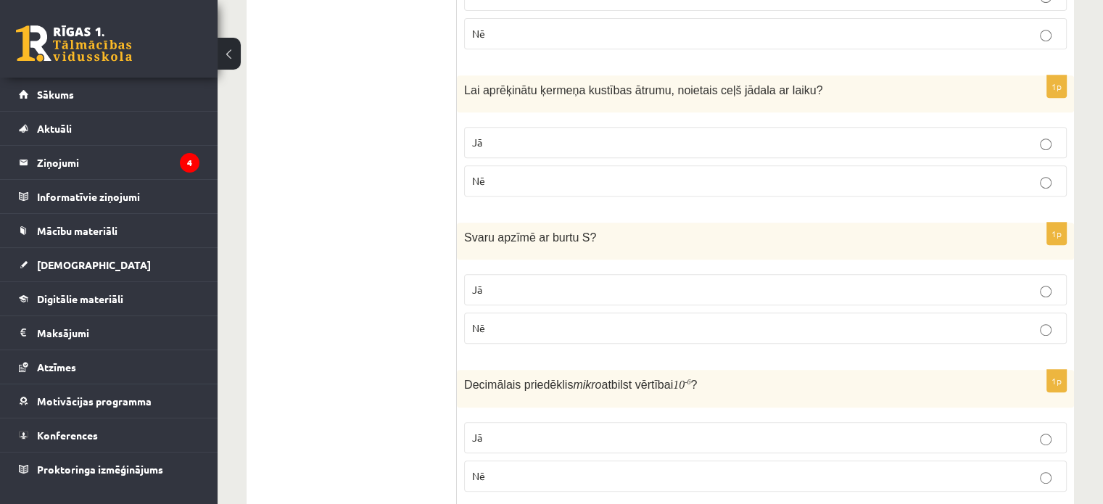
scroll to position [724, 0]
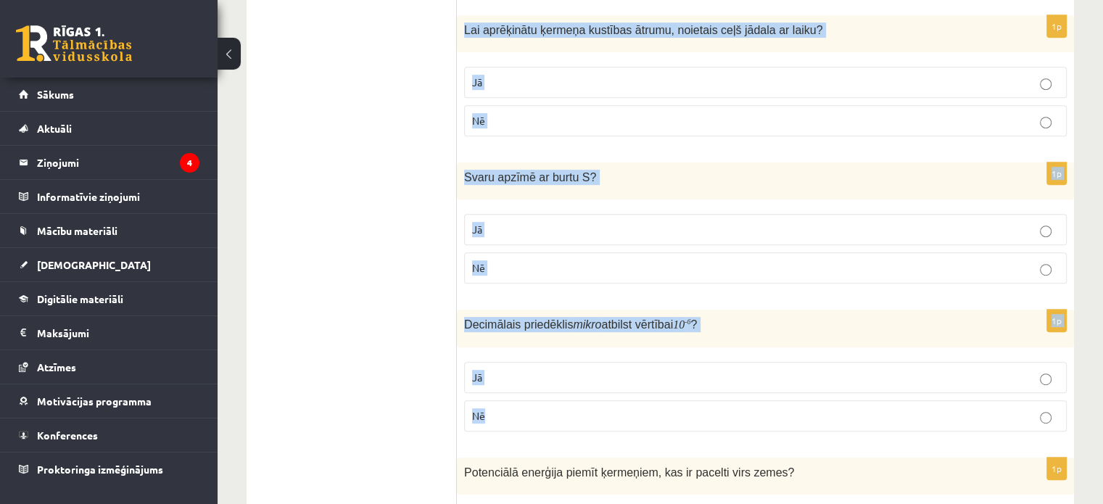
drag, startPoint x: 464, startPoint y: 29, endPoint x: 712, endPoint y: 405, distance: 450.6
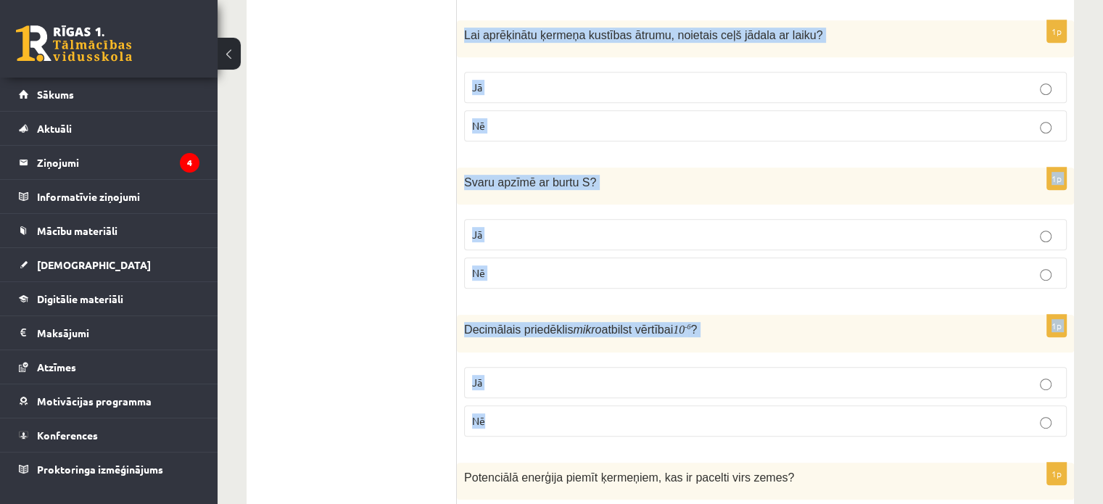
scroll to position [652, 0]
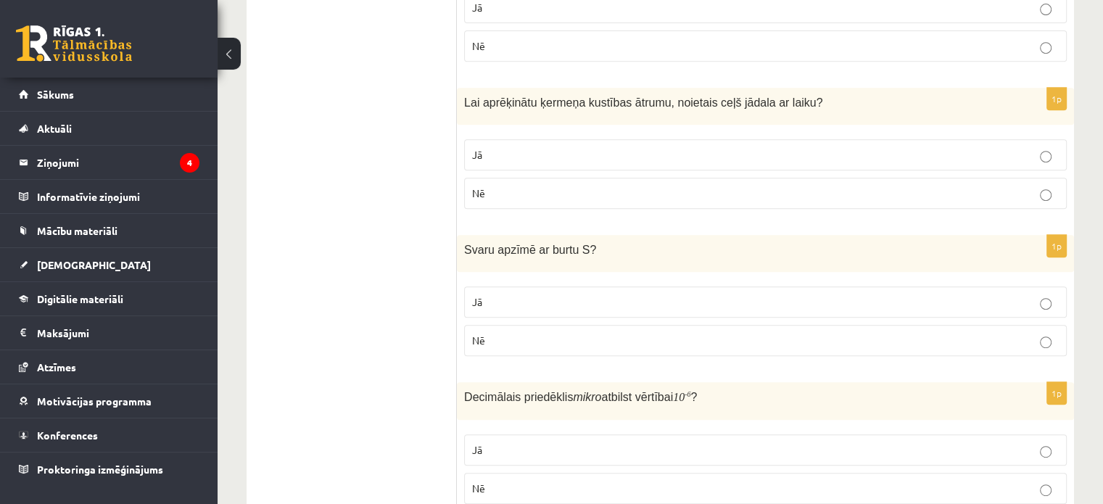
click at [850, 153] on p "Jā" at bounding box center [765, 154] width 587 height 15
click at [561, 153] on p "Jā" at bounding box center [765, 154] width 587 height 15
drag, startPoint x: 663, startPoint y: 302, endPoint x: 638, endPoint y: 305, distance: 25.5
click at [654, 305] on p "Jā" at bounding box center [765, 301] width 587 height 15
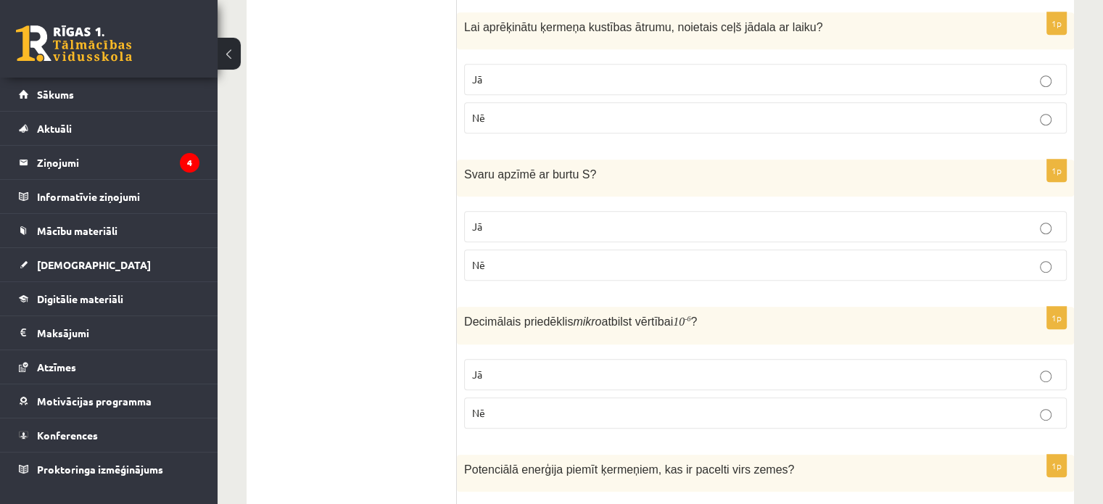
scroll to position [797, 0]
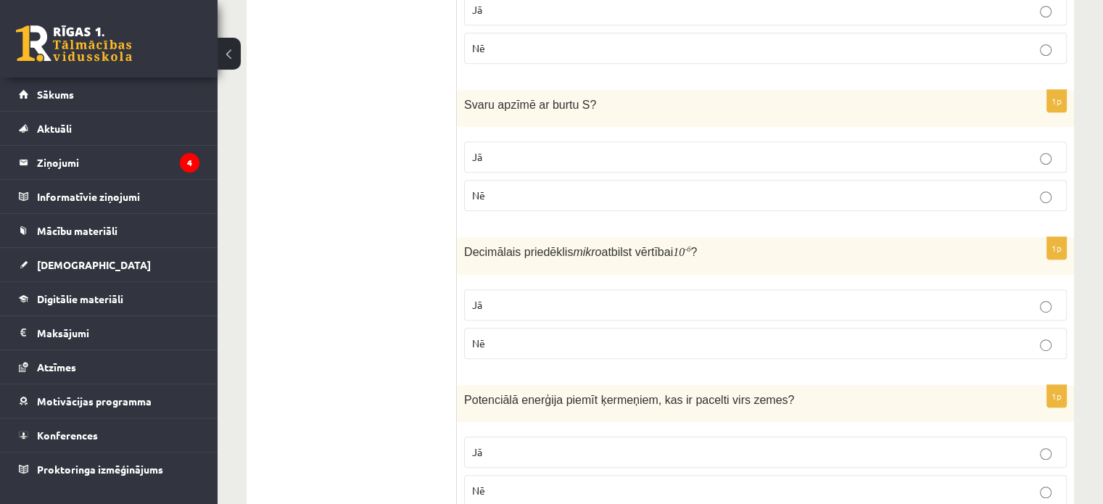
click at [652, 300] on p "Jā" at bounding box center [765, 304] width 587 height 15
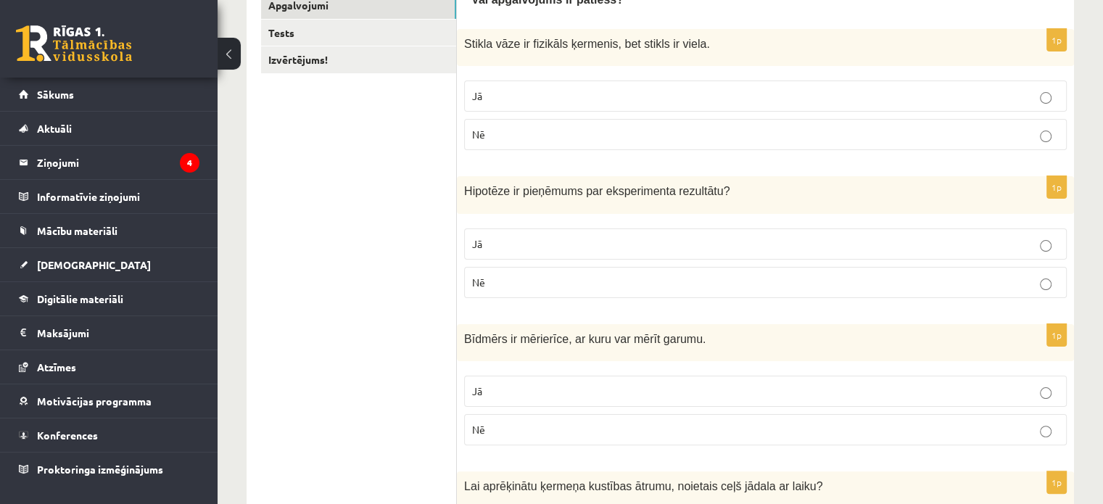
scroll to position [289, 0]
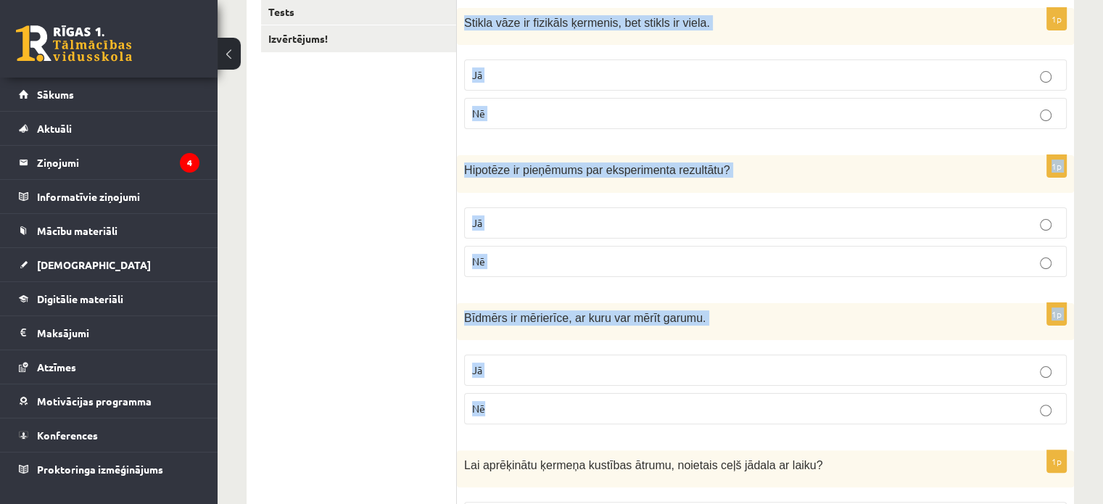
drag, startPoint x: 464, startPoint y: 23, endPoint x: 742, endPoint y: 392, distance: 462.3
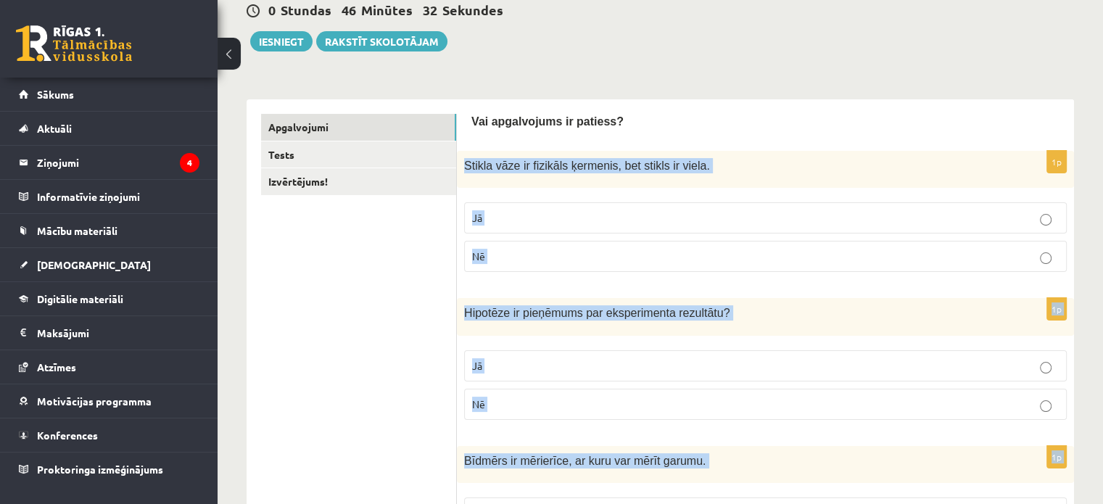
scroll to position [144, 0]
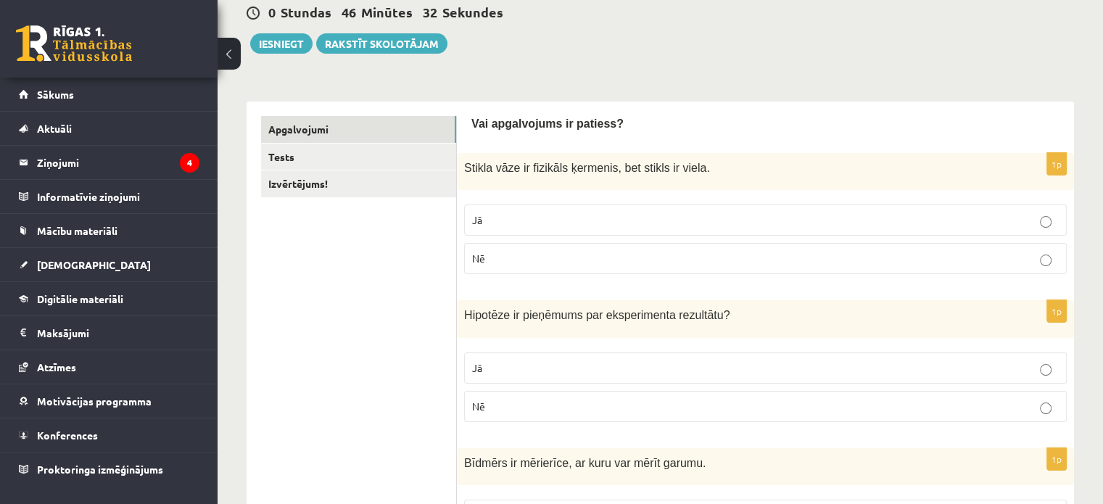
drag, startPoint x: 505, startPoint y: 232, endPoint x: 426, endPoint y: 54, distance: 194.4
click at [505, 231] on label "Jā" at bounding box center [765, 219] width 603 height 31
click at [579, 368] on p "Jā" at bounding box center [765, 367] width 587 height 15
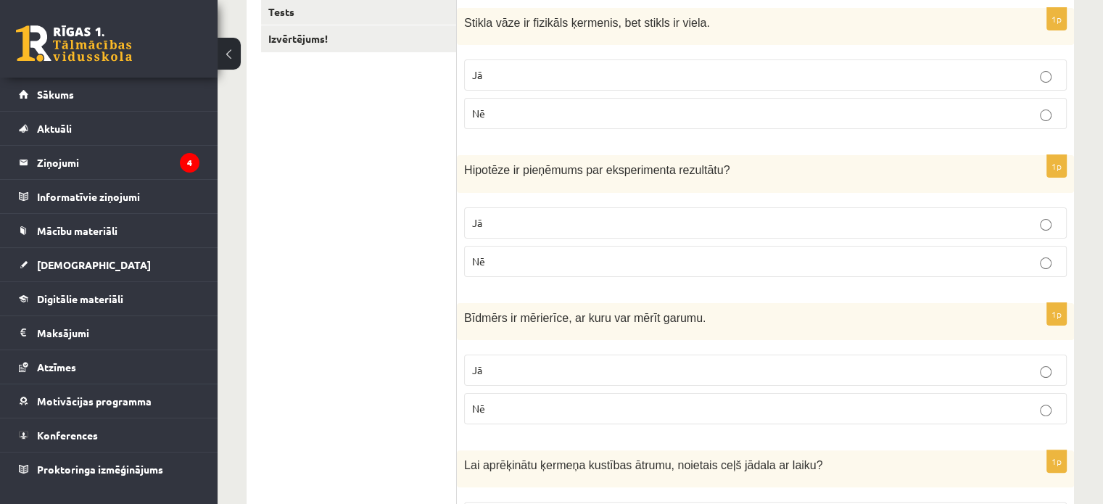
click at [566, 370] on p "Jā" at bounding box center [765, 370] width 587 height 15
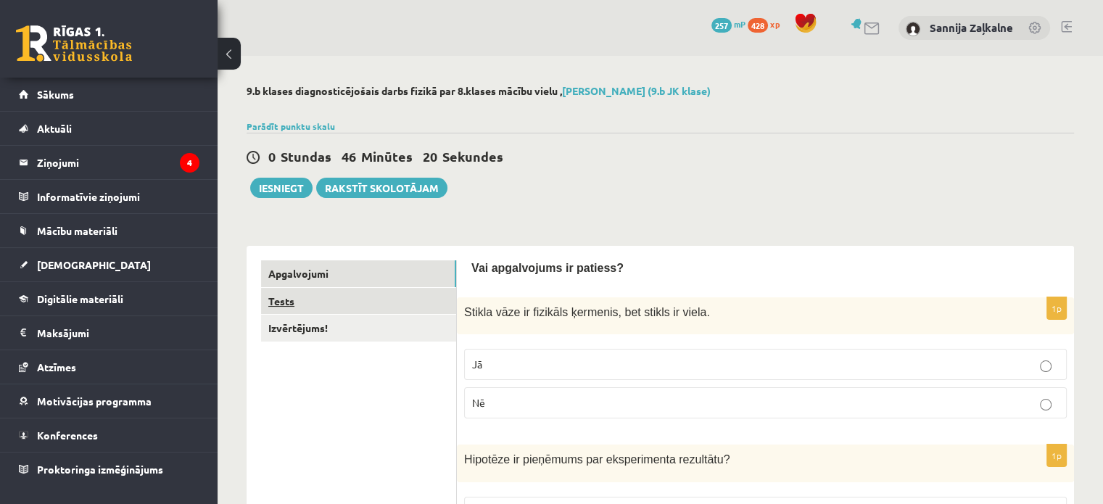
click at [272, 307] on link "Tests" at bounding box center [358, 301] width 195 height 27
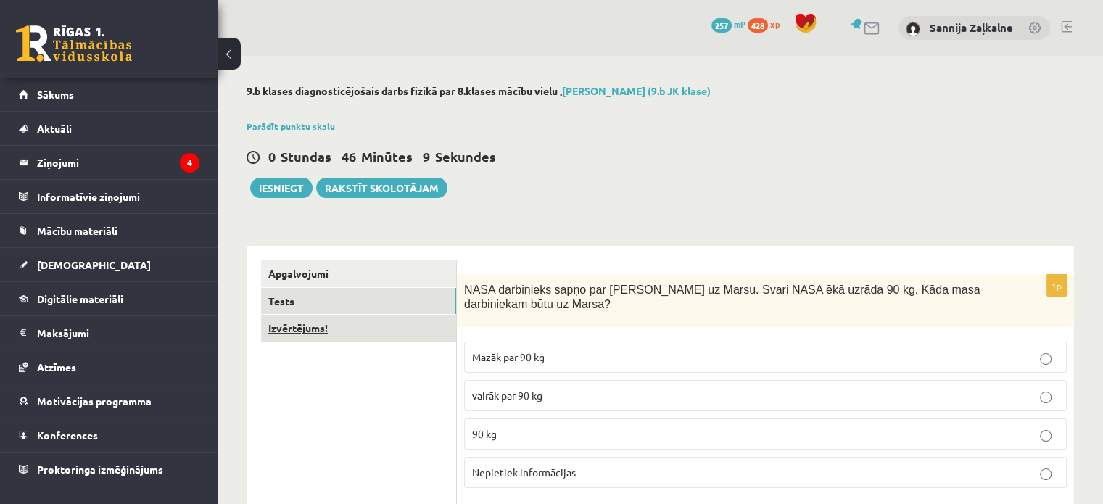
click at [307, 323] on link "Izvērtējums!" at bounding box center [358, 328] width 195 height 27
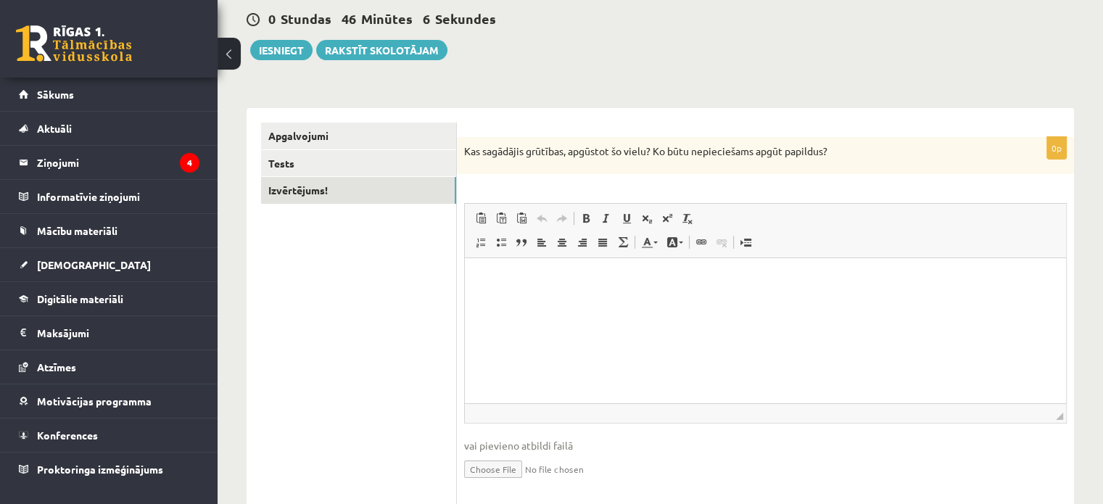
scroll to position [145, 0]
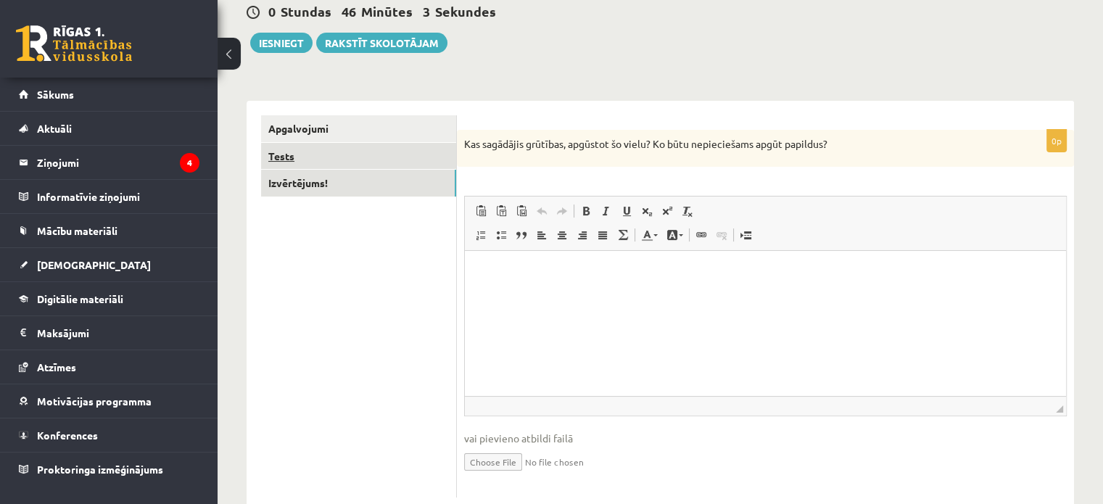
click at [274, 153] on link "Tests" at bounding box center [358, 156] width 195 height 27
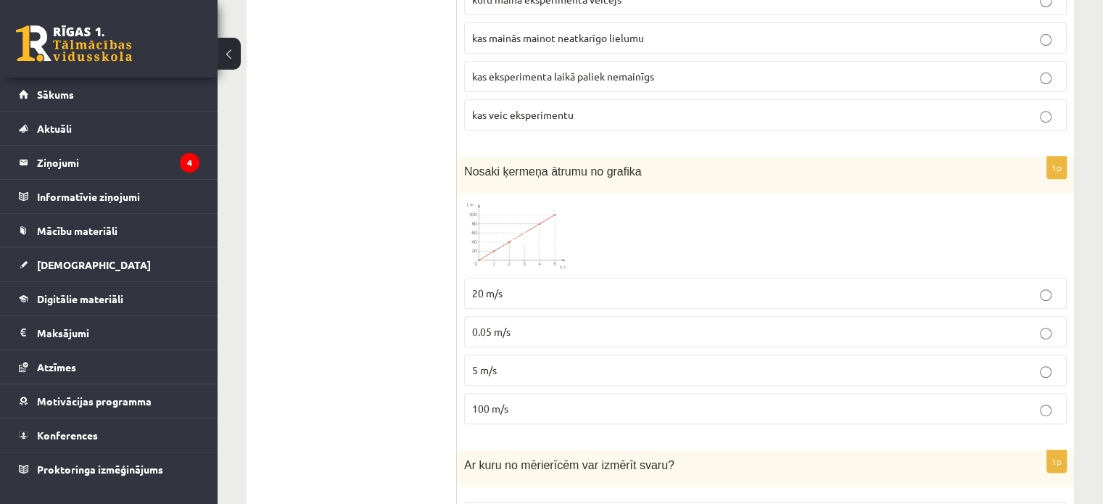
scroll to position [508, 0]
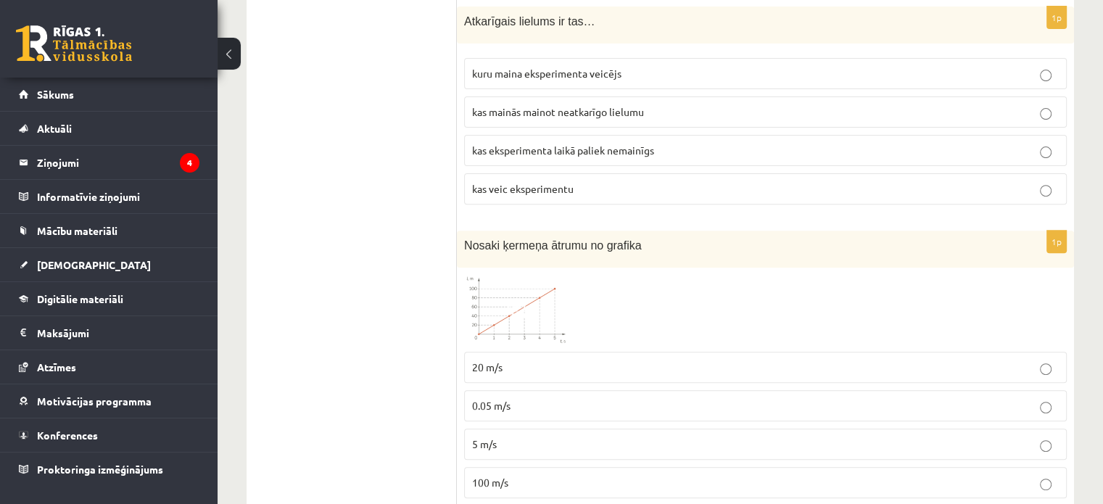
click at [525, 313] on span at bounding box center [519, 309] width 23 height 23
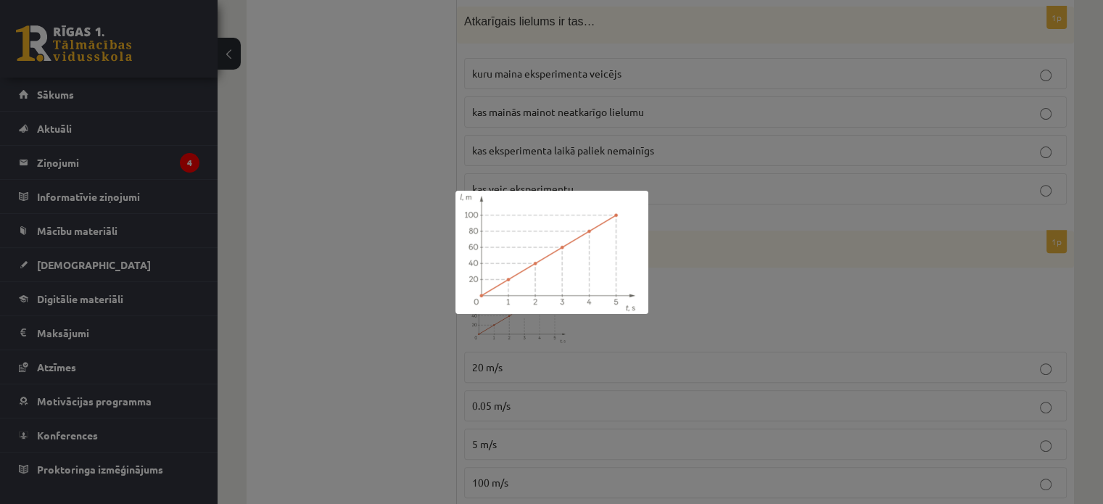
click at [700, 308] on div at bounding box center [551, 252] width 1103 height 504
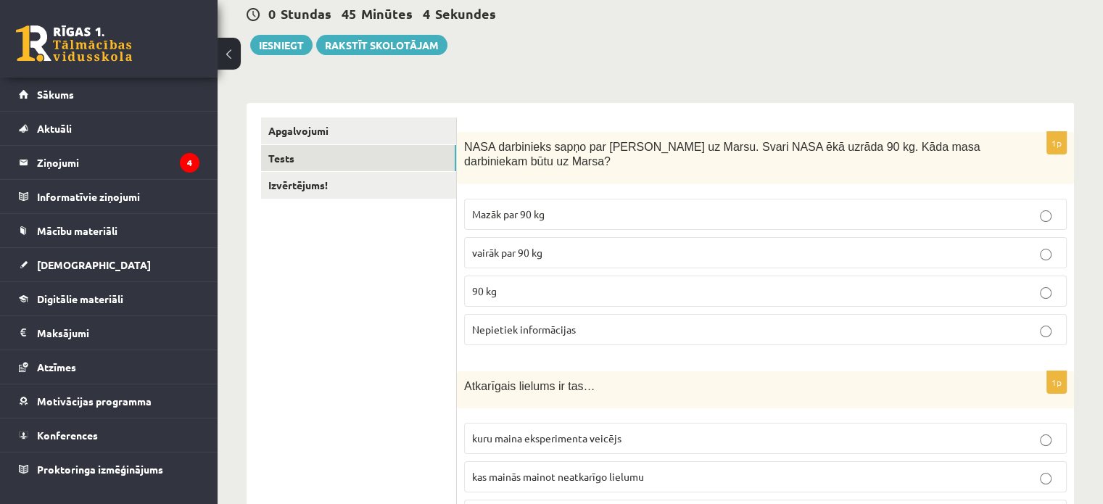
scroll to position [110, 0]
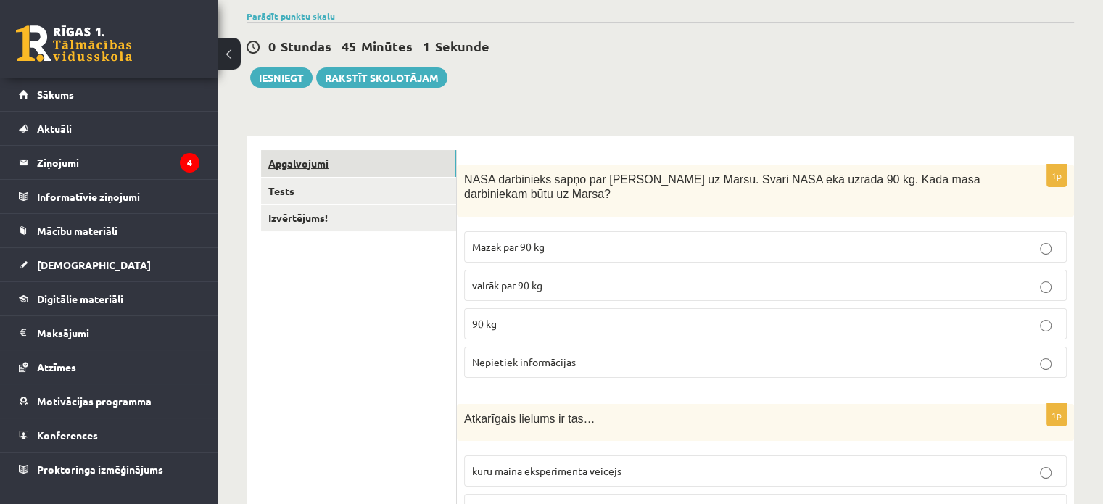
click at [301, 164] on link "Apgalvojumi" at bounding box center [358, 163] width 195 height 27
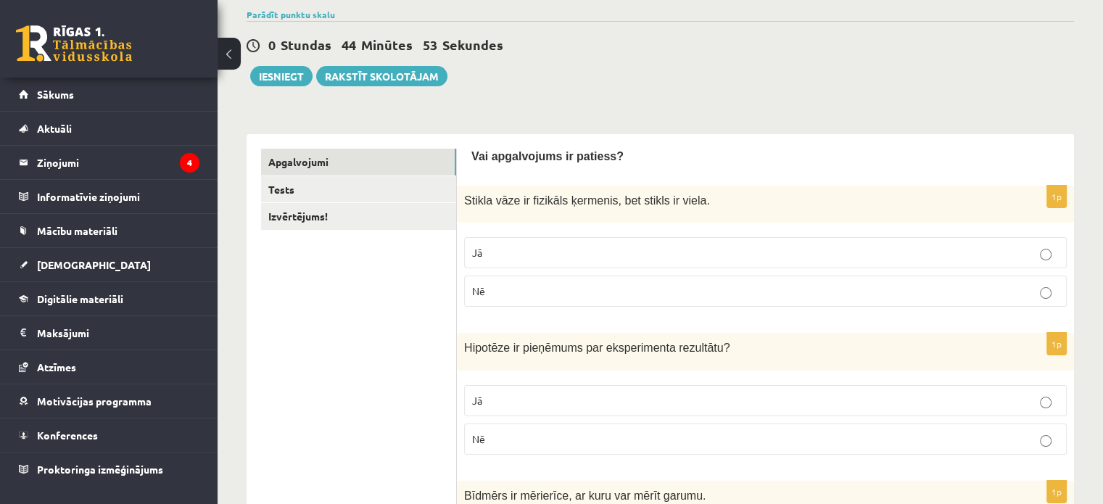
scroll to position [0, 0]
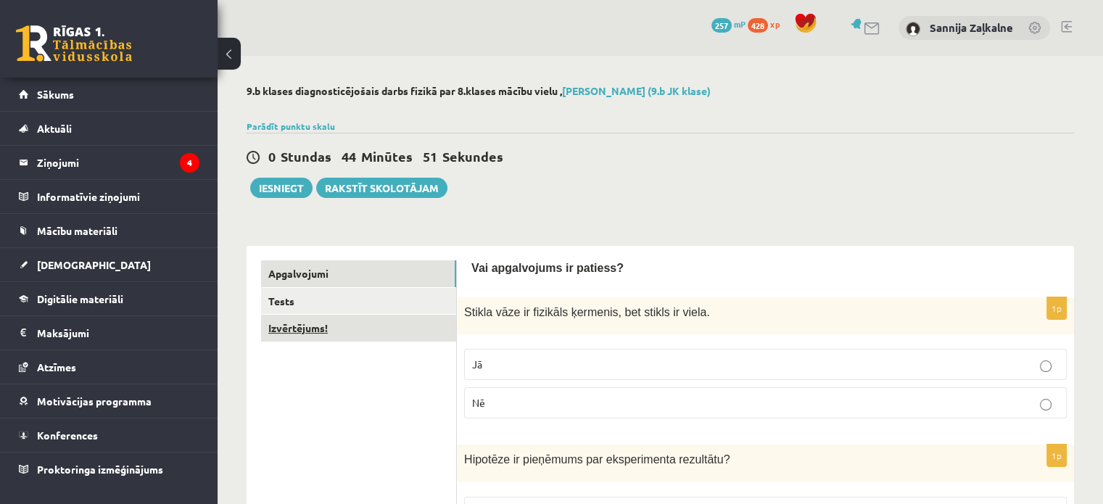
click at [341, 341] on link "Izvērtējums!" at bounding box center [358, 328] width 195 height 27
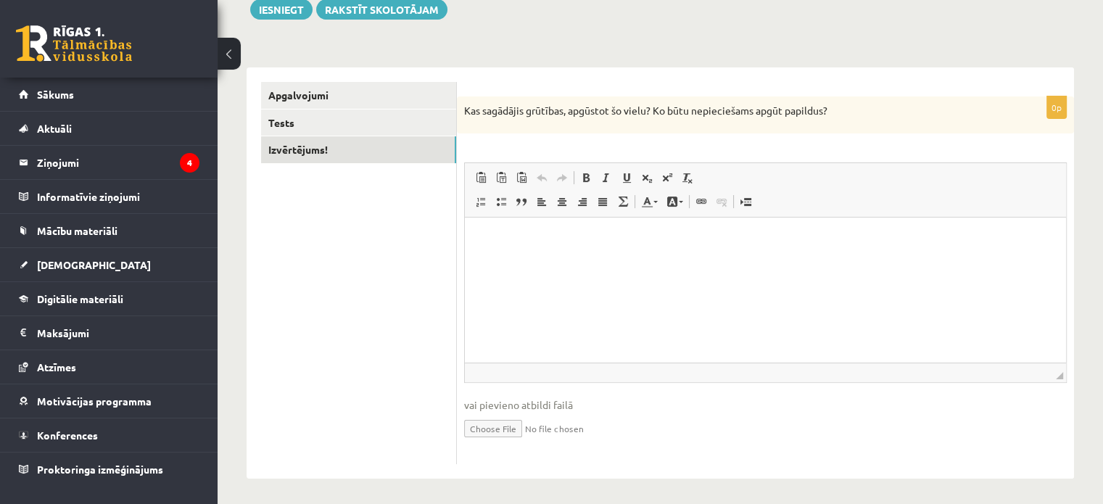
scroll to position [182, 0]
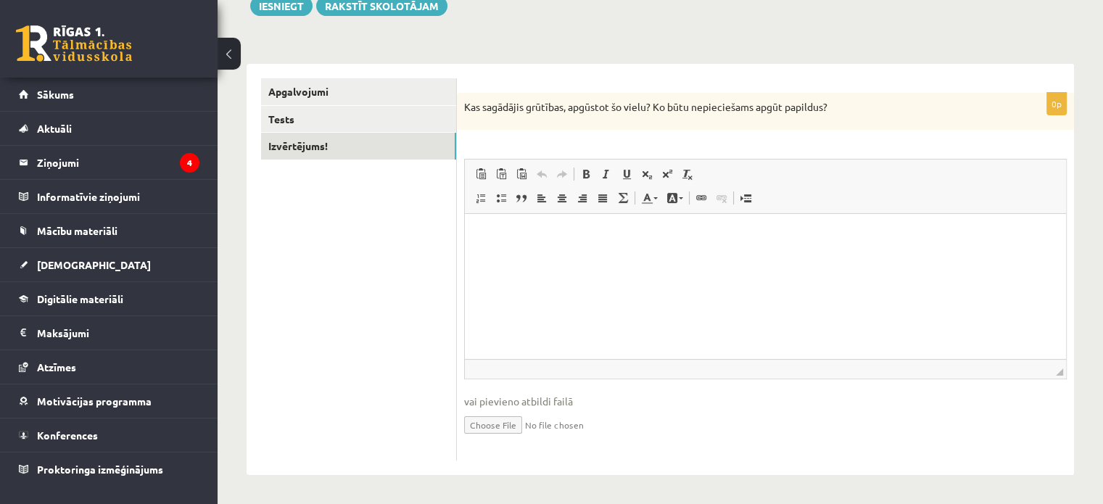
click at [511, 243] on html at bounding box center [765, 236] width 601 height 44
click at [372, 119] on link "Tests" at bounding box center [358, 119] width 195 height 27
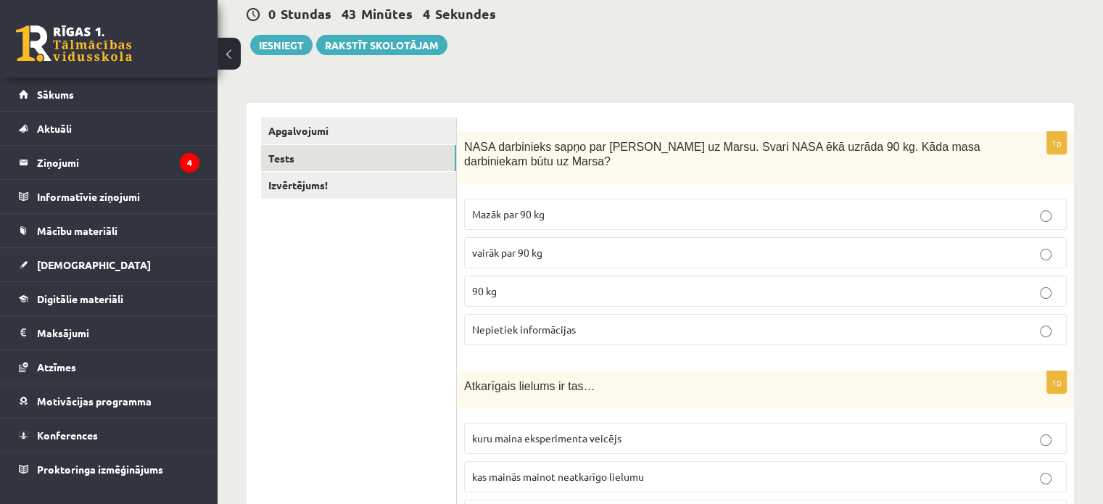
scroll to position [37, 0]
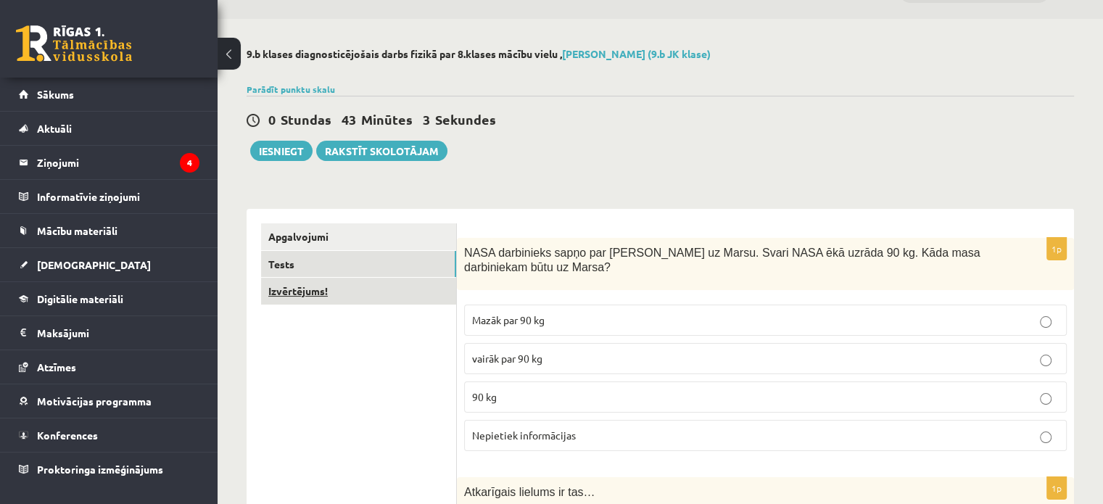
click at [364, 280] on link "Izvērtējums!" at bounding box center [358, 291] width 195 height 27
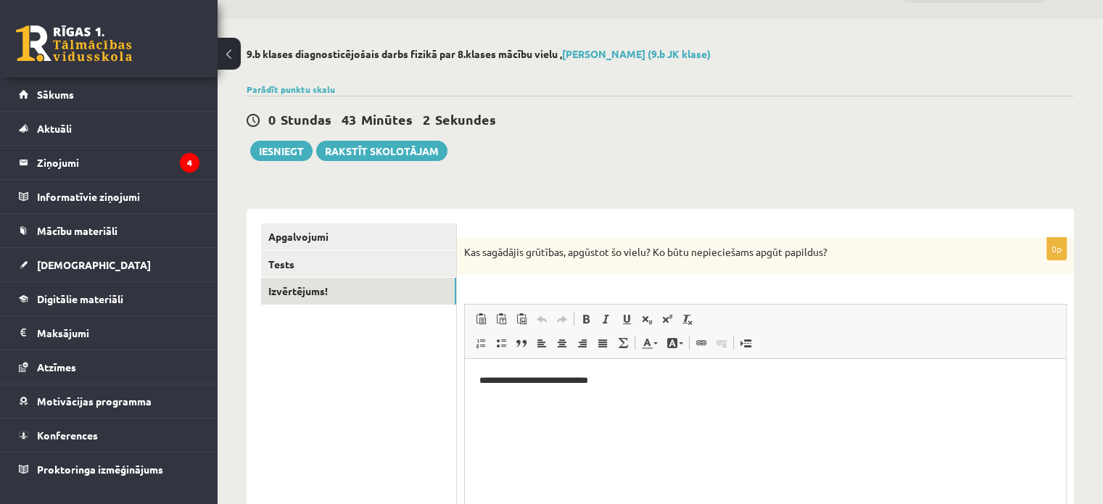
scroll to position [0, 0]
click at [653, 373] on p "**********" at bounding box center [765, 380] width 573 height 15
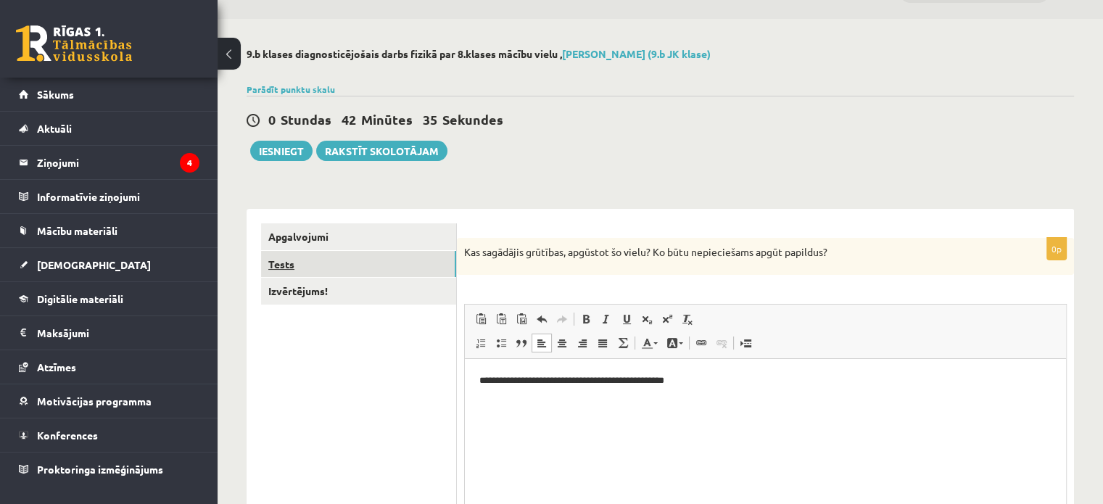
click at [336, 264] on link "Tests" at bounding box center [358, 264] width 195 height 27
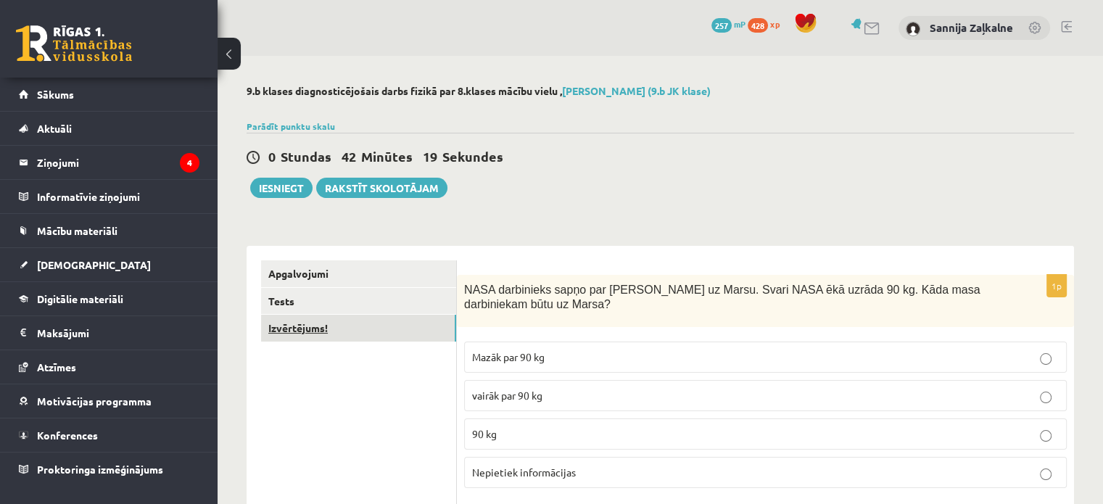
click at [296, 335] on link "Izvērtējums!" at bounding box center [358, 328] width 195 height 27
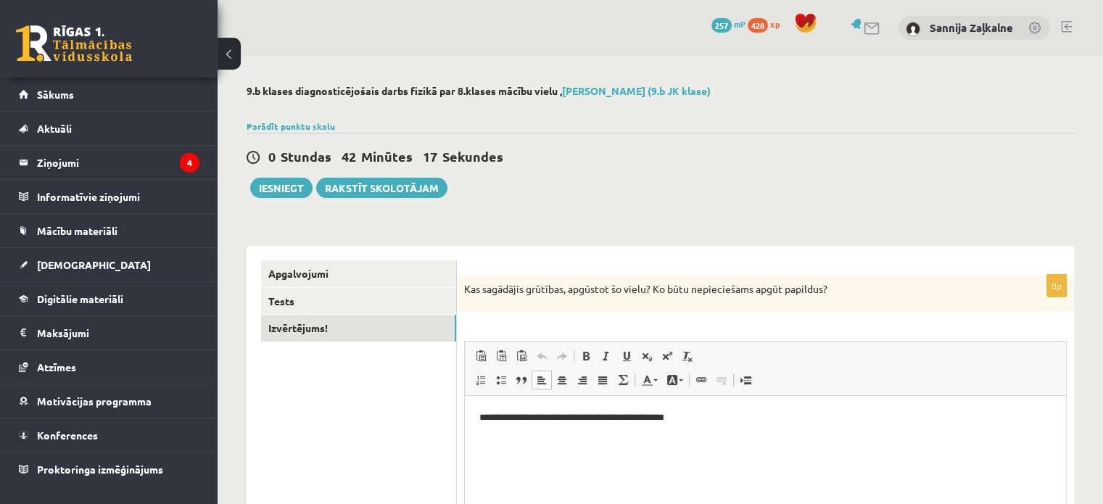
click at [726, 421] on p "**********" at bounding box center [765, 417] width 573 height 15
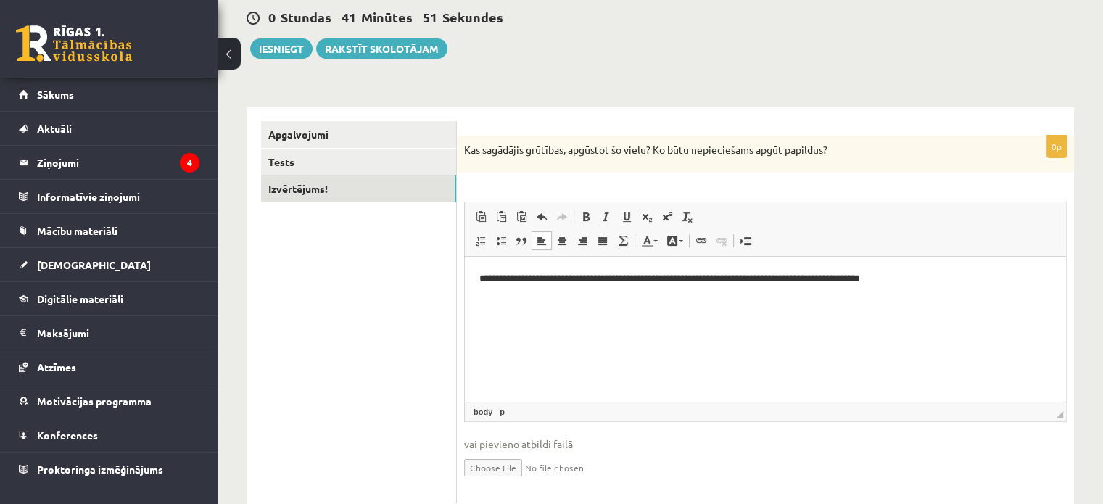
scroll to position [145, 0]
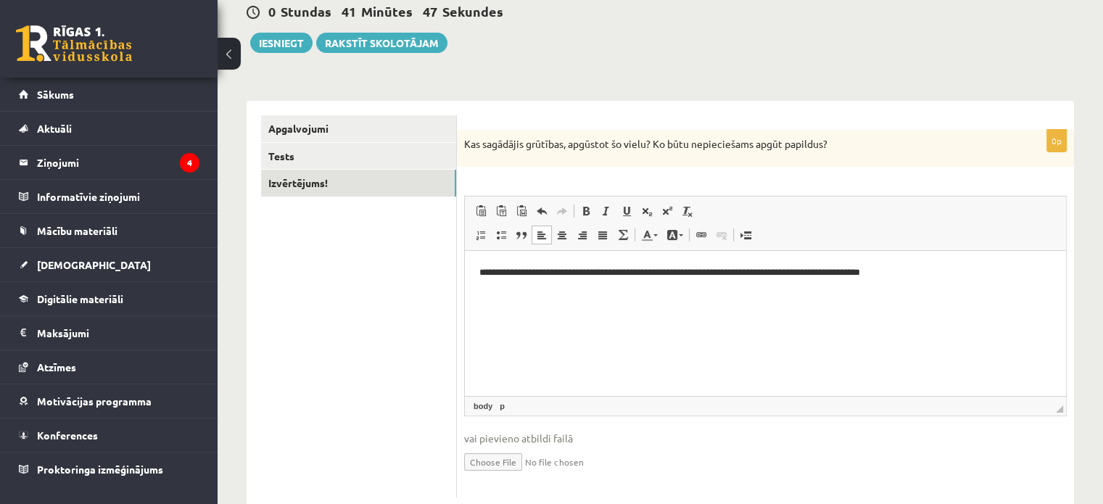
click at [735, 270] on p "**********" at bounding box center [765, 272] width 573 height 15
click at [737, 272] on p "**********" at bounding box center [765, 272] width 573 height 15
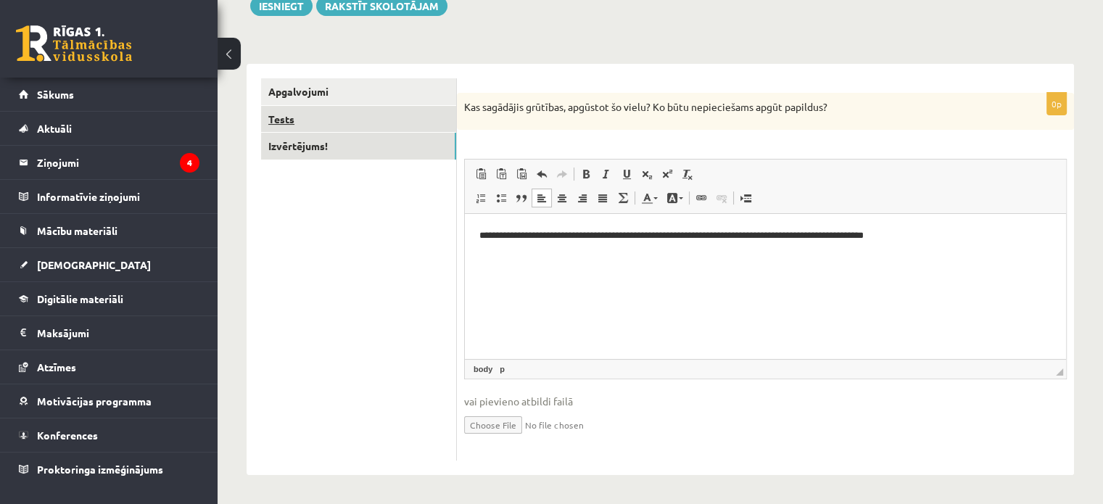
click at [334, 121] on link "Tests" at bounding box center [358, 119] width 195 height 27
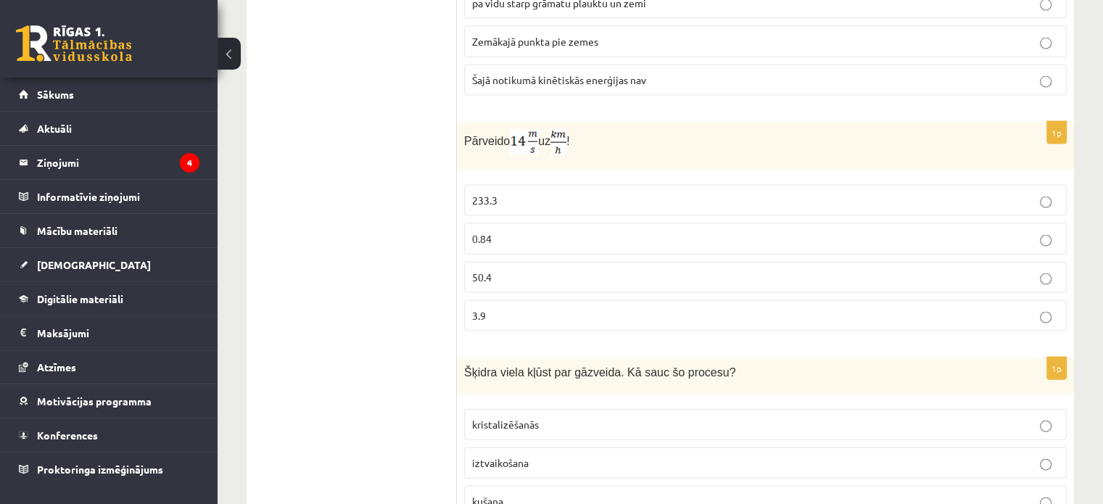
scroll to position [3010, 0]
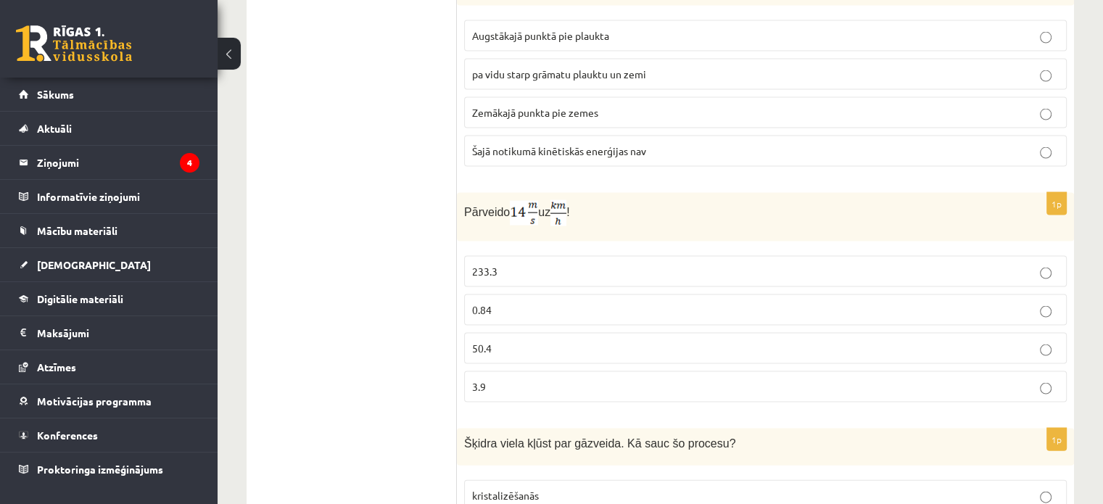
click at [528, 333] on label "50.4" at bounding box center [765, 348] width 603 height 31
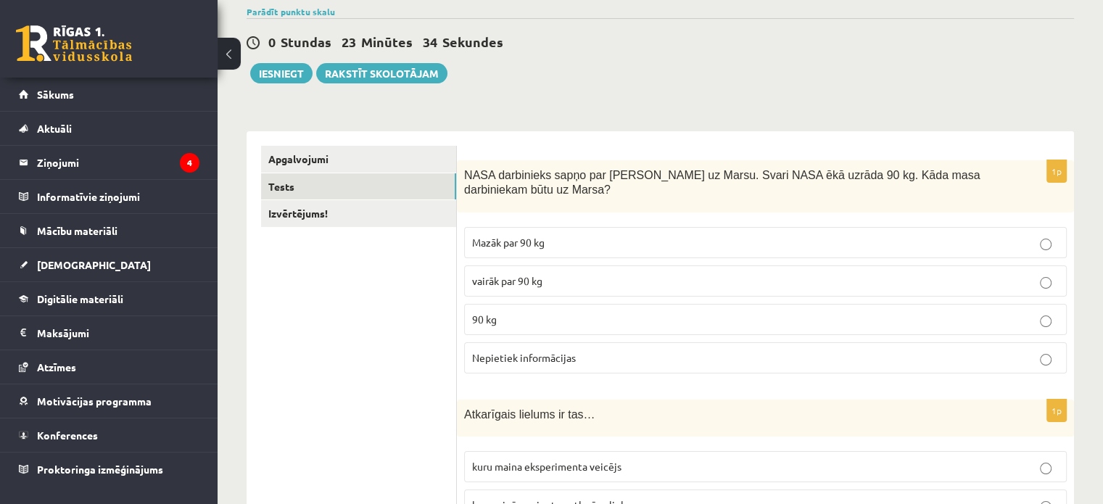
scroll to position [0, 0]
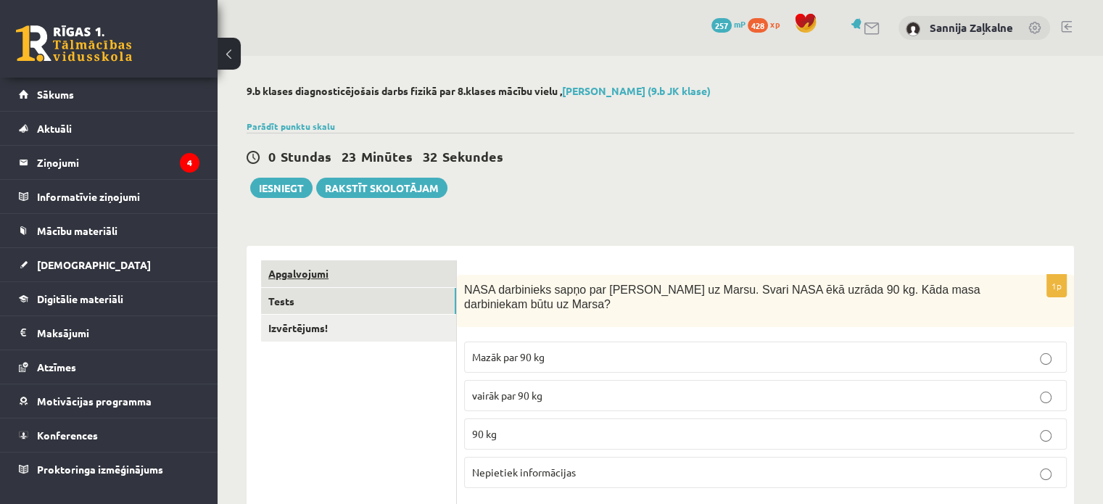
click at [320, 279] on link "Apgalvojumi" at bounding box center [358, 273] width 195 height 27
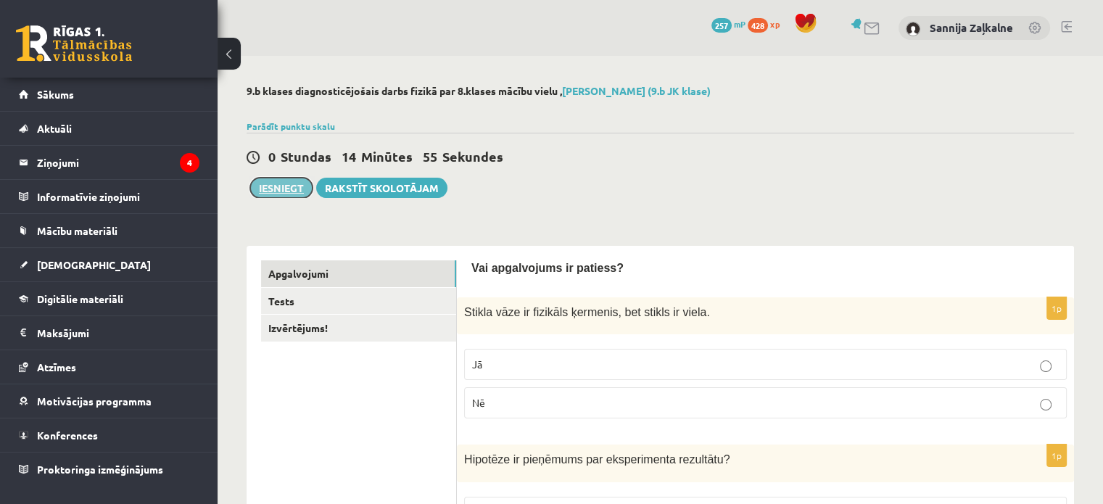
click at [292, 187] on button "Iesniegt" at bounding box center [281, 188] width 62 height 20
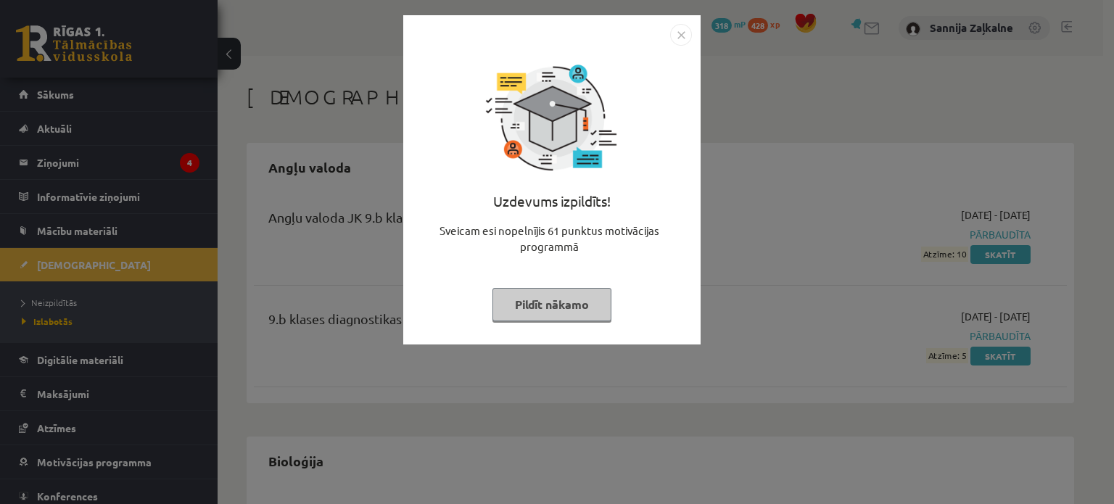
click at [687, 36] on img "Close" at bounding box center [681, 35] width 22 height 22
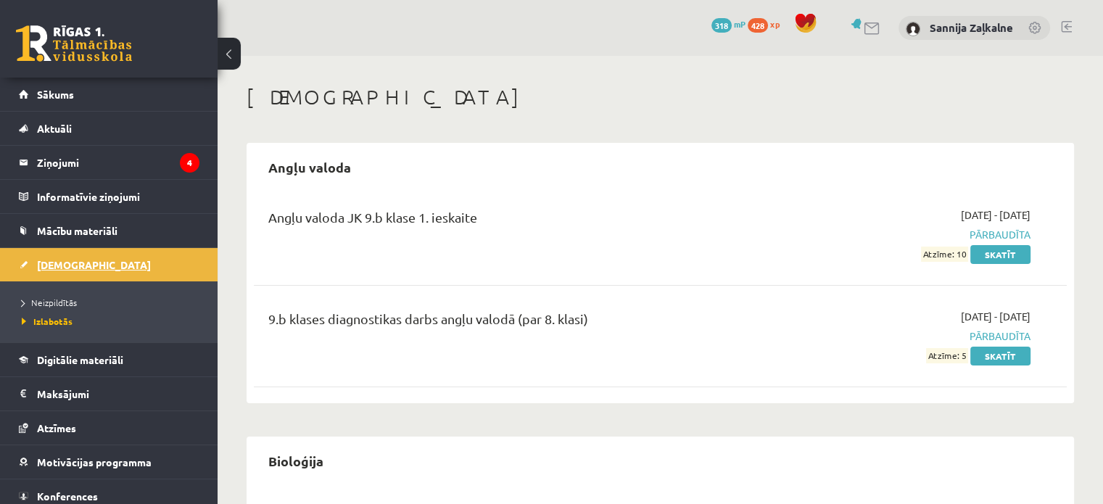
click at [142, 263] on link "[DEMOGRAPHIC_DATA]" at bounding box center [109, 264] width 181 height 33
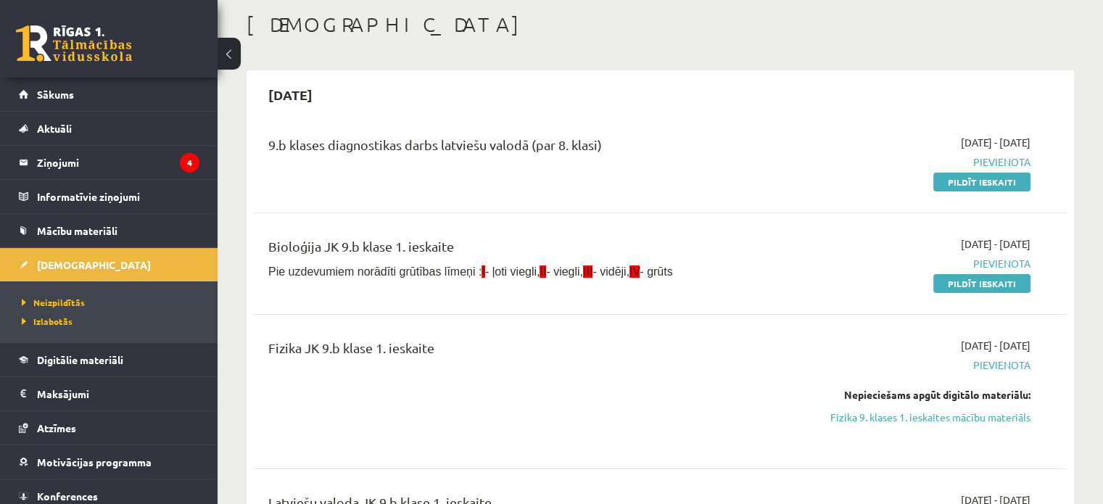
scroll to position [218, 0]
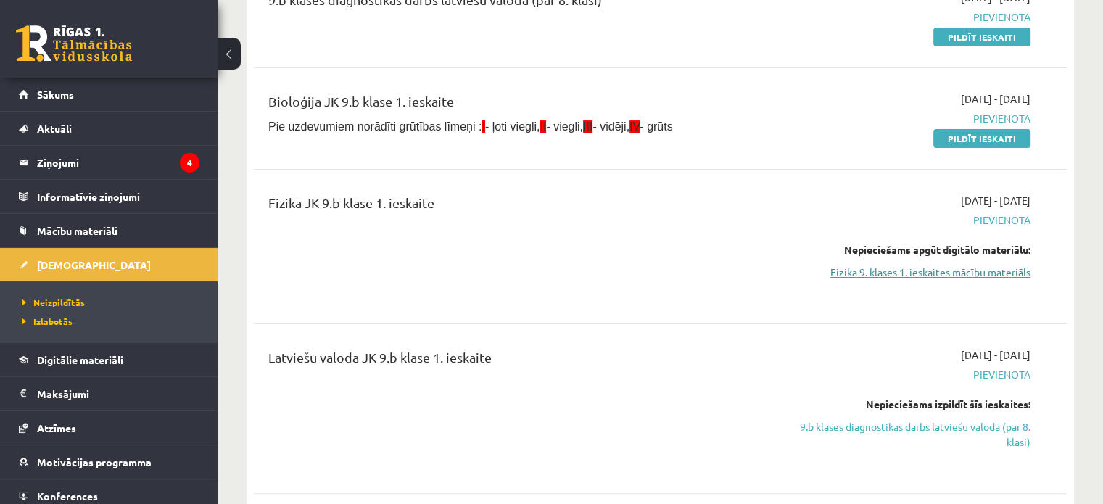
click at [963, 270] on link "Fizika 9. klases 1. ieskaites mācību materiāls" at bounding box center [910, 272] width 239 height 15
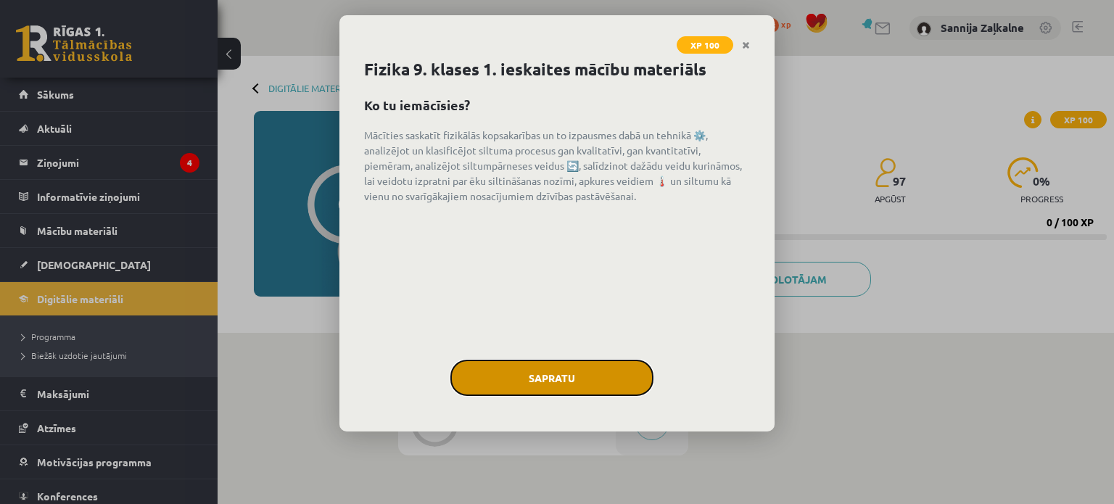
click at [608, 376] on button "Sapratu" at bounding box center [551, 378] width 203 height 36
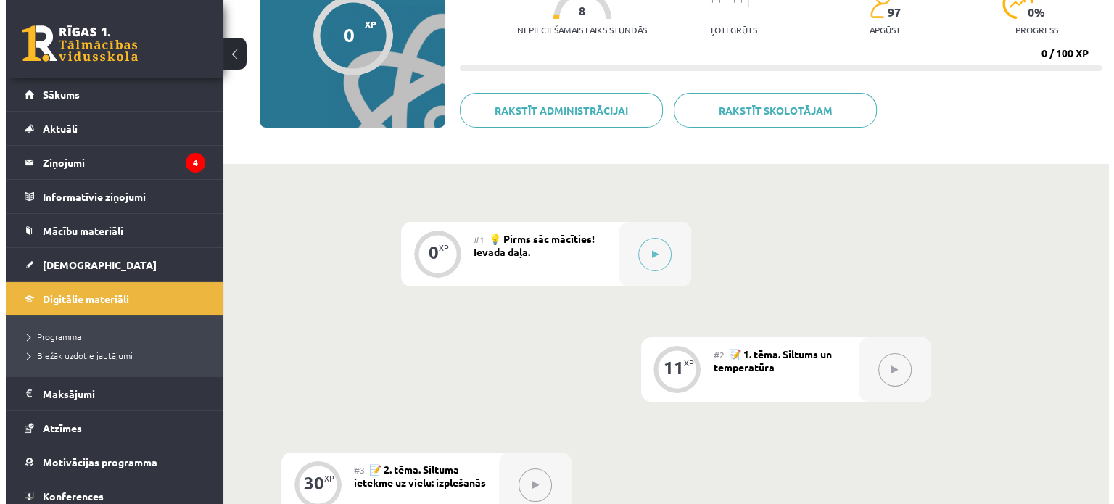
scroll to position [145, 0]
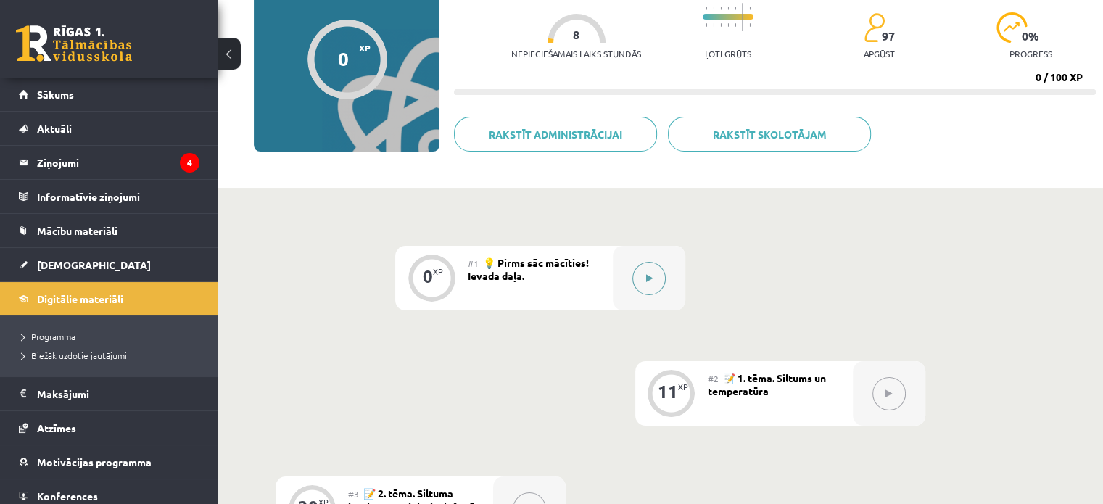
click at [643, 278] on button at bounding box center [648, 278] width 33 height 33
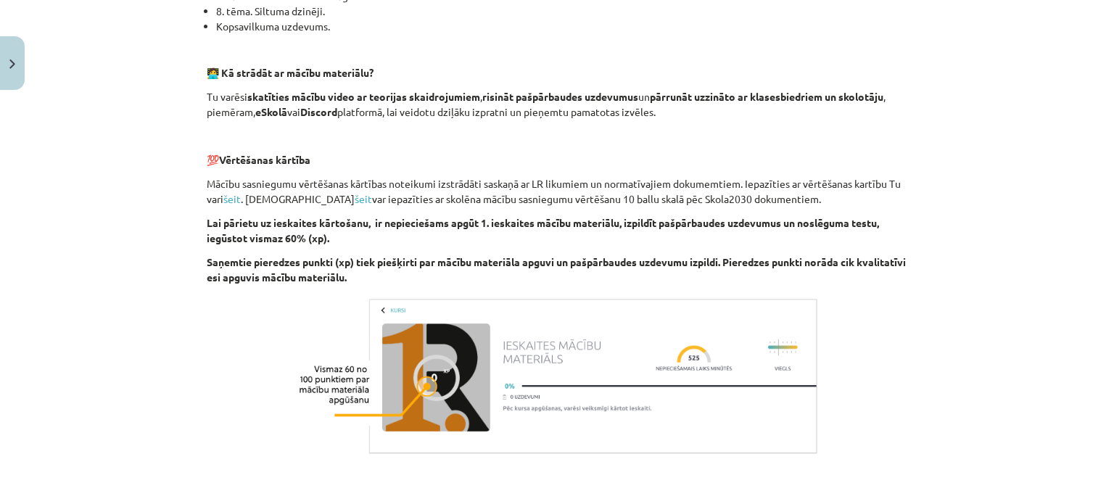
scroll to position [1009, 0]
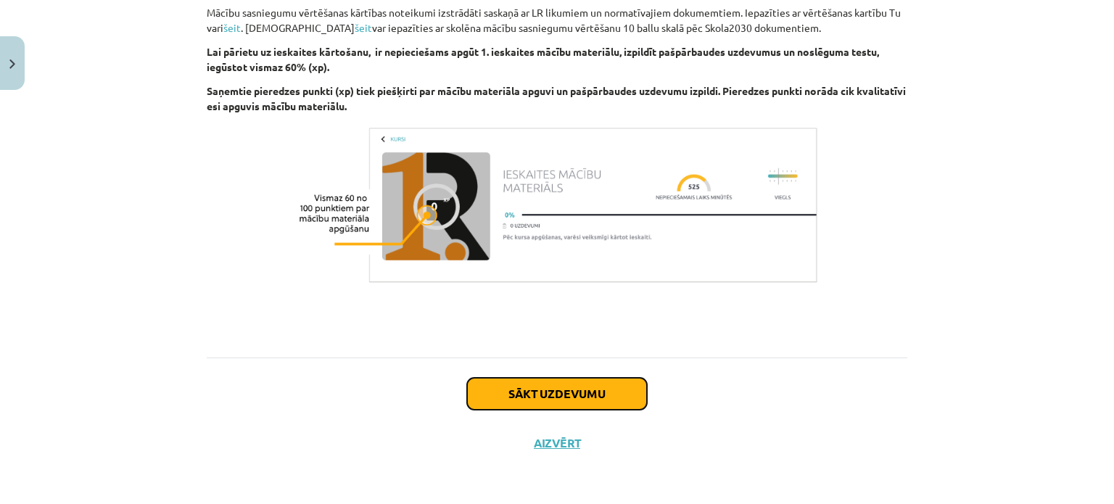
click at [557, 397] on button "Sākt uzdevumu" at bounding box center [557, 394] width 180 height 32
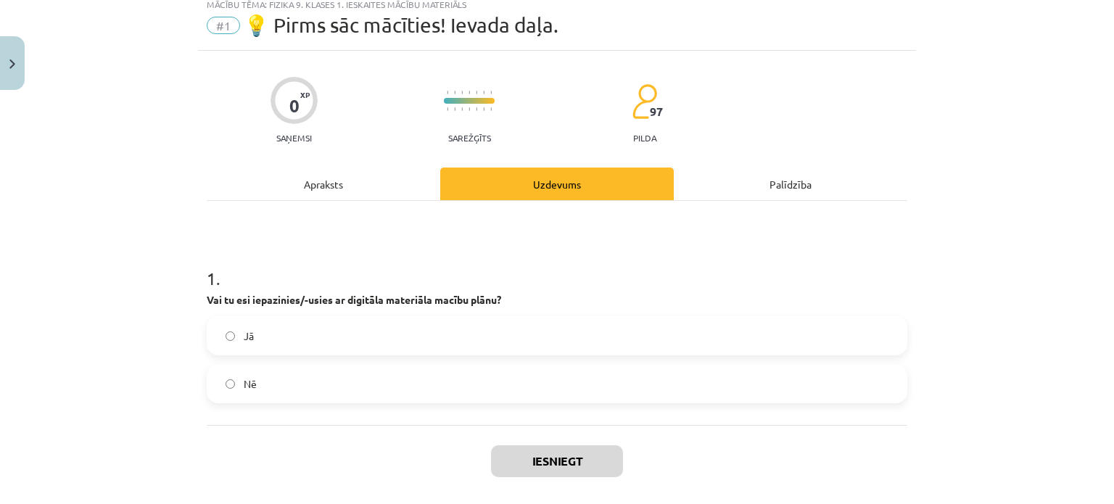
scroll to position [36, 0]
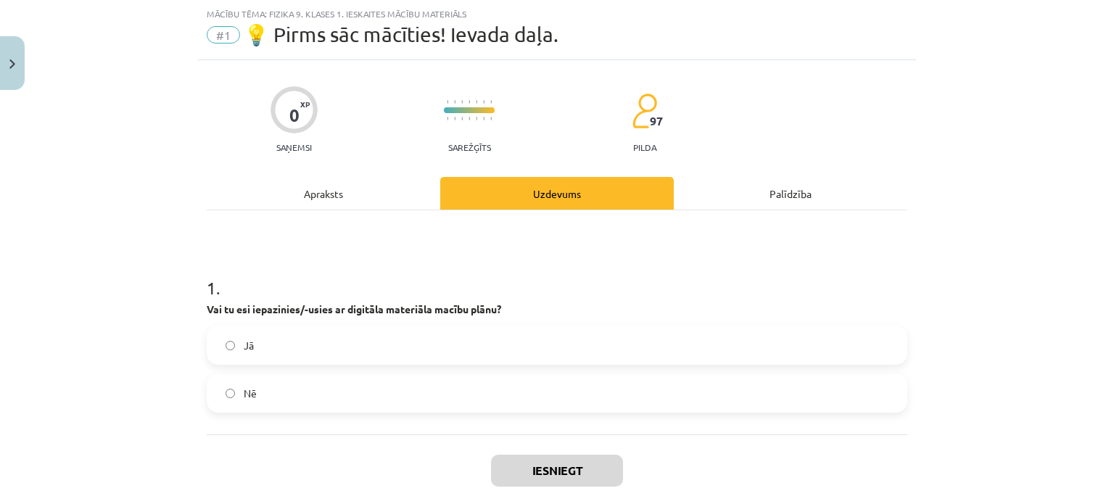
click at [408, 337] on label "Jā" at bounding box center [556, 345] width 697 height 36
click at [552, 468] on button "Iesniegt" at bounding box center [557, 471] width 132 height 32
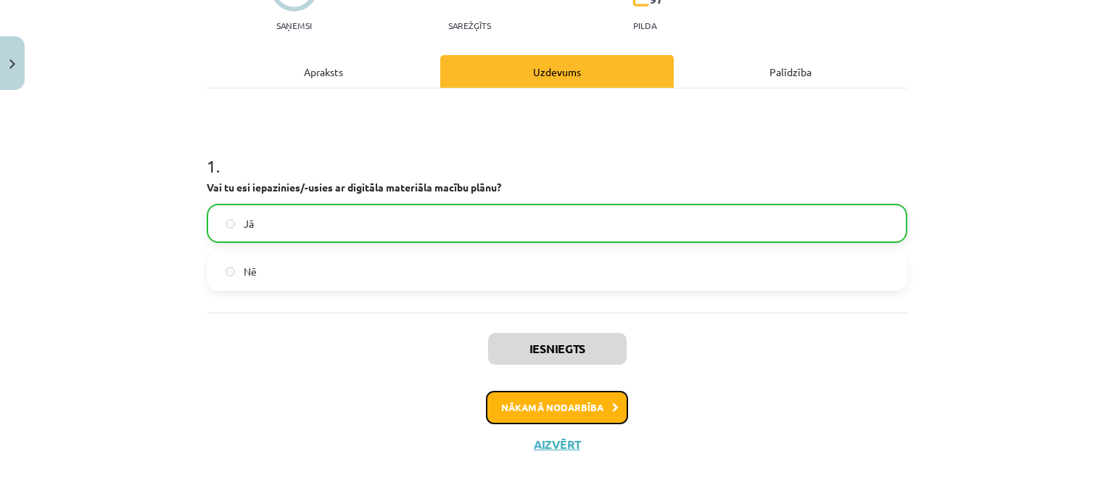
click at [545, 402] on button "Nākamā nodarbība" at bounding box center [557, 407] width 142 height 33
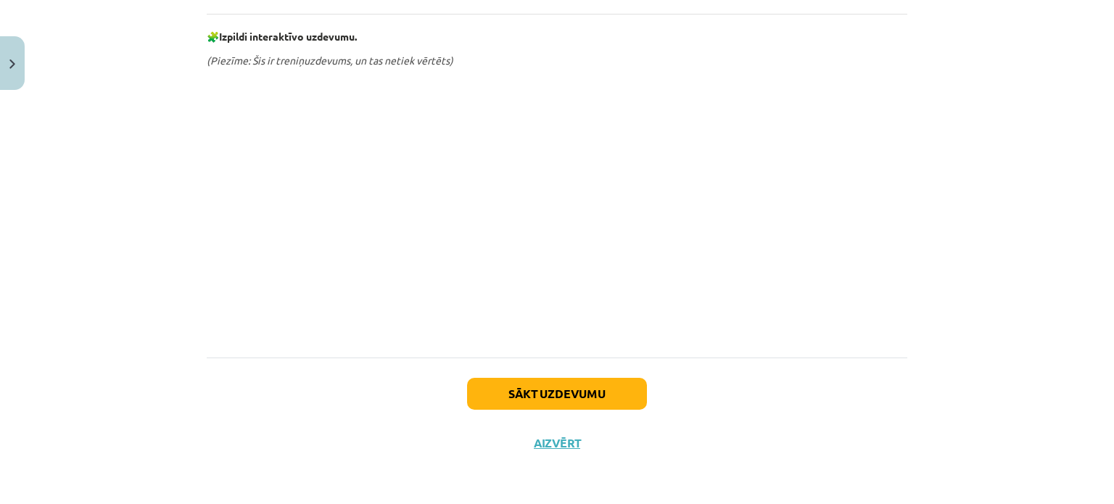
scroll to position [730, 0]
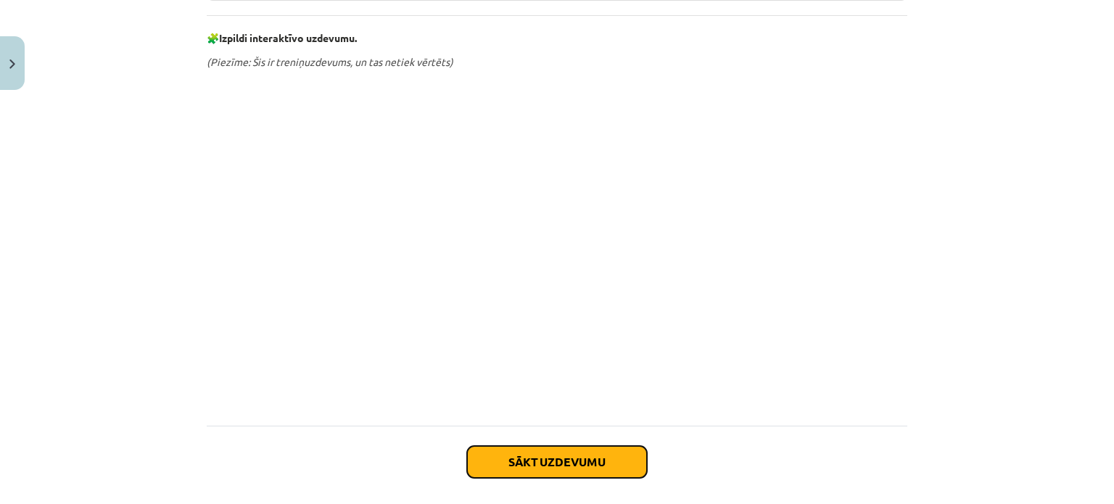
click at [546, 463] on button "Sākt uzdevumu" at bounding box center [557, 462] width 180 height 32
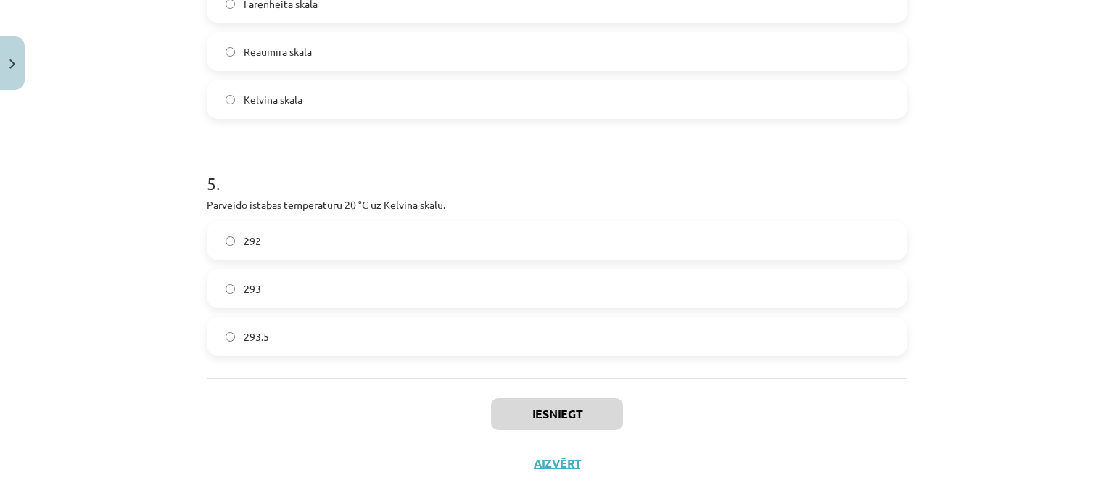
scroll to position [1109, 0]
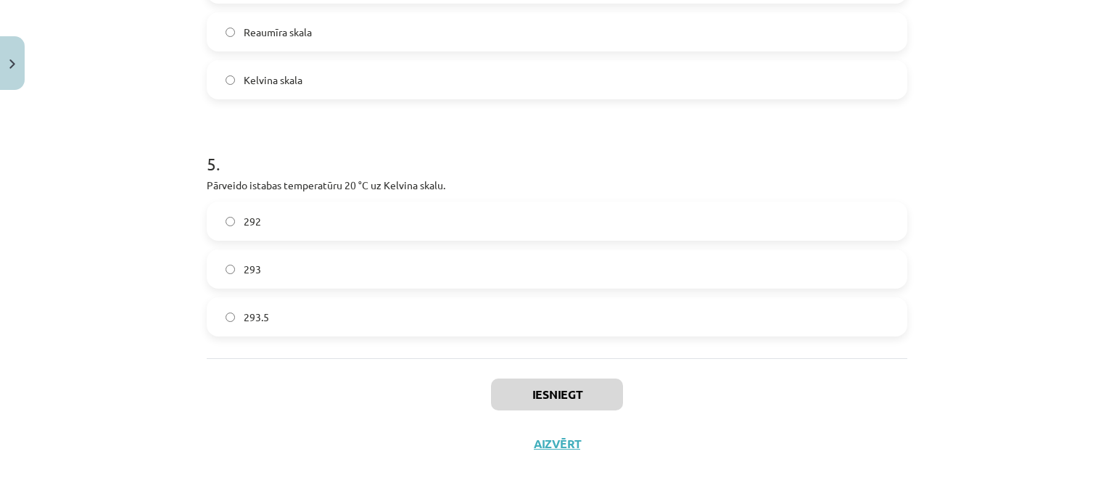
click at [420, 227] on label "292" at bounding box center [556, 221] width 697 height 36
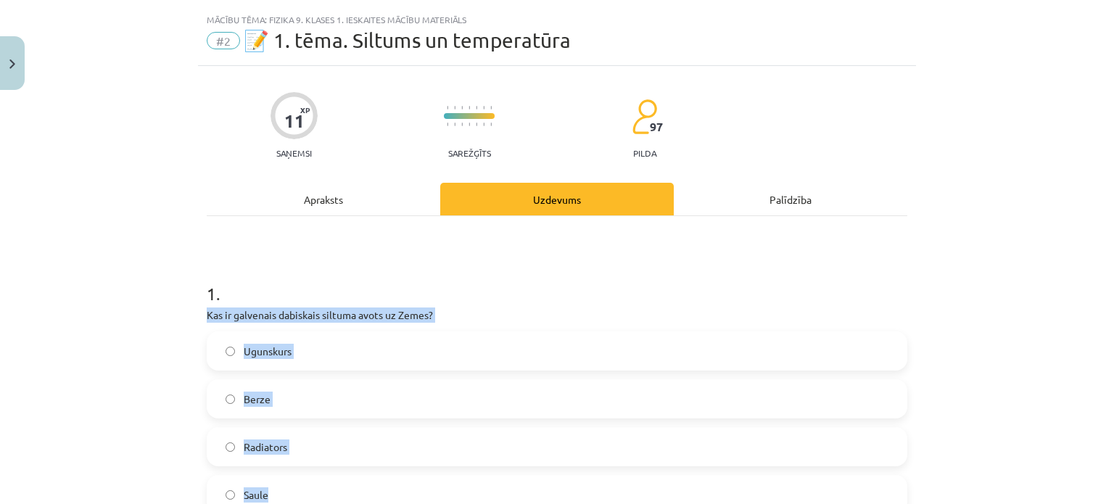
scroll to position [32, 0]
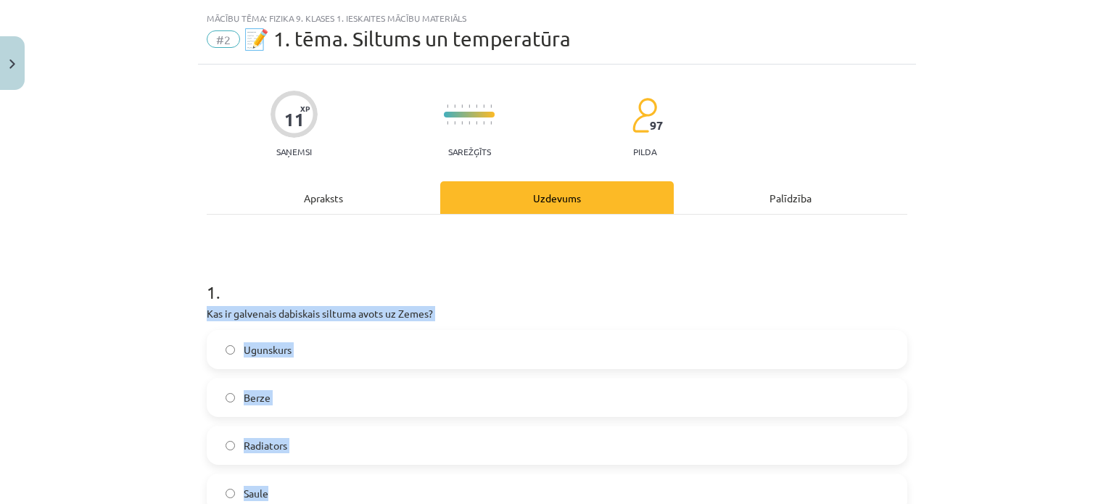
drag, startPoint x: 189, startPoint y: 326, endPoint x: 439, endPoint y: 486, distance: 297.1
click at [439, 486] on div "Mācību tēma: Fizika 9. klases 1. ieskaites mācību materiāls #2 📝 1. tēma. Siltu…" at bounding box center [557, 252] width 1114 height 504
copy div "Kas ir galvenais dabiskais siltuma avots uz Zemes? Ugunskurs Berze Radiators Sa…"
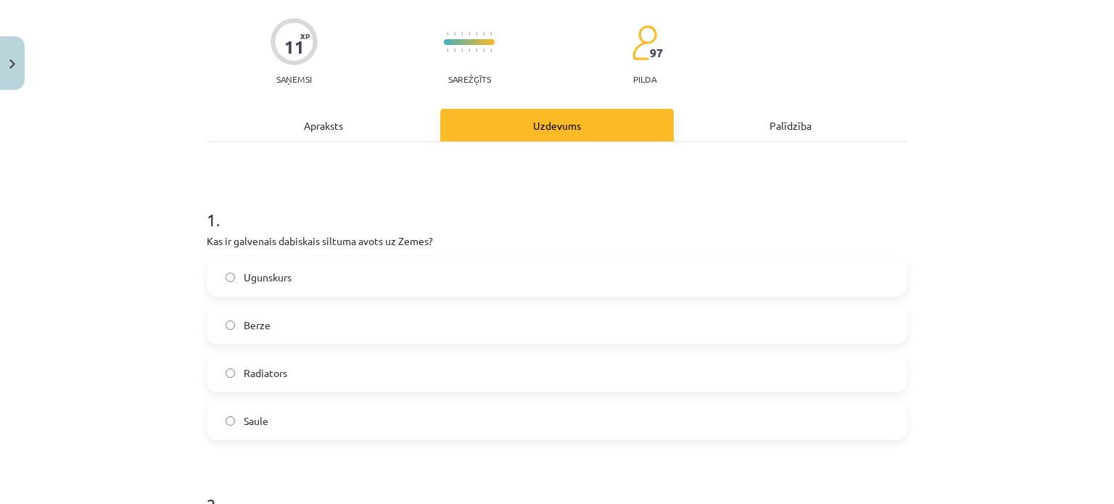
click at [654, 225] on h1 "1 ." at bounding box center [557, 206] width 700 height 45
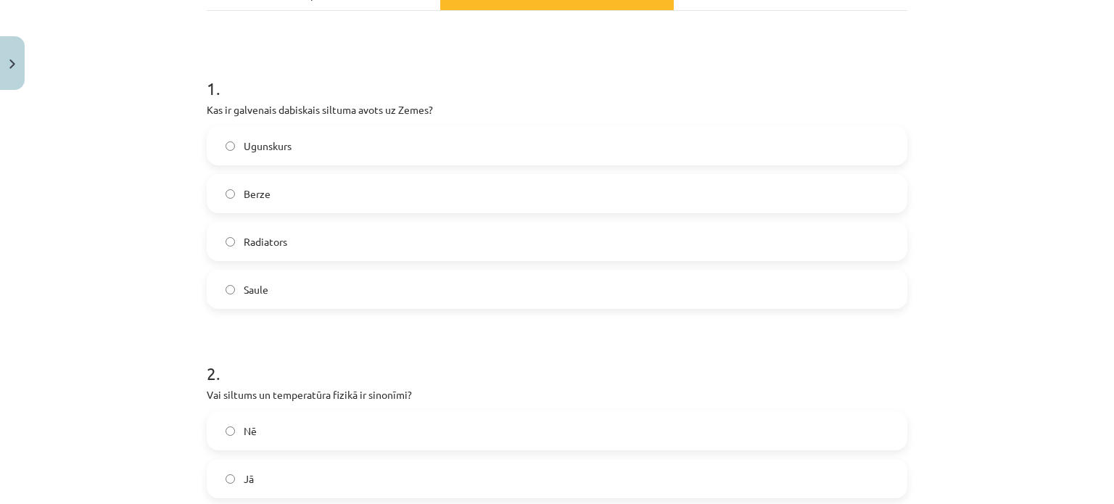
scroll to position [177, 0]
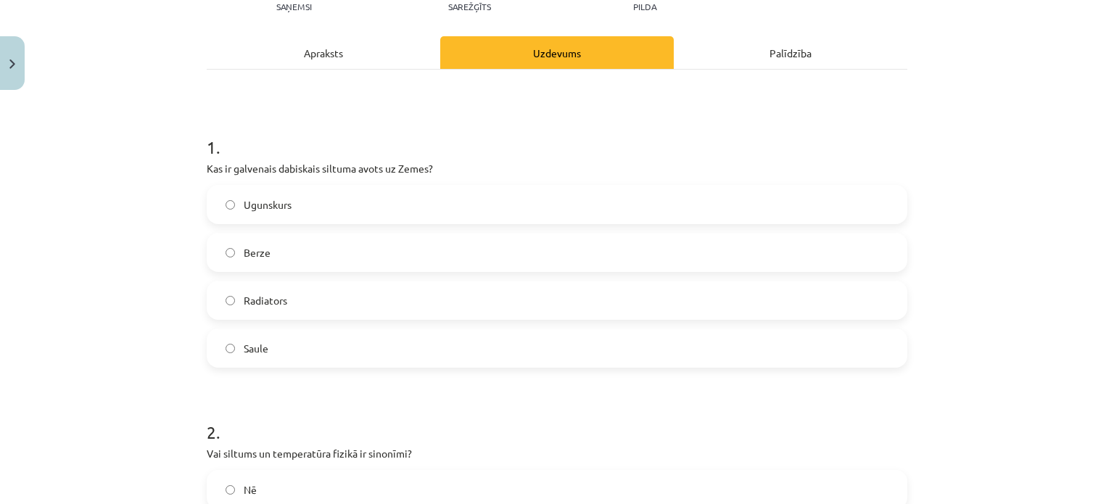
click at [302, 350] on label "Saule" at bounding box center [556, 348] width 697 height 36
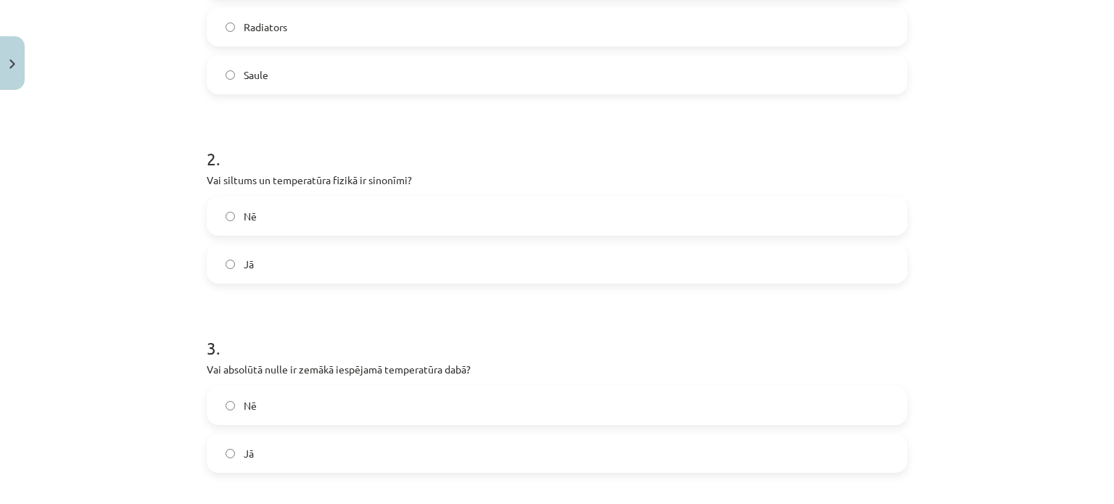
scroll to position [467, 0]
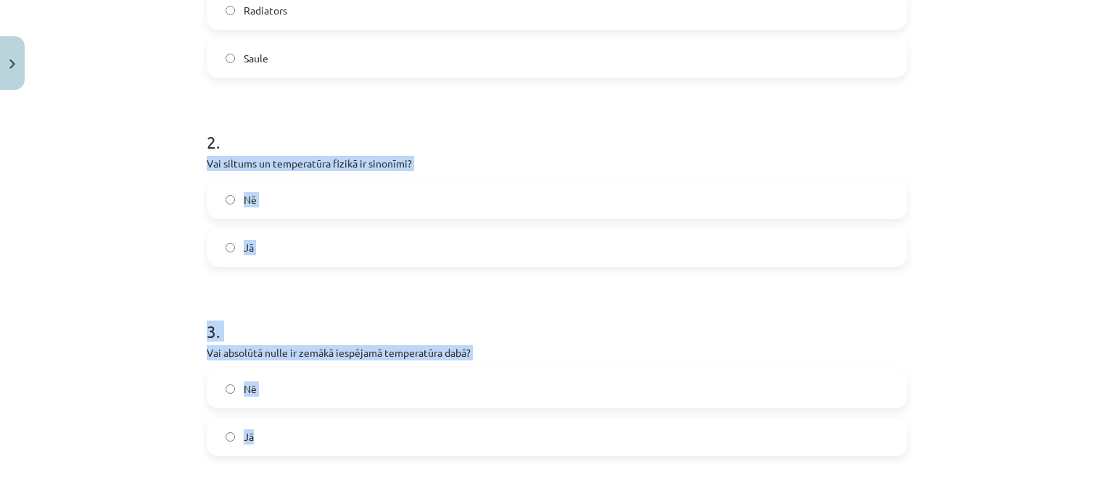
drag, startPoint x: 186, startPoint y: 156, endPoint x: 440, endPoint y: 444, distance: 384.3
click at [440, 444] on div "Mācību tēma: Fizika 9. klases 1. ieskaites mācību materiāls #2 📝 1. tēma. Siltu…" at bounding box center [557, 252] width 1114 height 504
copy form "Vai siltums un temperatūra fizikā ir sinonīmi? Nē Jā 3 . Vai absolūtā nulle ir …"
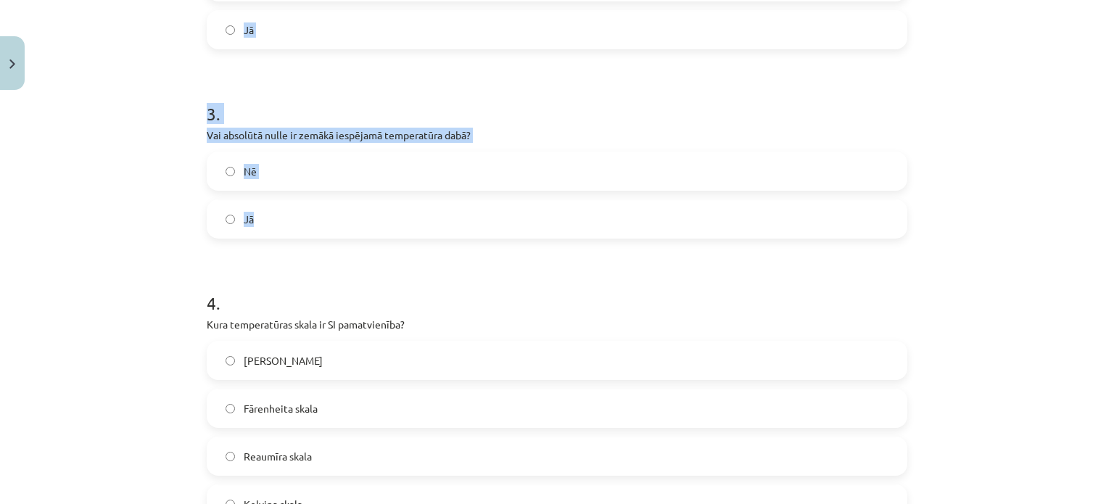
scroll to position [539, 0]
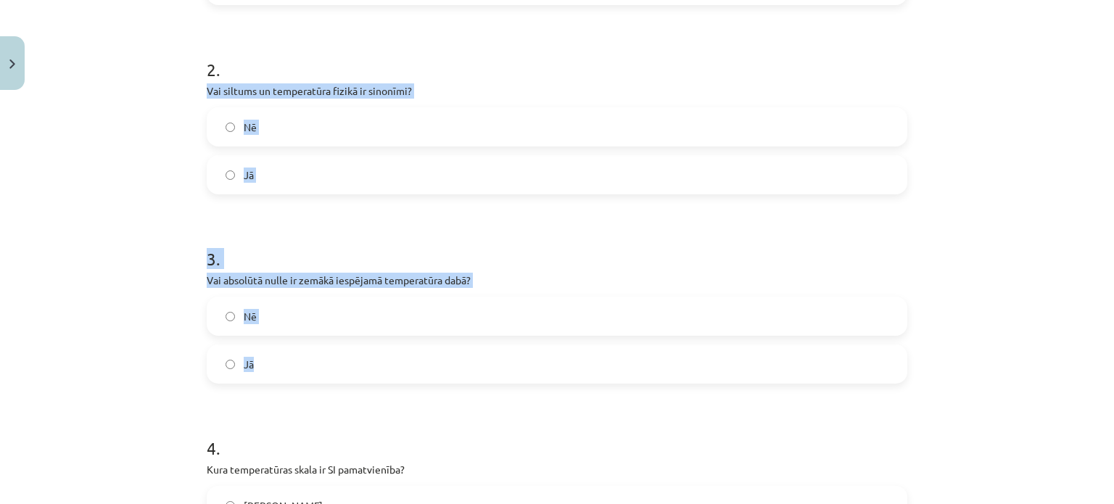
click at [266, 127] on label "Nē" at bounding box center [556, 127] width 697 height 36
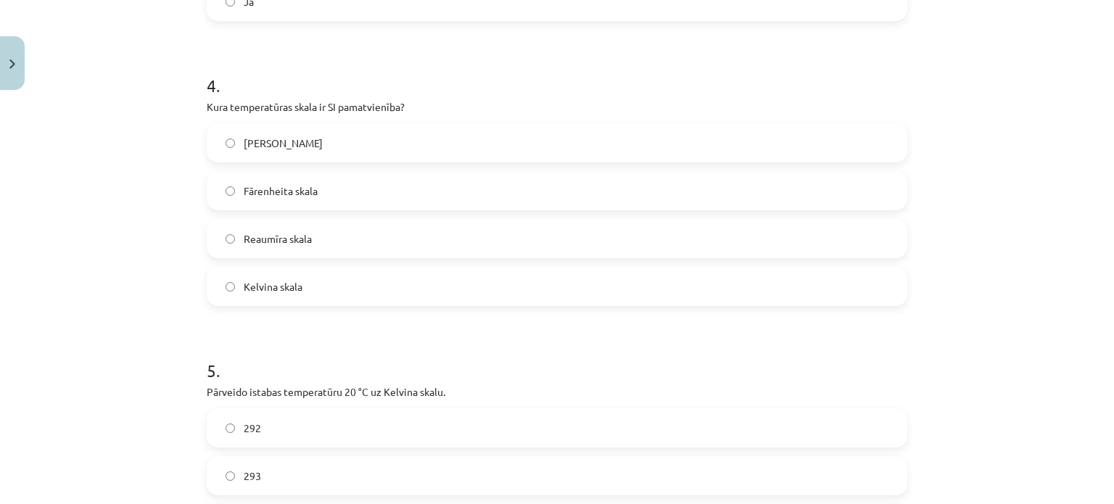
click at [308, 12] on label "Jā" at bounding box center [556, 1] width 697 height 36
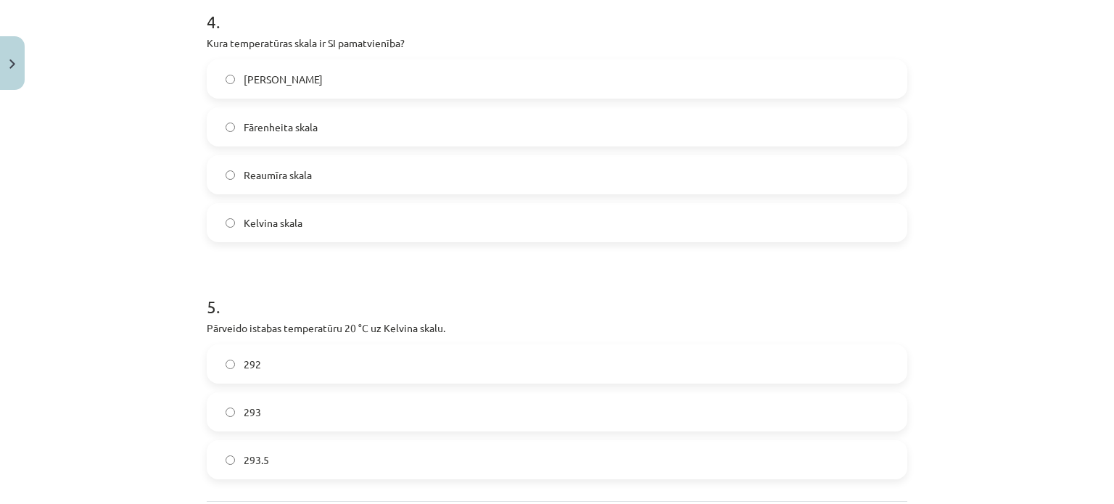
scroll to position [964, 0]
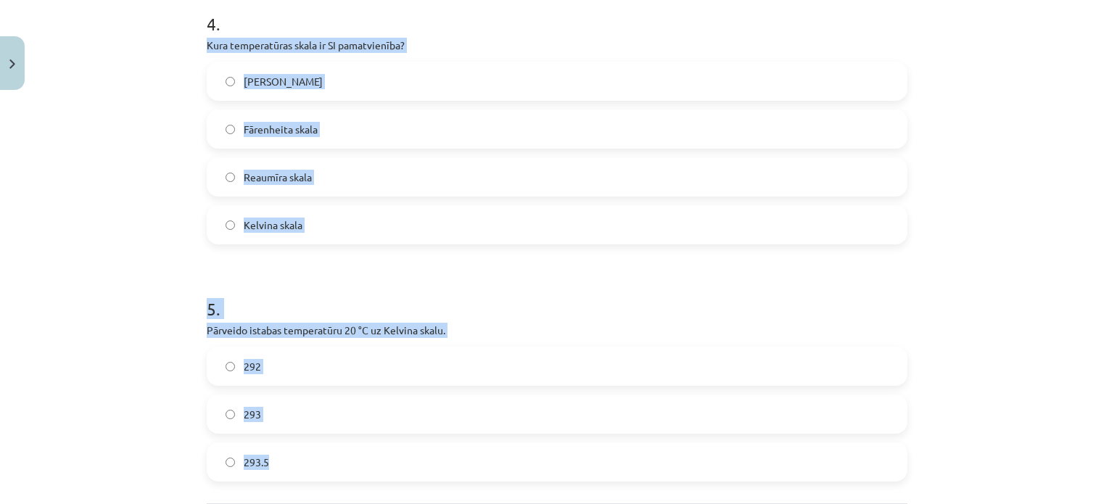
drag, startPoint x: 194, startPoint y: 41, endPoint x: 425, endPoint y: 457, distance: 476.1
copy form "Kura temperatūras skala ir SI pamatvienība? Celsija skala Fārenheita skala Reau…"
click at [537, 302] on h1 "5 ." at bounding box center [557, 295] width 700 height 45
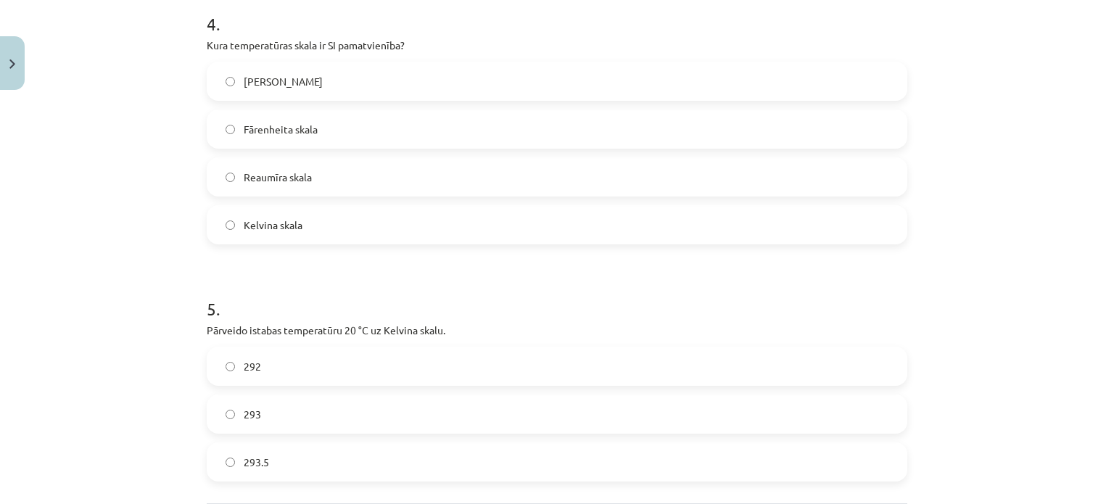
click at [291, 223] on span "Kelvina skala" at bounding box center [273, 225] width 59 height 15
click at [307, 281] on h1 "5 ." at bounding box center [557, 295] width 700 height 45
click at [287, 456] on label "293.5" at bounding box center [556, 462] width 697 height 36
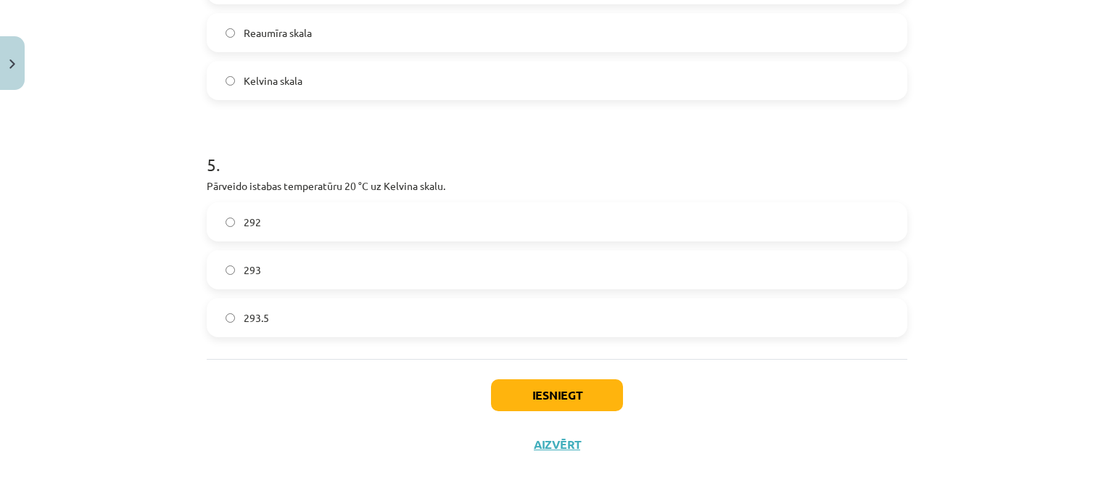
scroll to position [1109, 0]
click at [522, 379] on button "Iesniegt" at bounding box center [557, 394] width 132 height 32
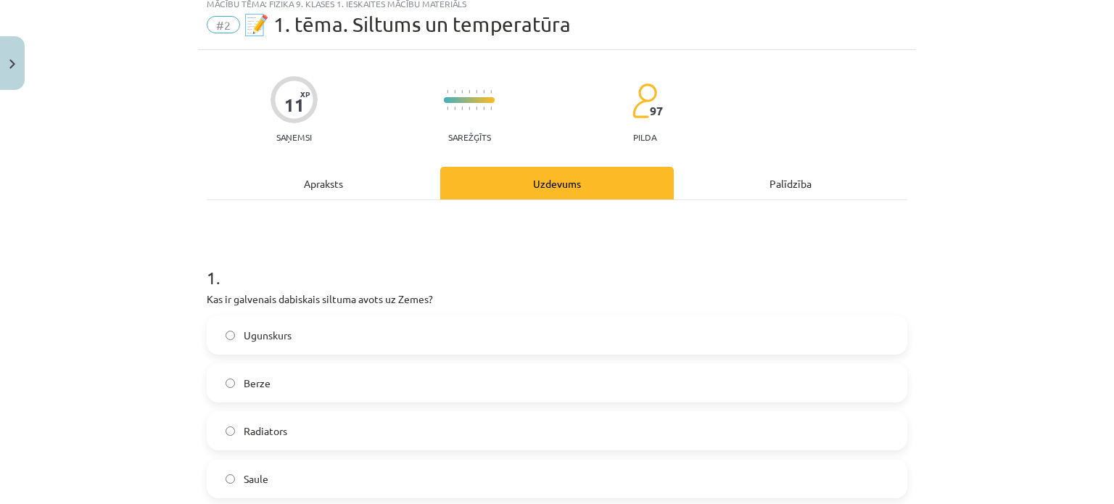
scroll to position [21, 0]
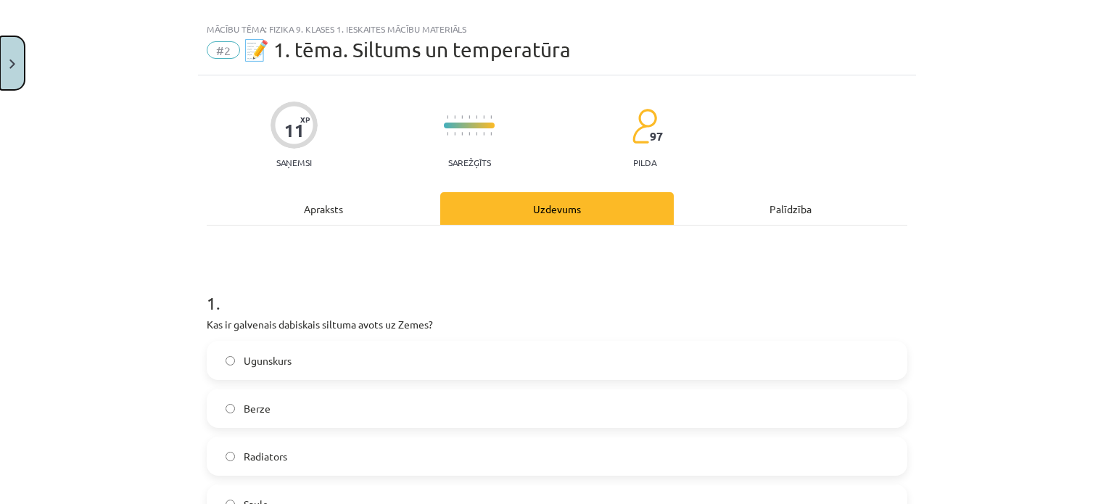
click at [9, 65] on img "Close" at bounding box center [12, 63] width 6 height 9
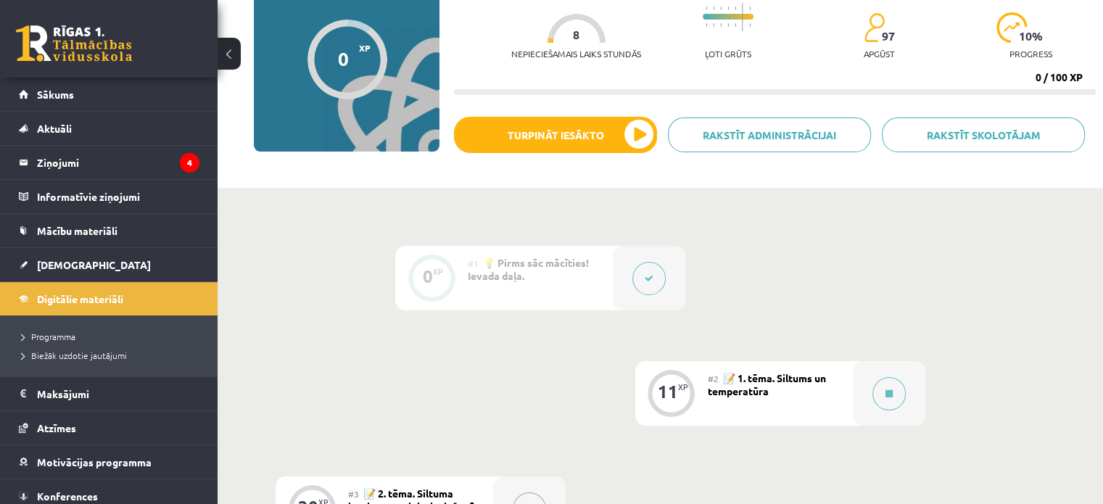
click at [239, 54] on button at bounding box center [229, 54] width 23 height 32
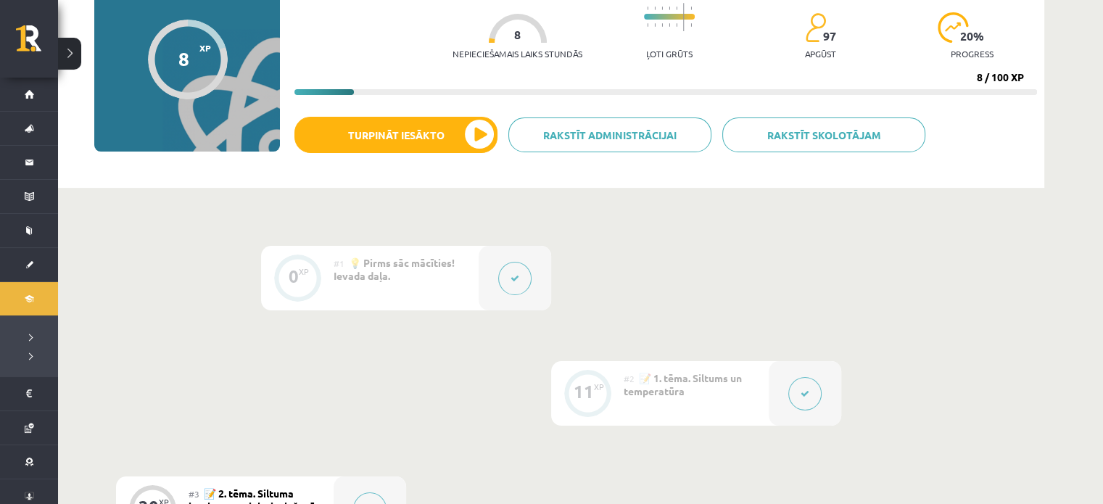
click at [789, 394] on button at bounding box center [804, 393] width 33 height 33
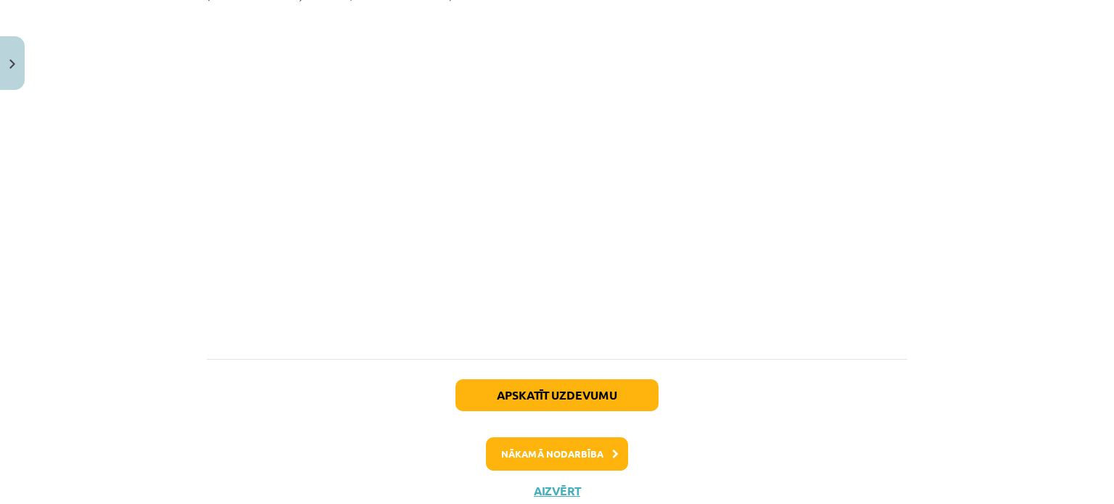
scroll to position [842, 0]
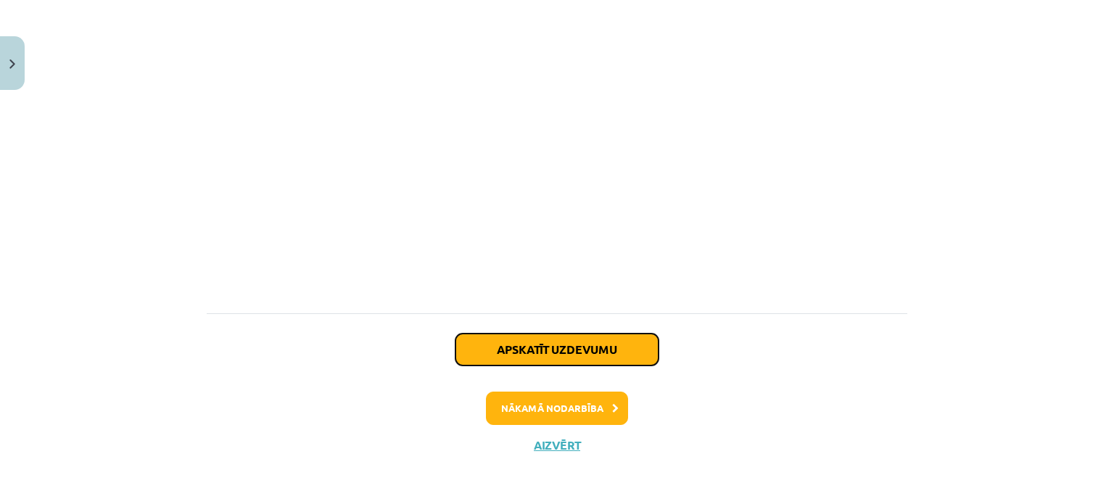
click at [560, 353] on button "Apskatīt uzdevumu" at bounding box center [556, 350] width 203 height 32
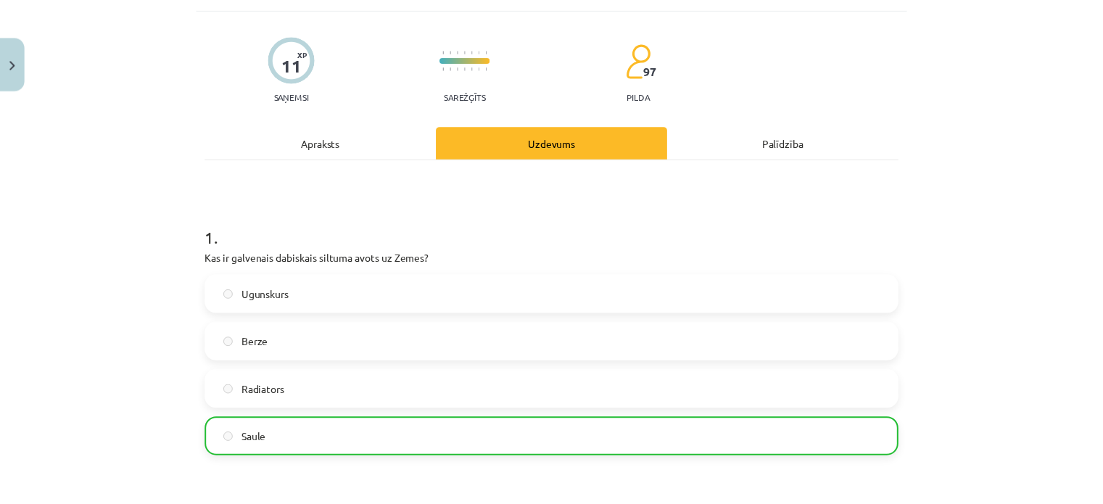
scroll to position [0, 0]
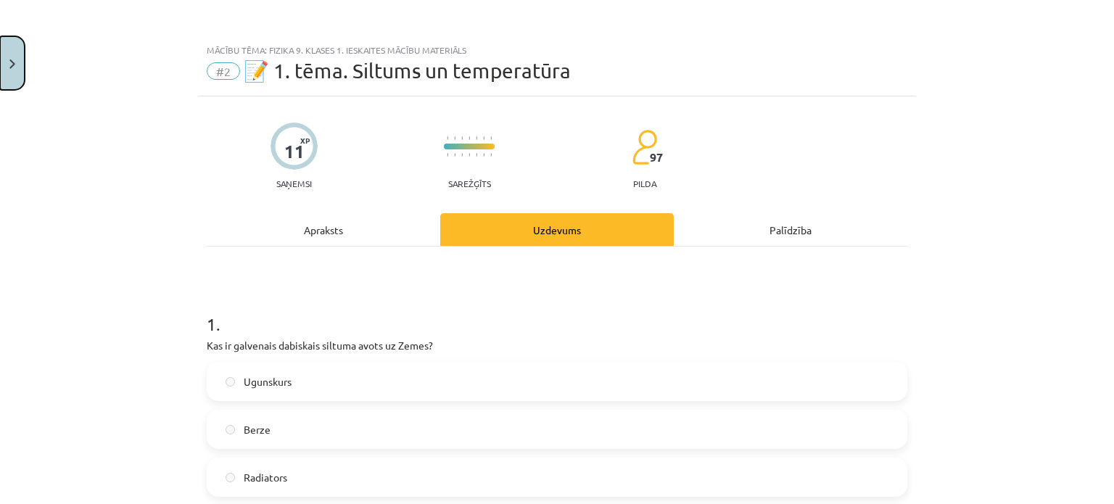
click at [16, 60] on button "Close" at bounding box center [12, 63] width 25 height 54
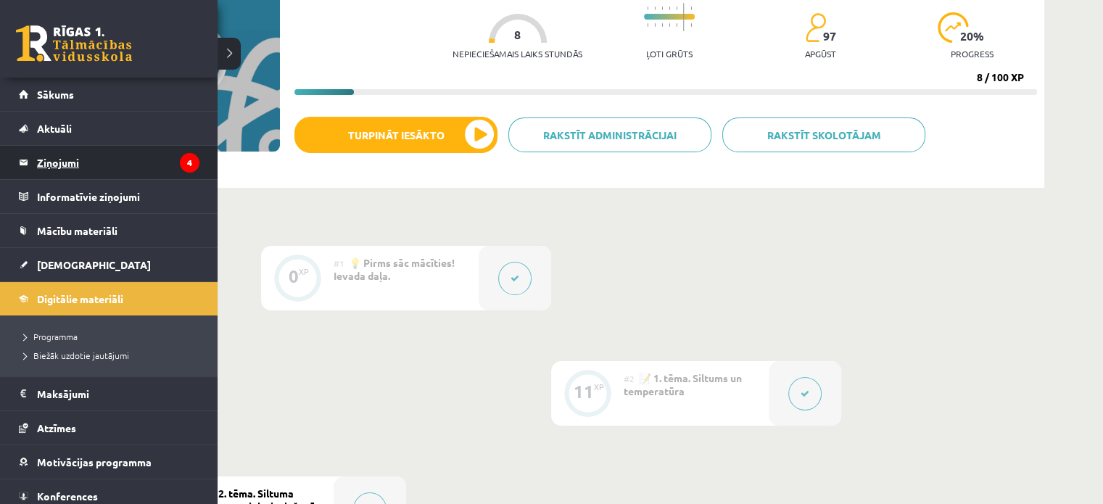
click at [180, 159] on icon "4" at bounding box center [190, 163] width 20 height 20
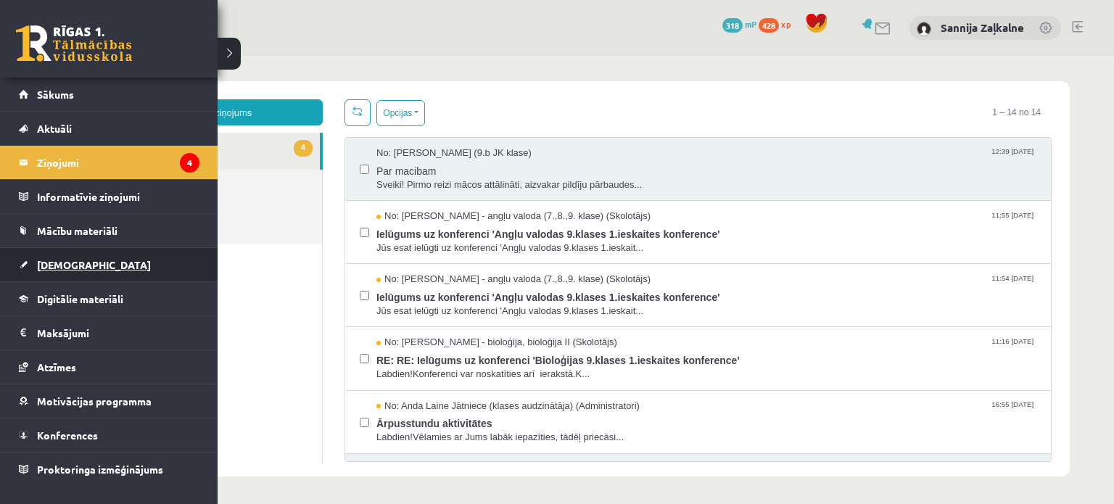
click at [70, 262] on span "[DEMOGRAPHIC_DATA]" at bounding box center [94, 264] width 114 height 13
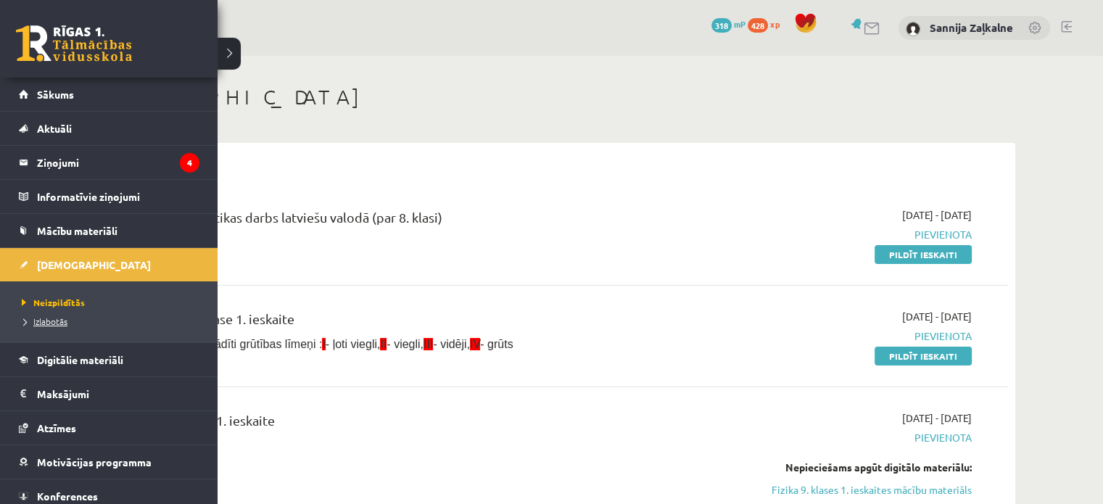
click at [64, 318] on span "Izlabotās" at bounding box center [42, 321] width 49 height 12
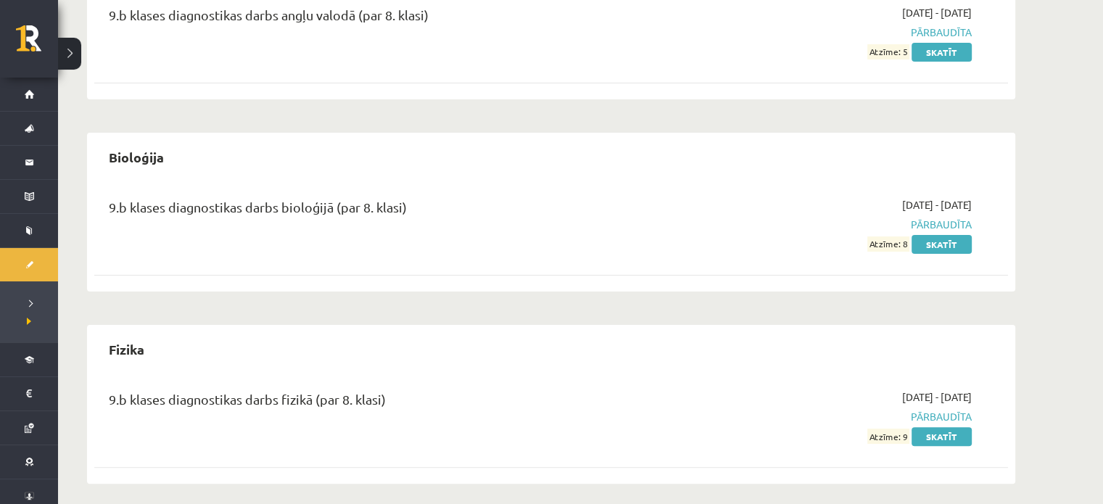
scroll to position [311, 0]
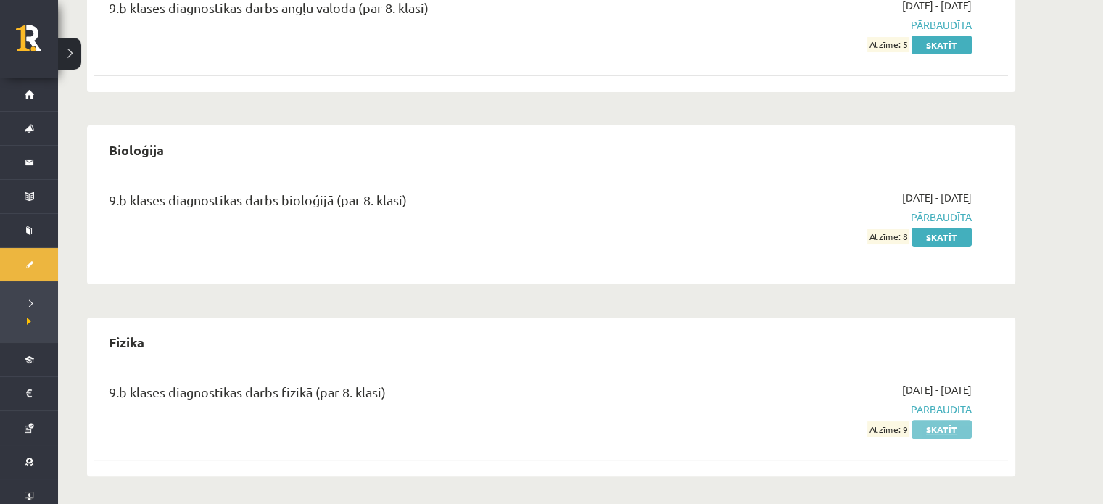
click at [951, 428] on link "Skatīt" at bounding box center [941, 429] width 60 height 19
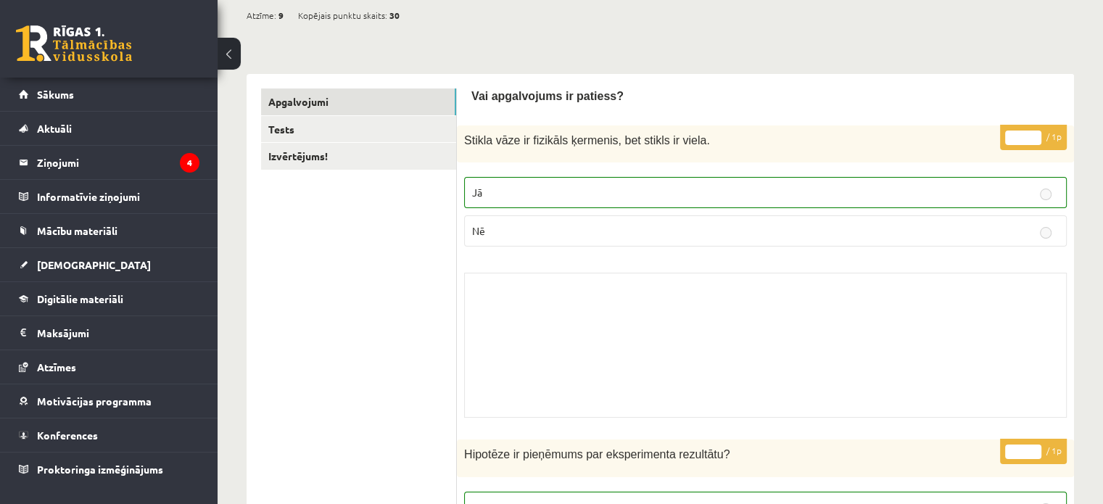
scroll to position [145, 0]
click at [306, 153] on link "Izvērtējums!" at bounding box center [358, 154] width 195 height 27
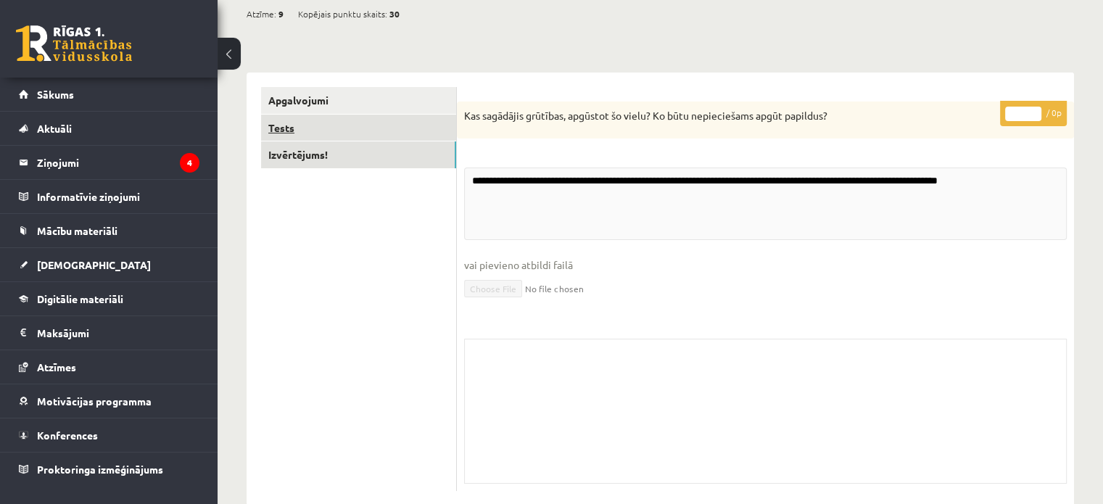
click at [316, 128] on link "Tests" at bounding box center [358, 128] width 195 height 27
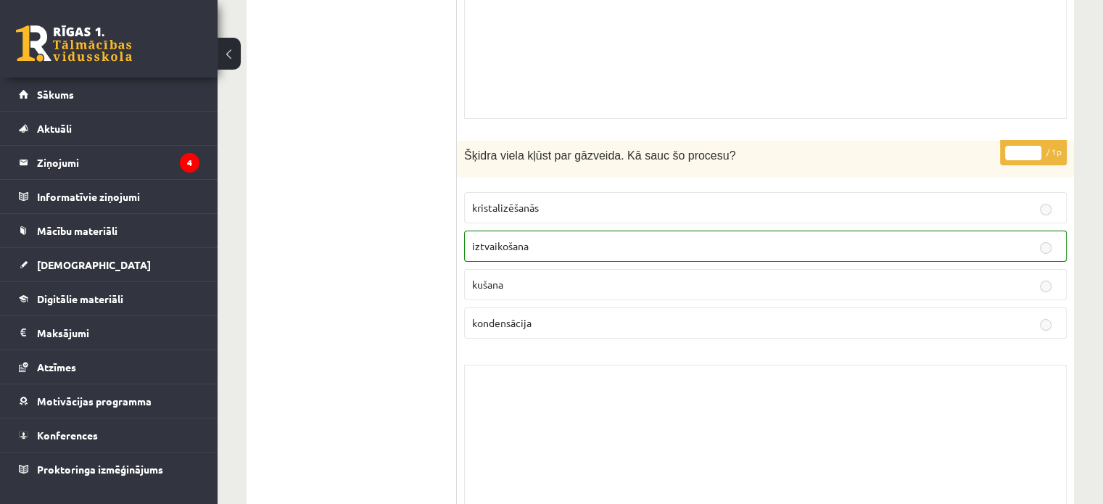
scroll to position [5462, 0]
